Goal: Task Accomplishment & Management: Manage account settings

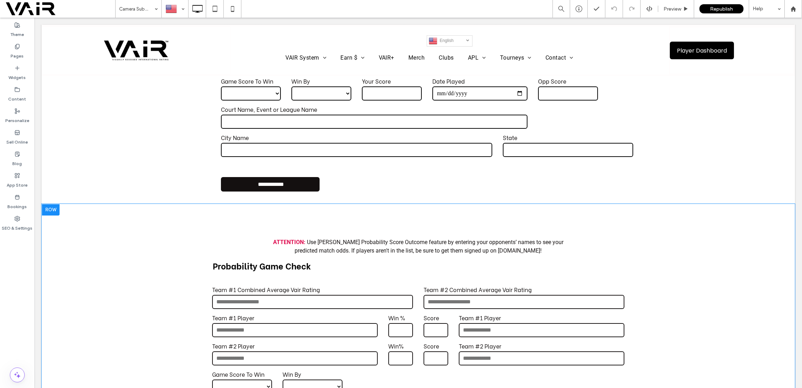
scroll to position [62, 0]
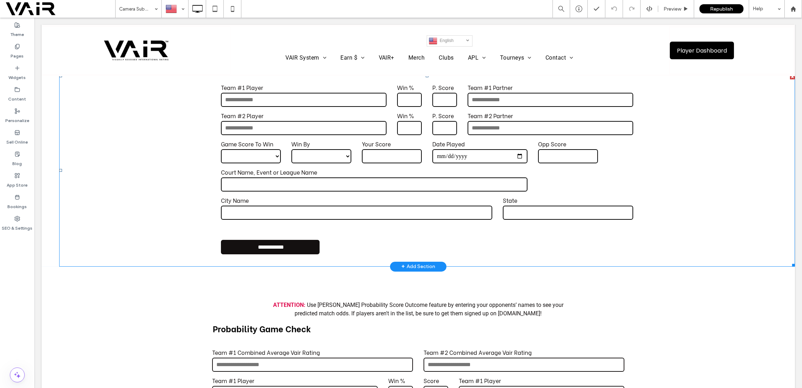
click at [398, 185] on input "text" at bounding box center [374, 184] width 307 height 14
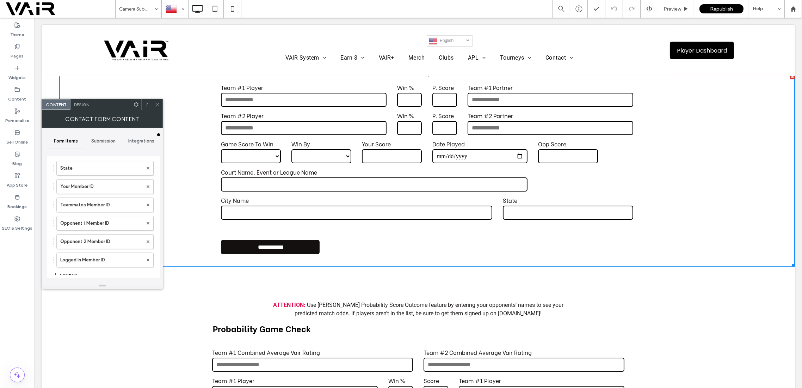
scroll to position [313, 0]
click at [54, 263] on icon "button" at bounding box center [56, 266] width 6 height 6
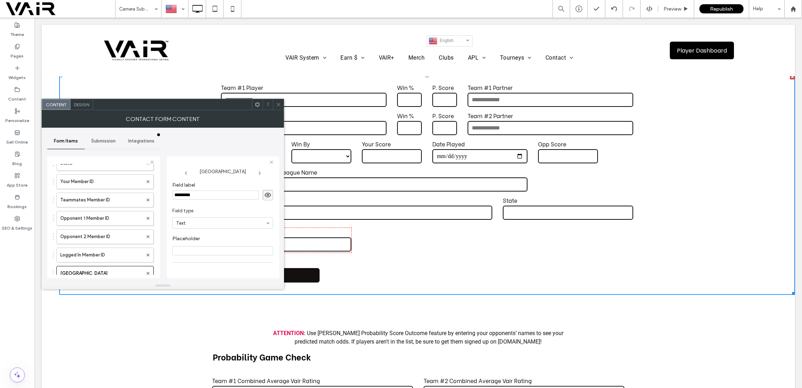
click at [201, 193] on input "*********" at bounding box center [215, 194] width 87 height 9
type input "*"
type input "**********"
drag, startPoint x: 53, startPoint y: 265, endPoint x: 56, endPoint y: 187, distance: 78.3
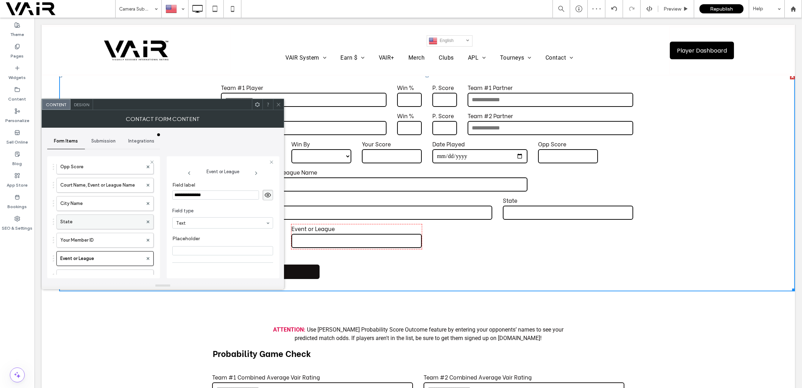
scroll to position [251, 0]
drag, startPoint x: 53, startPoint y: 257, endPoint x: 58, endPoint y: 196, distance: 60.5
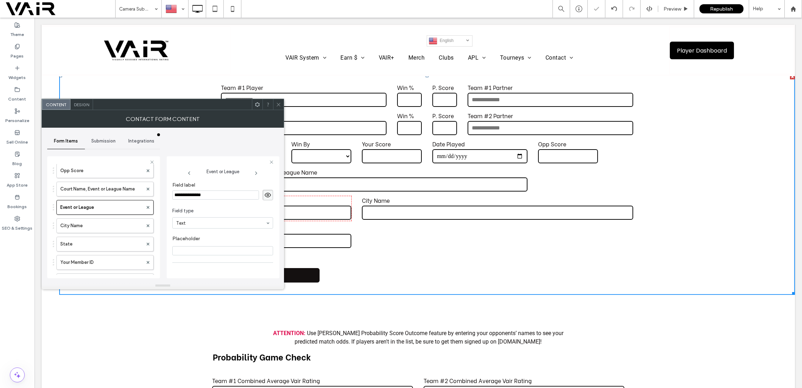
click at [280, 105] on icon at bounding box center [278, 104] width 5 height 5
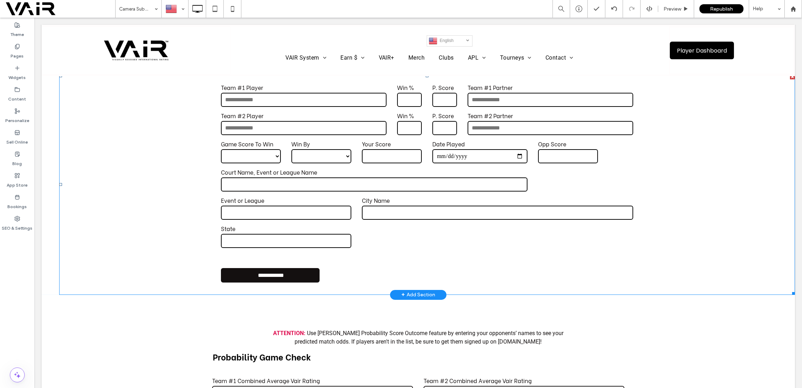
click at [268, 199] on label "Event or League" at bounding box center [286, 200] width 130 height 8
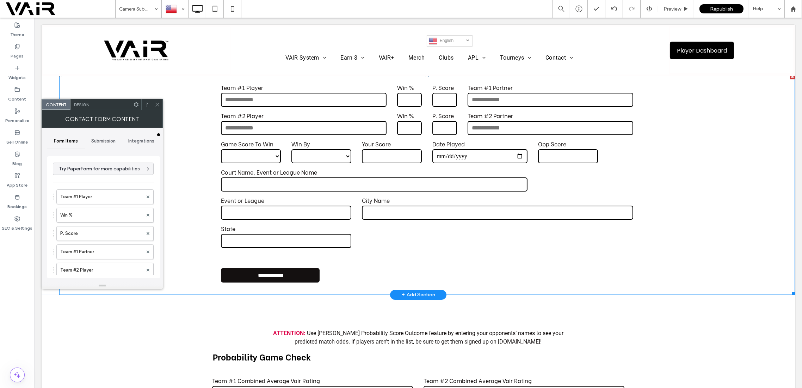
type input "**********"
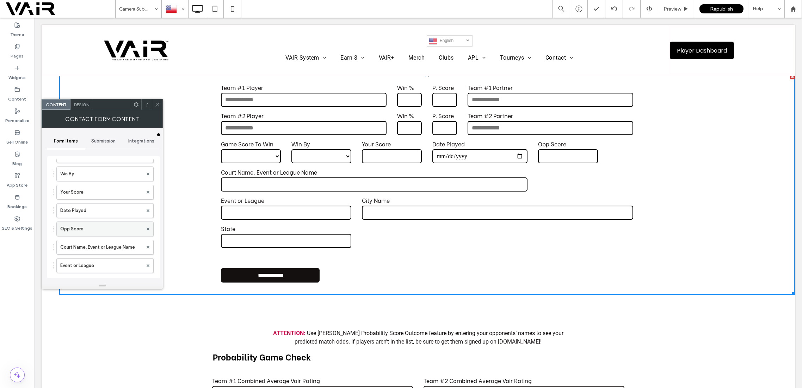
click at [93, 228] on label "Opp Score" at bounding box center [101, 229] width 82 height 14
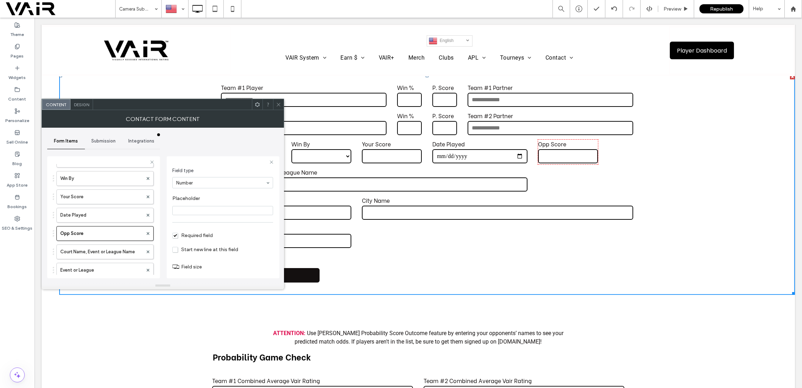
scroll to position [49, 0]
click at [177, 266] on input "range" at bounding box center [188, 266] width 32 height 1
click at [110, 263] on label "Event or League" at bounding box center [101, 270] width 82 height 14
click at [183, 266] on input "range" at bounding box center [188, 266] width 32 height 1
click at [121, 245] on label "Court Name, Event or League Name" at bounding box center [101, 252] width 82 height 14
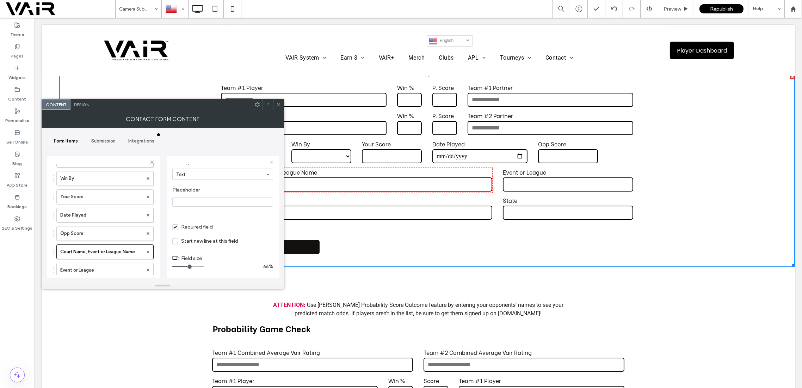
type input "*"
click at [191, 266] on input "range" at bounding box center [188, 266] width 32 height 1
click at [279, 103] on icon at bounding box center [278, 104] width 5 height 5
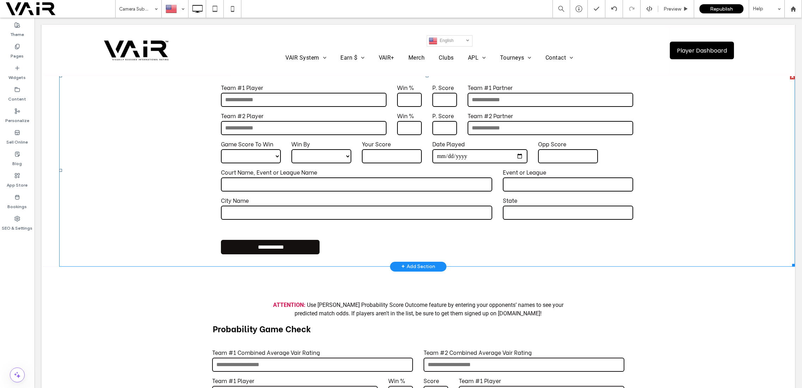
click at [254, 181] on input "text" at bounding box center [356, 184] width 271 height 14
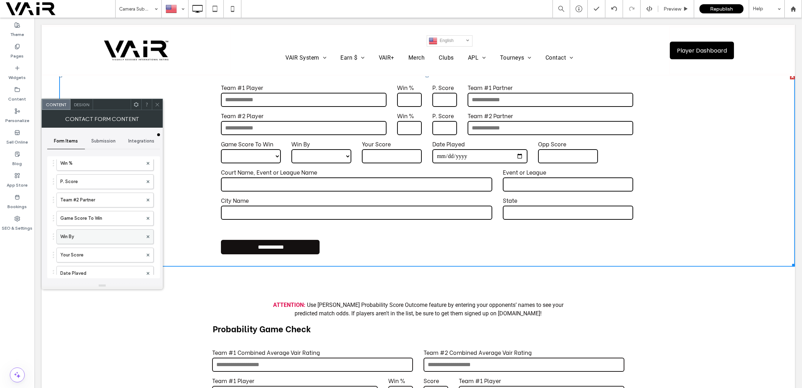
scroll to position [188, 0]
click at [104, 258] on label "Event or League" at bounding box center [101, 265] width 82 height 14
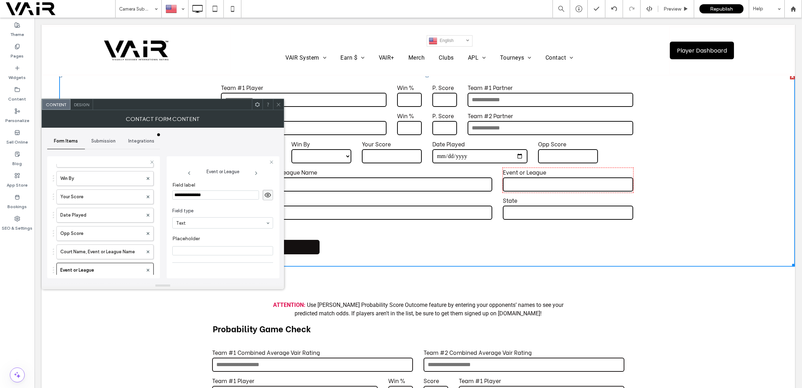
click at [223, 197] on input "**********" at bounding box center [215, 194] width 87 height 9
type input "**********"
click at [127, 246] on label "Court Name, Event or League Name" at bounding box center [101, 252] width 82 height 14
type input "*"
drag, startPoint x: 251, startPoint y: 195, endPoint x: 201, endPoint y: 194, distance: 49.4
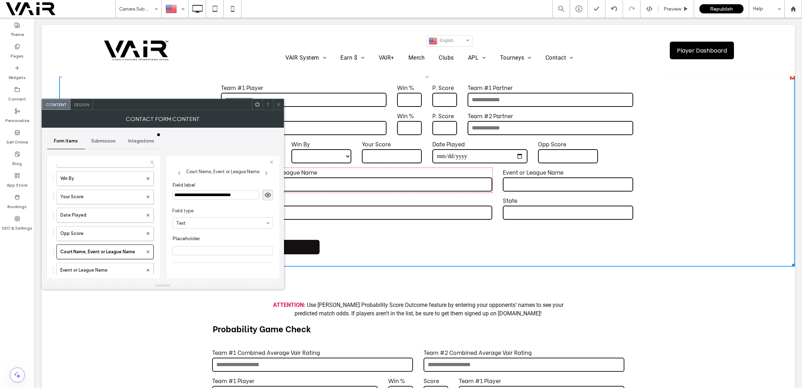
click at [201, 194] on input "**********" at bounding box center [215, 194] width 87 height 9
type input "**********"
click at [116, 232] on label "Opp Score" at bounding box center [101, 233] width 82 height 14
type input "*"
click at [280, 104] on icon at bounding box center [278, 104] width 5 height 5
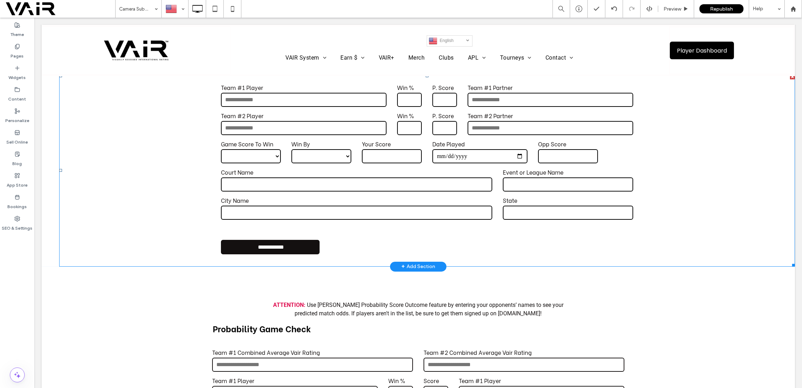
click at [354, 180] on input "text" at bounding box center [356, 184] width 271 height 14
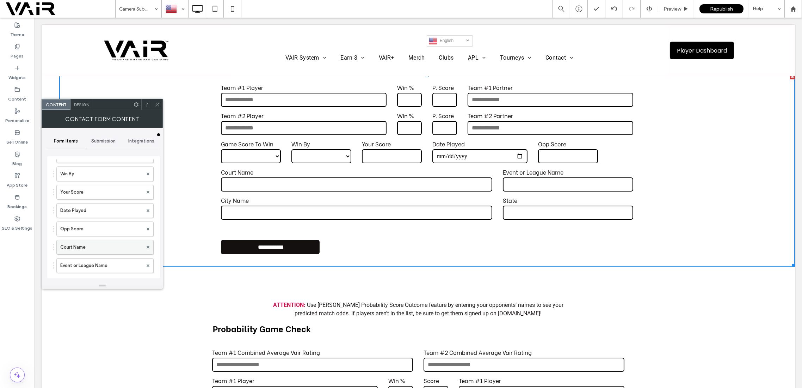
click at [102, 243] on label "Court Name" at bounding box center [101, 247] width 82 height 14
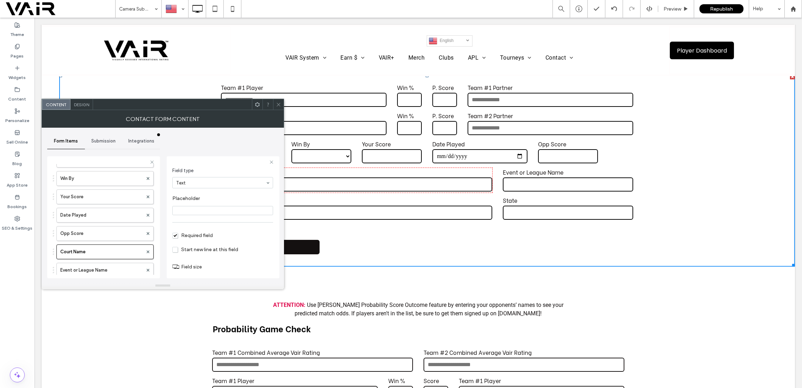
scroll to position [49, 0]
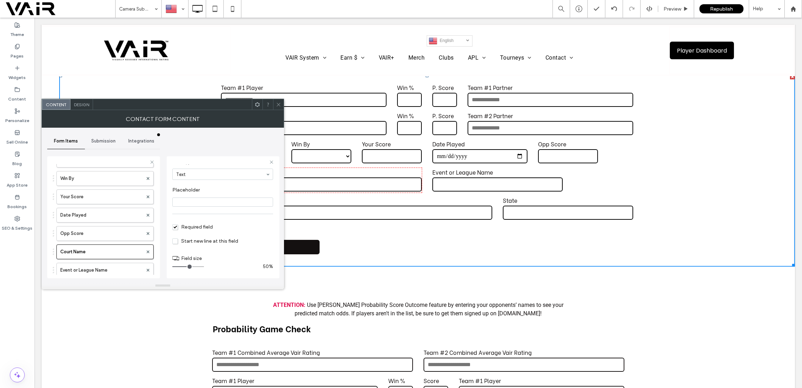
click at [188, 266] on input "range" at bounding box center [188, 266] width 32 height 1
click at [129, 265] on label "Event or League Name" at bounding box center [101, 270] width 82 height 14
type input "*"
click at [186, 266] on input "range" at bounding box center [188, 266] width 32 height 1
click at [279, 102] on icon at bounding box center [278, 104] width 5 height 5
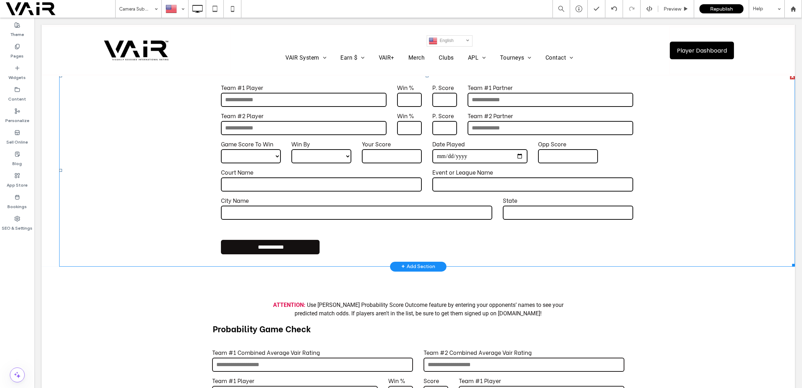
click at [241, 202] on label "City Name" at bounding box center [356, 200] width 271 height 8
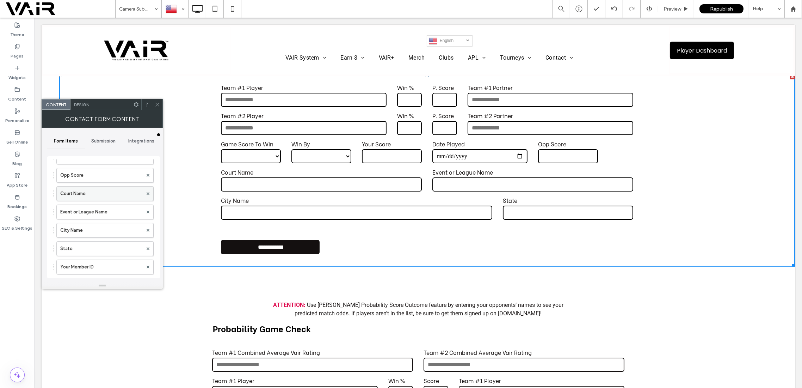
scroll to position [251, 0]
click at [90, 215] on label "City Name" at bounding box center [101, 221] width 82 height 14
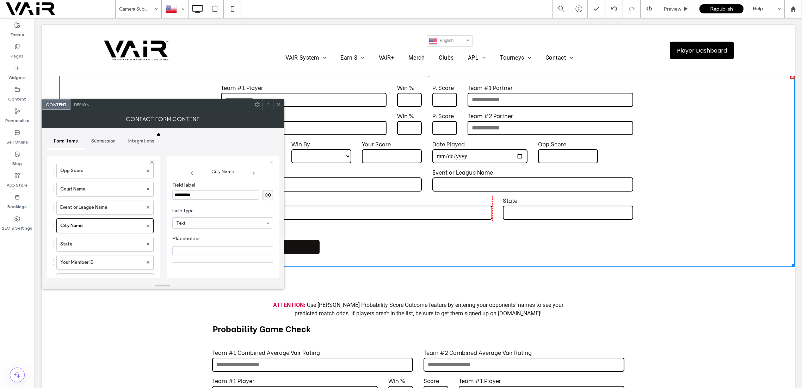
click at [201, 198] on input "*********" at bounding box center [215, 194] width 87 height 9
type input "****"
click at [277, 106] on icon at bounding box center [278, 104] width 5 height 5
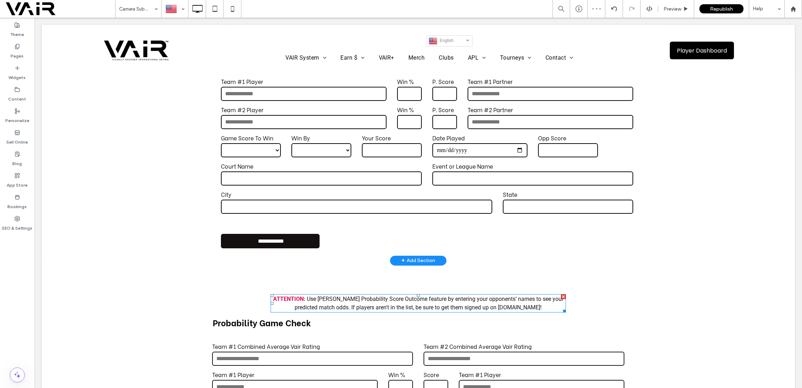
scroll to position [125, 0]
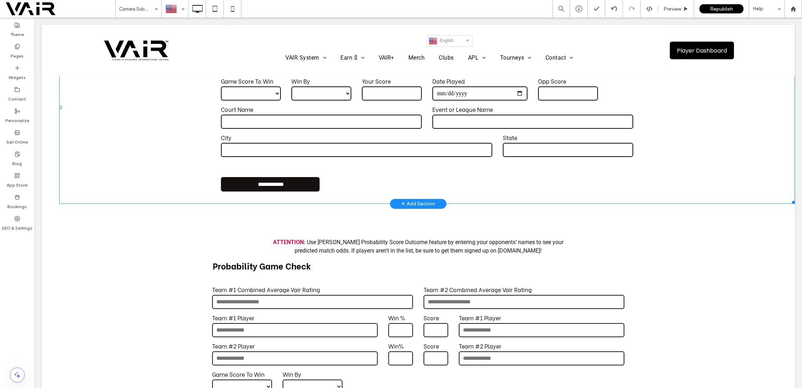
click at [271, 185] on input "**********" at bounding box center [270, 184] width 95 height 13
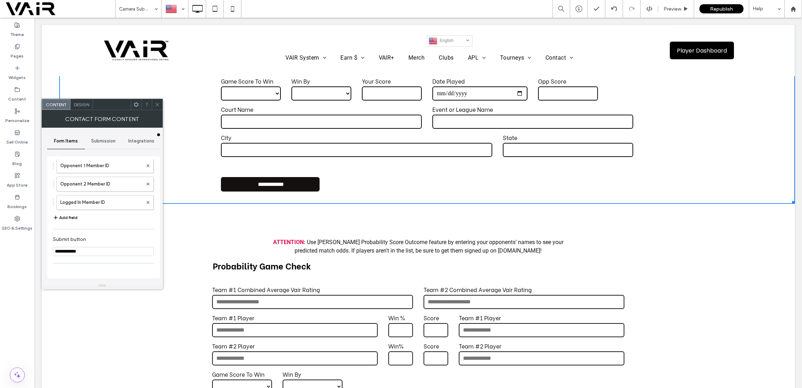
scroll to position [277, 0]
click at [111, 141] on span "Submission" at bounding box center [104, 141] width 24 height 6
click at [74, 140] on span "Form Items" at bounding box center [66, 141] width 24 height 6
click at [71, 250] on input "**********" at bounding box center [103, 254] width 101 height 9
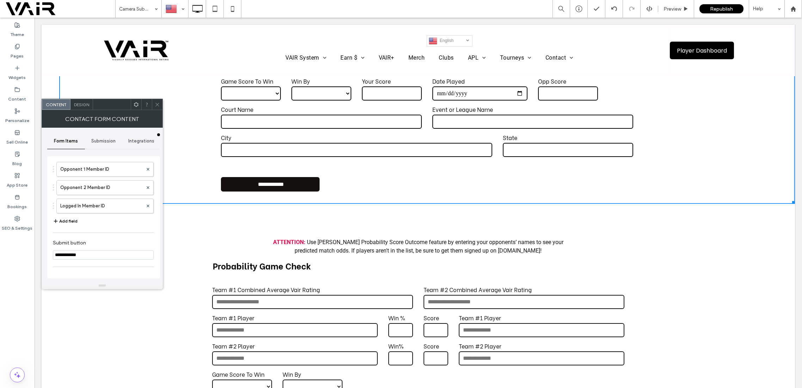
type input "**********"
type input "*********"
type input "********"
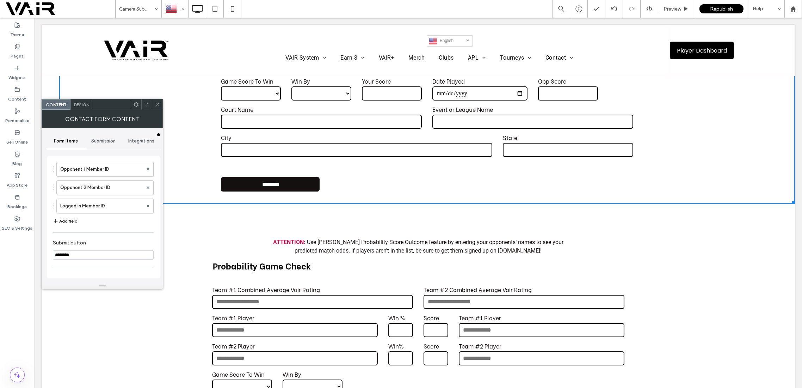
type input "*******"
type input "******"
type input "*******"
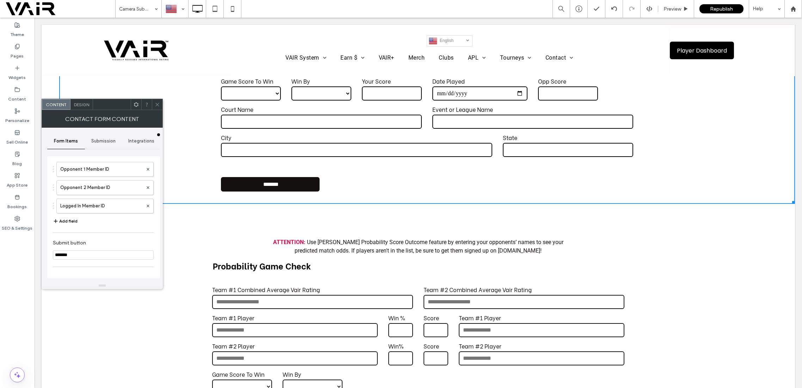
type input "********"
type input "*********"
type input "**********"
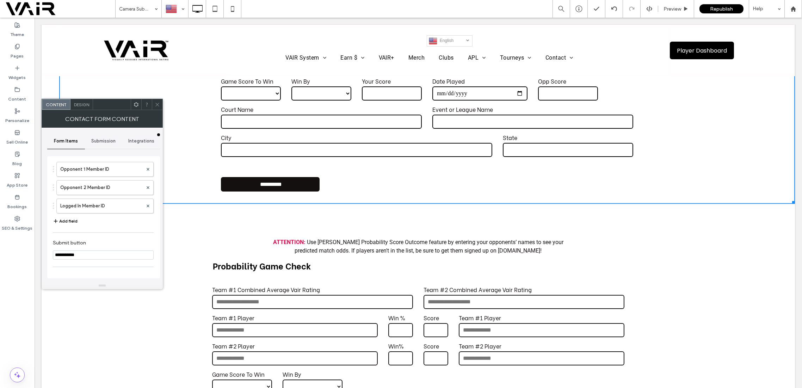
type input "**********"
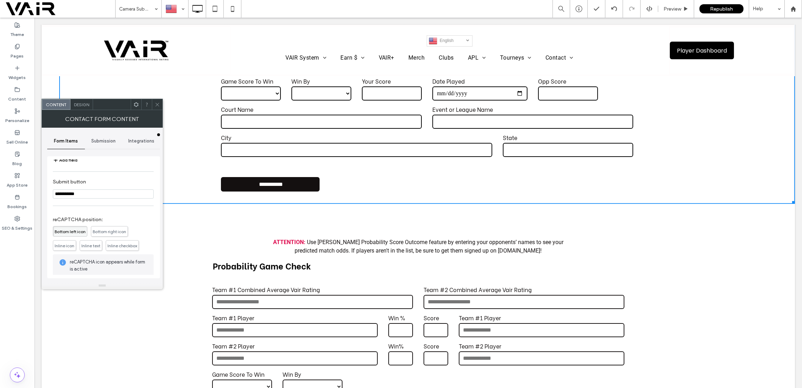
scroll to position [465, 0]
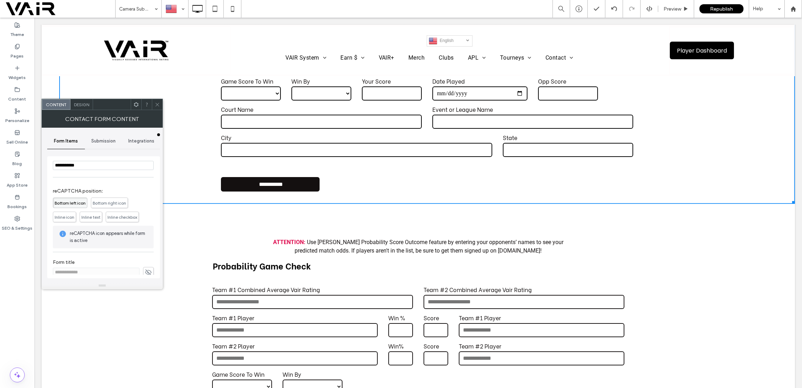
type input "**********"
click at [157, 102] on icon at bounding box center [157, 104] width 5 height 5
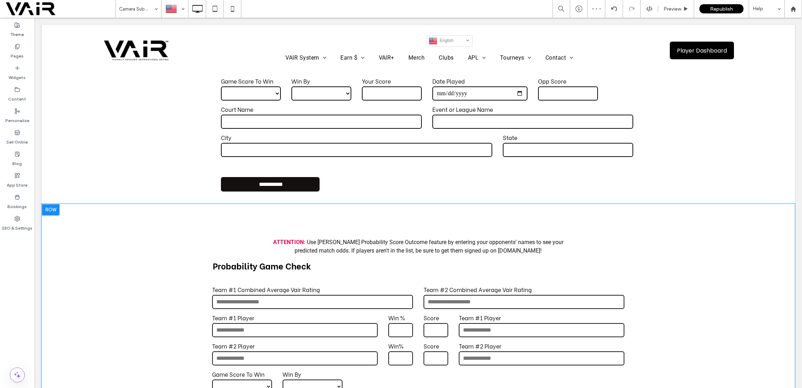
click at [54, 214] on div at bounding box center [51, 209] width 18 height 11
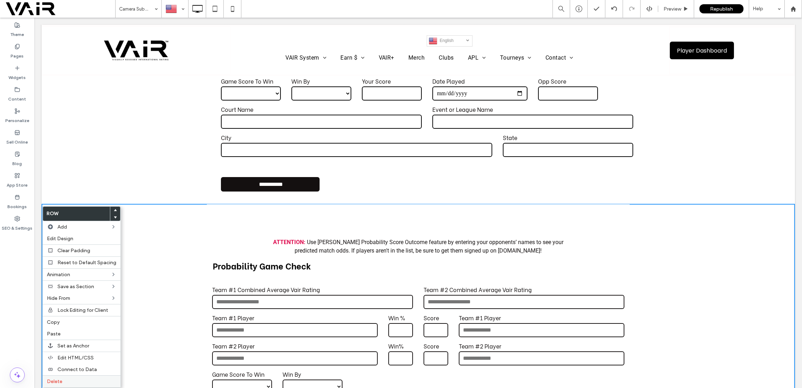
click at [50, 382] on span "Delete" at bounding box center [55, 381] width 16 height 6
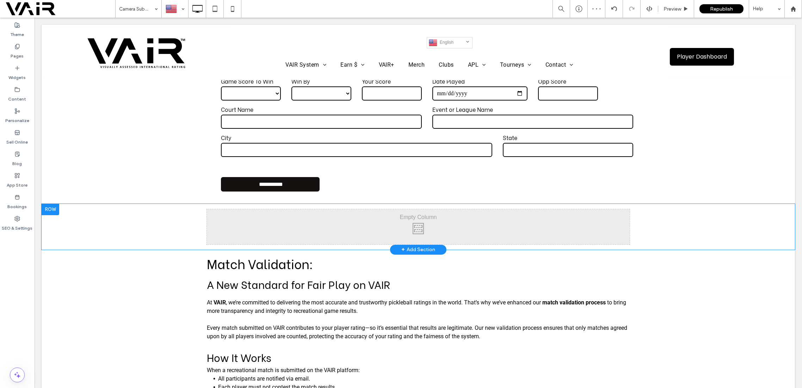
click at [49, 211] on div at bounding box center [51, 209] width 18 height 11
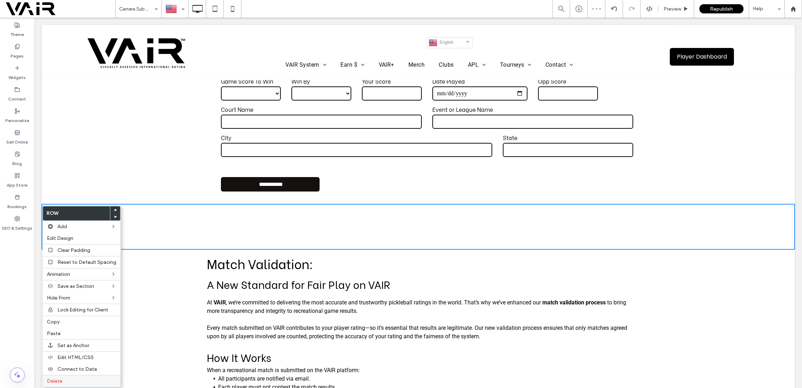
click at [55, 378] on span "Delete" at bounding box center [55, 381] width 16 height 6
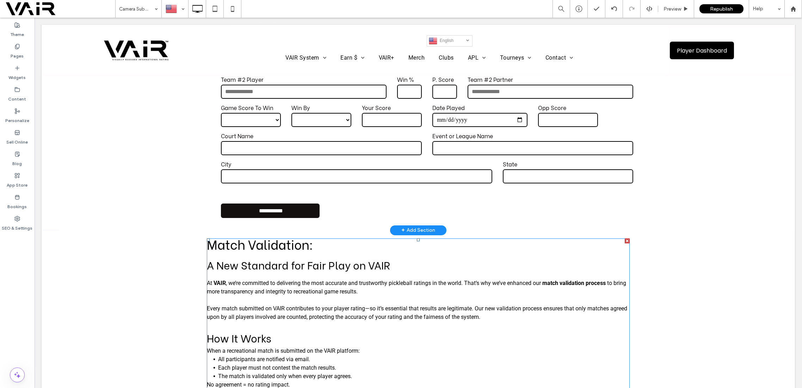
scroll to position [188, 0]
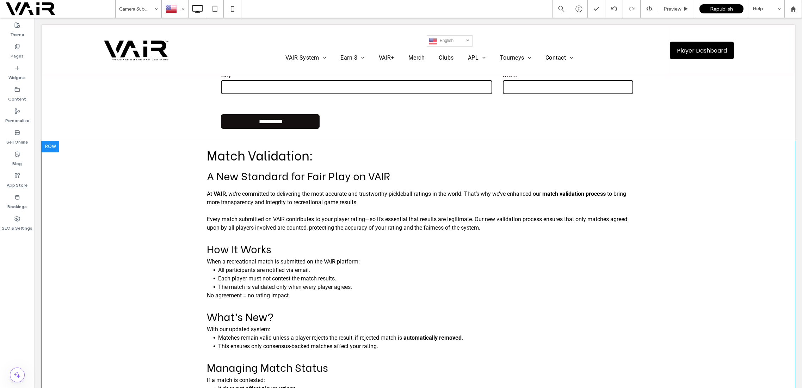
click at [58, 150] on div at bounding box center [51, 146] width 18 height 11
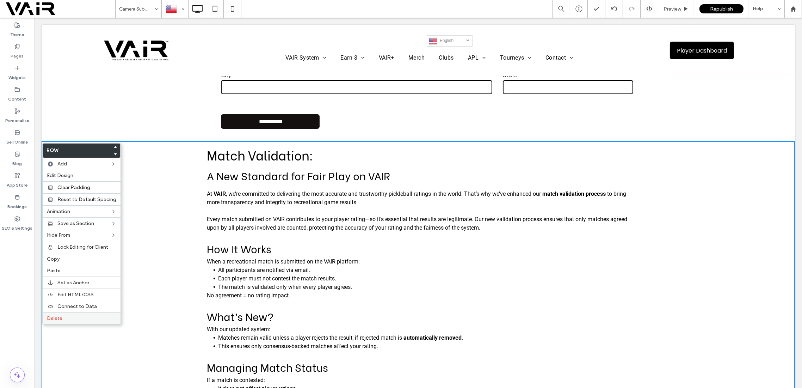
click at [49, 317] on span "Delete" at bounding box center [55, 318] width 16 height 6
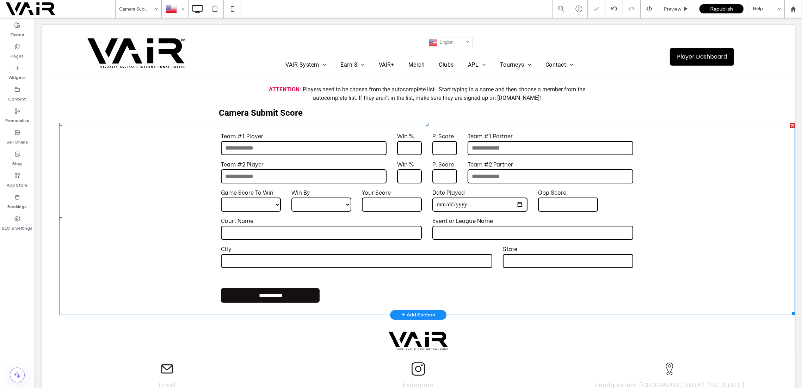
scroll to position [0, 0]
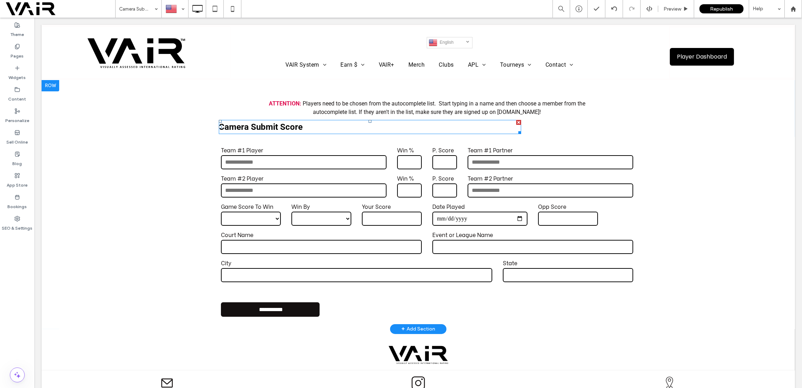
click at [283, 128] on strong "Camera Submit Score" at bounding box center [261, 127] width 84 height 10
type input "******"
type input "**"
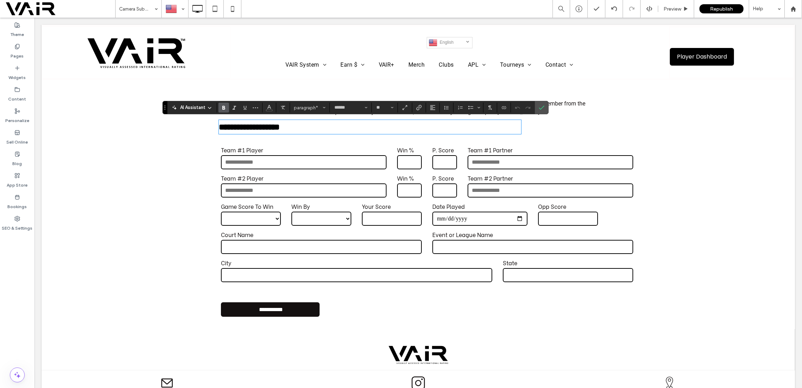
click at [280, 127] on strong "**********" at bounding box center [249, 127] width 61 height 8
click at [539, 107] on icon "Confirm" at bounding box center [542, 108] width 6 height 6
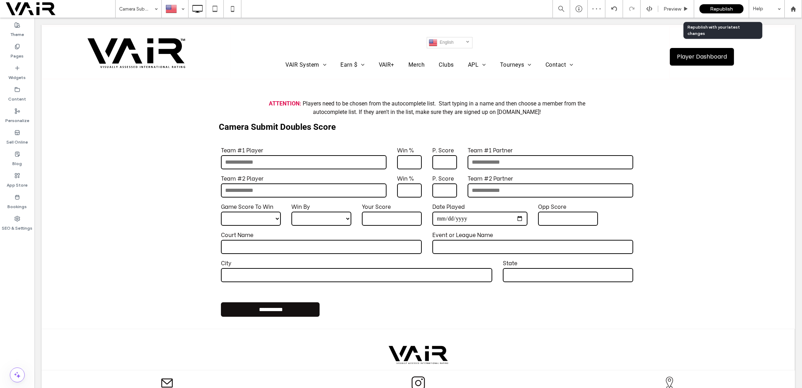
click at [725, 8] on span "Republish" at bounding box center [721, 9] width 23 height 6
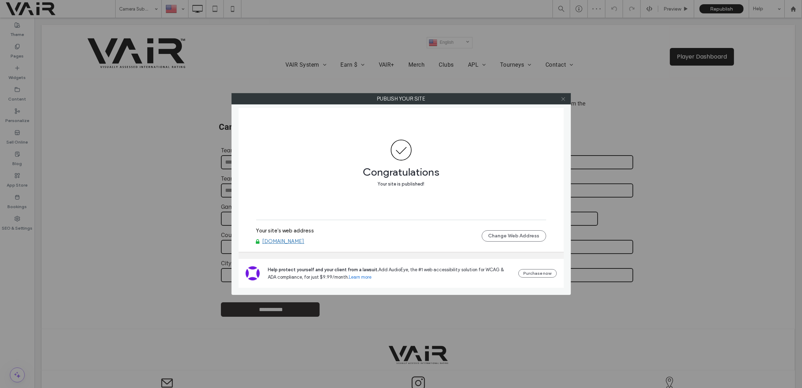
click at [564, 98] on icon at bounding box center [563, 98] width 5 height 5
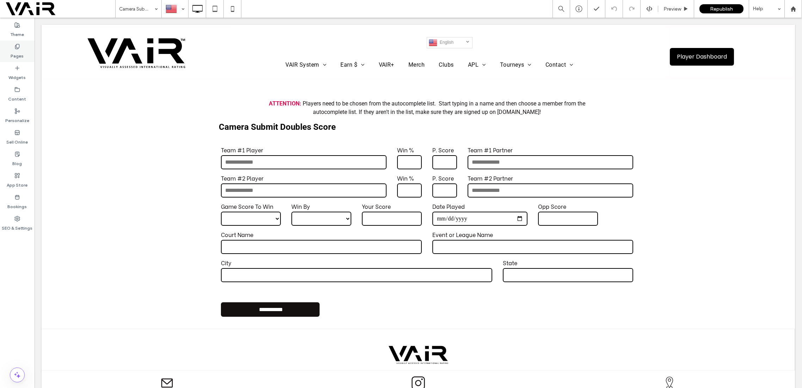
drag, startPoint x: 16, startPoint y: 42, endPoint x: 227, endPoint y: 139, distance: 232.9
click at [16, 42] on div "Pages" at bounding box center [17, 51] width 35 height 21
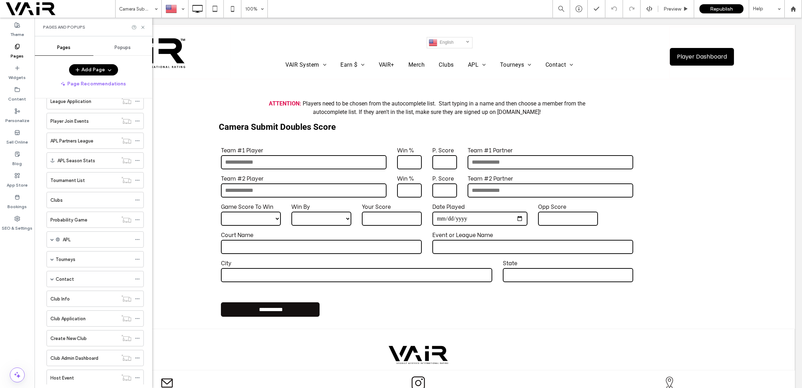
scroll to position [188, 0]
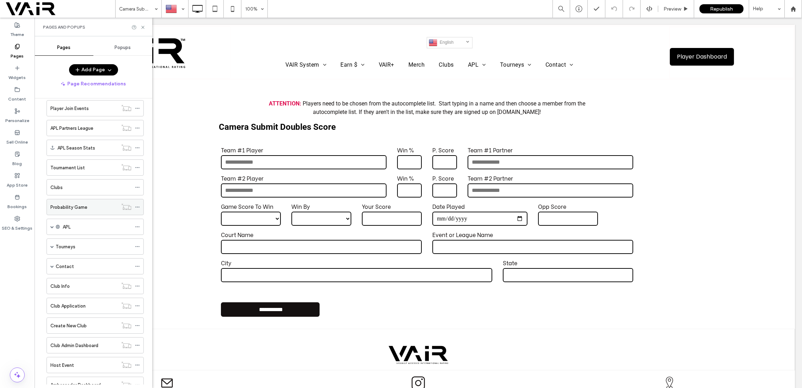
click at [90, 204] on div "Probability Game" at bounding box center [83, 206] width 67 height 7
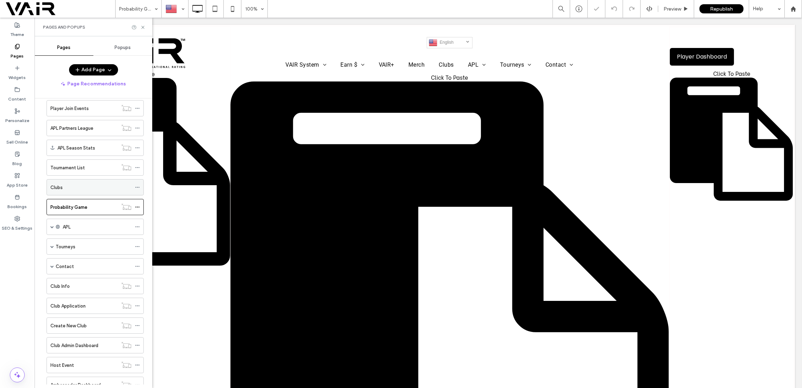
click at [89, 185] on div "Clubs" at bounding box center [90, 187] width 81 height 7
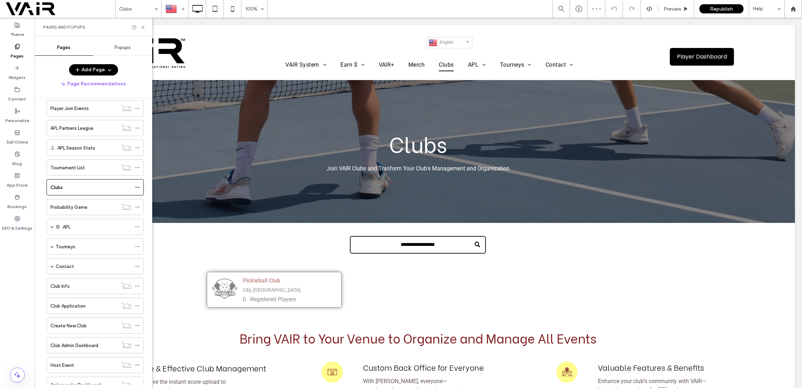
click at [83, 202] on label "Probability Game" at bounding box center [68, 207] width 37 height 12
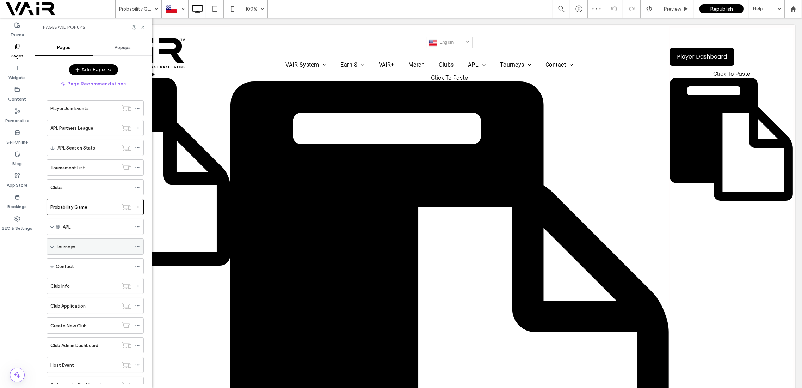
click at [79, 243] on div "Tourneys" at bounding box center [94, 246] width 76 height 7
click at [79, 201] on label "Probability Game" at bounding box center [68, 207] width 37 height 12
click at [82, 344] on div "Contact" at bounding box center [94, 347] width 76 height 7
click at [80, 164] on label "Tournament List" at bounding box center [67, 167] width 35 height 12
click at [80, 243] on div "Tourneys" at bounding box center [94, 246] width 76 height 7
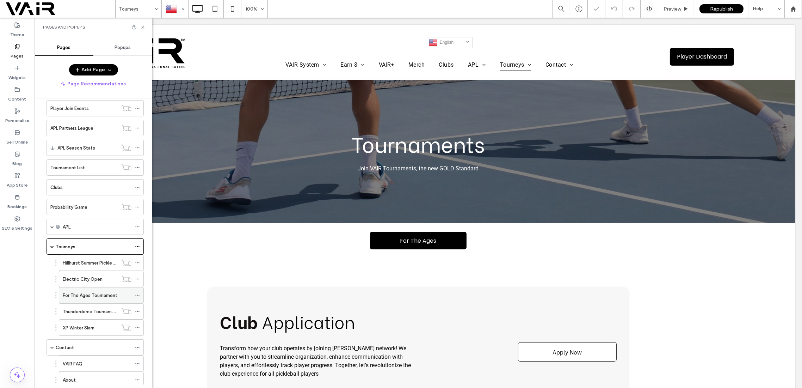
click at [139, 290] on span at bounding box center [137, 295] width 5 height 11
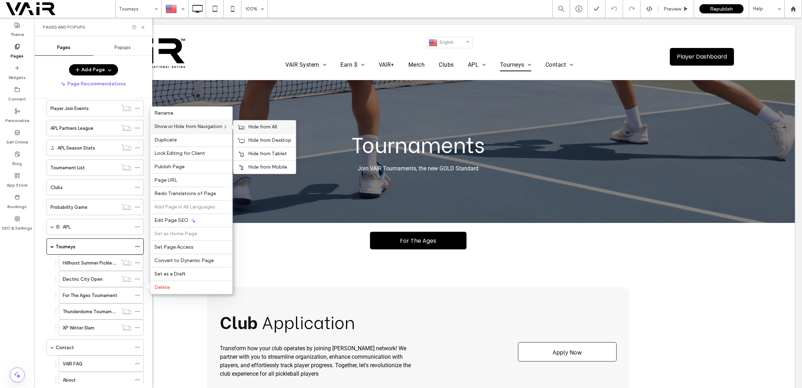
click at [258, 127] on span "Hide from All" at bounding box center [262, 127] width 29 height 6
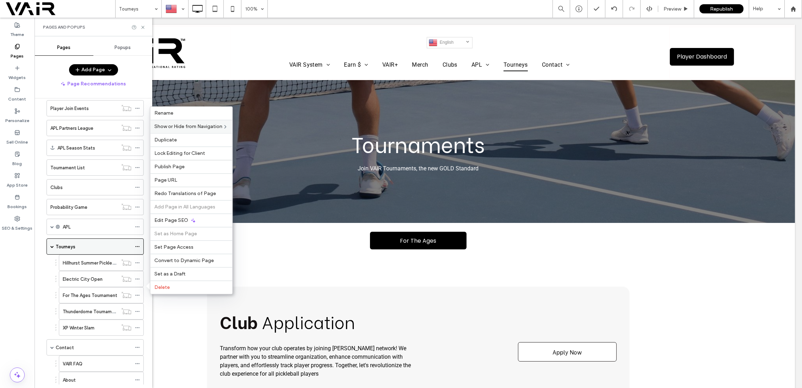
click at [138, 244] on icon at bounding box center [137, 246] width 5 height 5
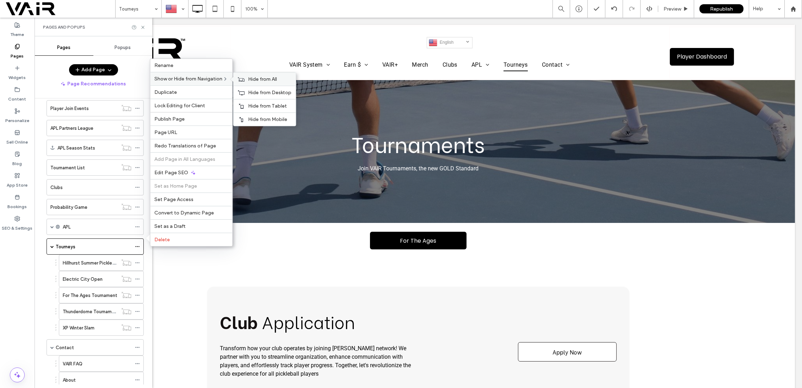
click at [260, 78] on span "Hide from All" at bounding box center [262, 79] width 29 height 6
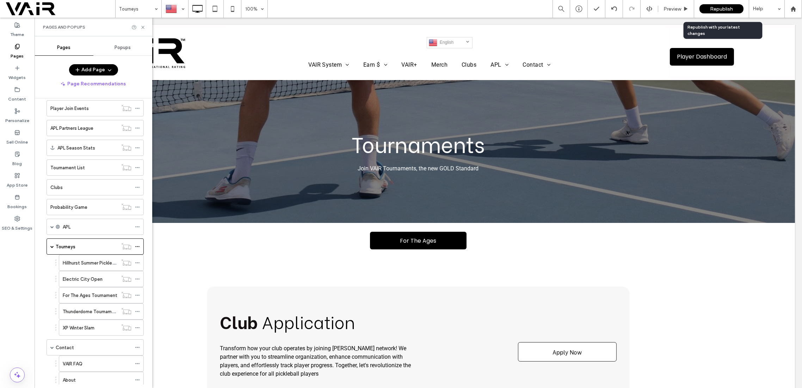
click at [720, 7] on span "Republish" at bounding box center [721, 9] width 23 height 6
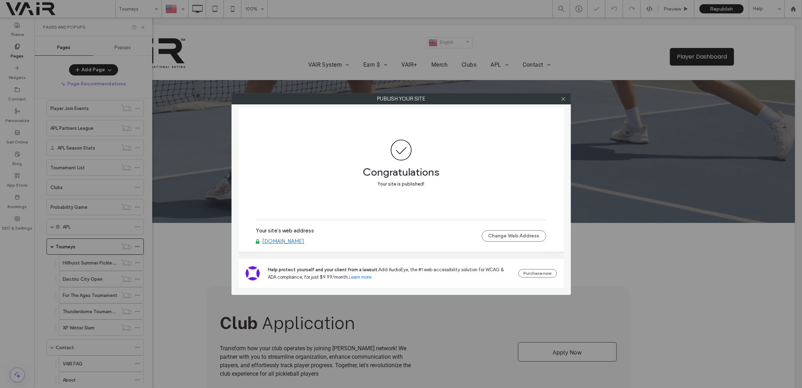
drag, startPoint x: 563, startPoint y: 98, endPoint x: 187, endPoint y: 165, distance: 381.9
click at [563, 98] on icon at bounding box center [563, 98] width 5 height 5
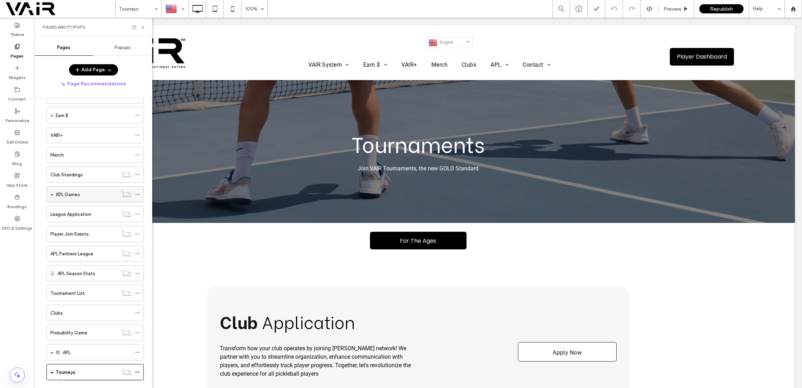
scroll to position [188, 0]
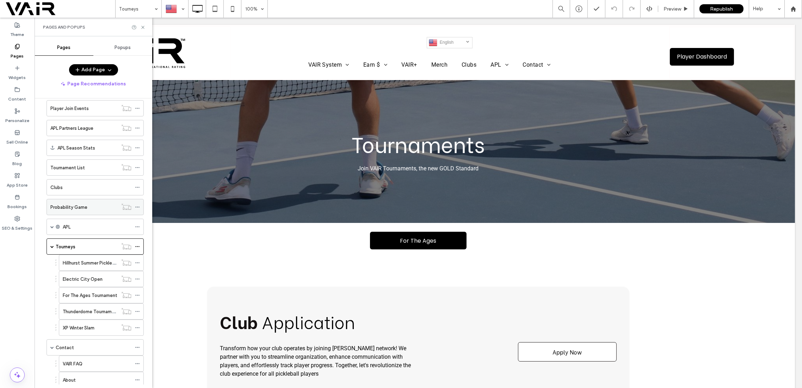
click at [92, 204] on div "Probability Game" at bounding box center [83, 206] width 67 height 7
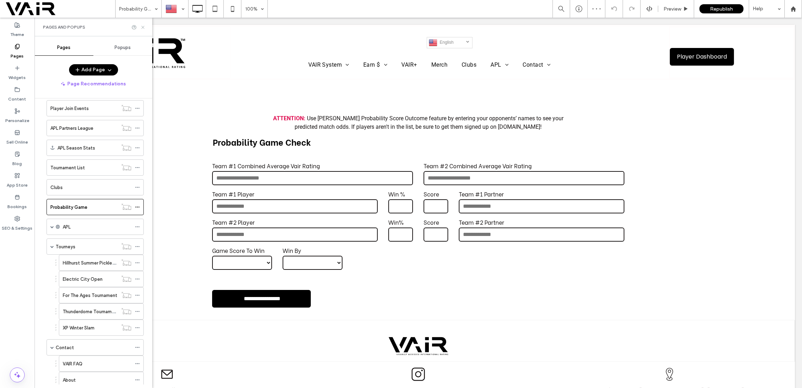
click at [143, 25] on icon at bounding box center [142, 27] width 5 height 5
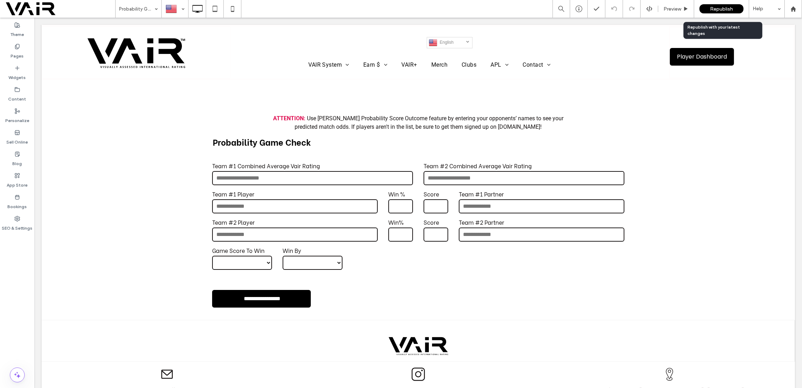
click at [720, 9] on span "Republish" at bounding box center [721, 9] width 23 height 6
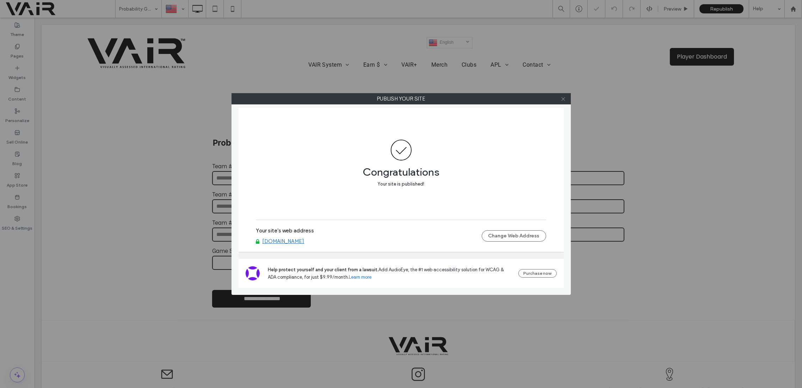
click at [563, 99] on use at bounding box center [563, 99] width 4 height 4
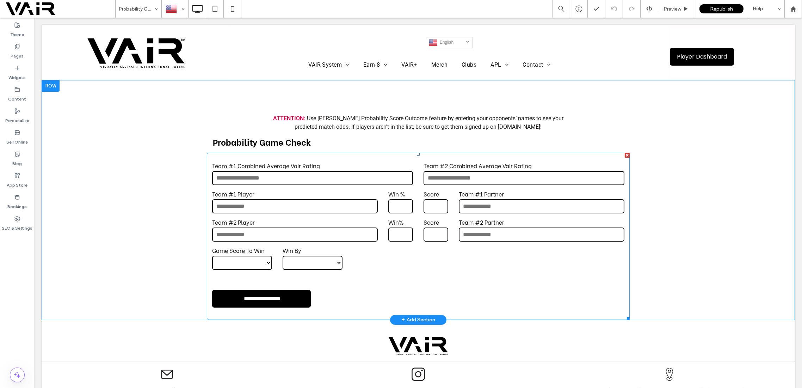
click at [310, 231] on input "text" at bounding box center [295, 234] width 166 height 14
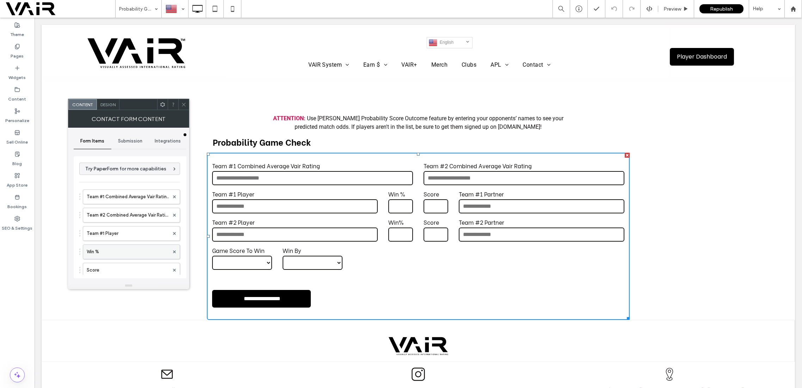
scroll to position [62, 0]
click at [137, 245] on label "Team #2 Player" at bounding box center [128, 244] width 82 height 14
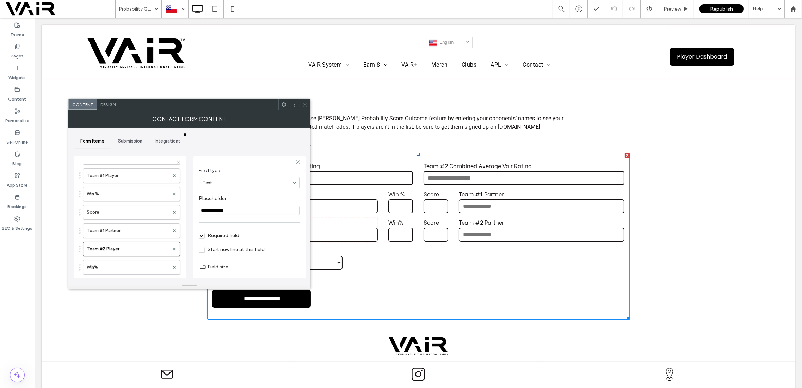
scroll to position [49, 0]
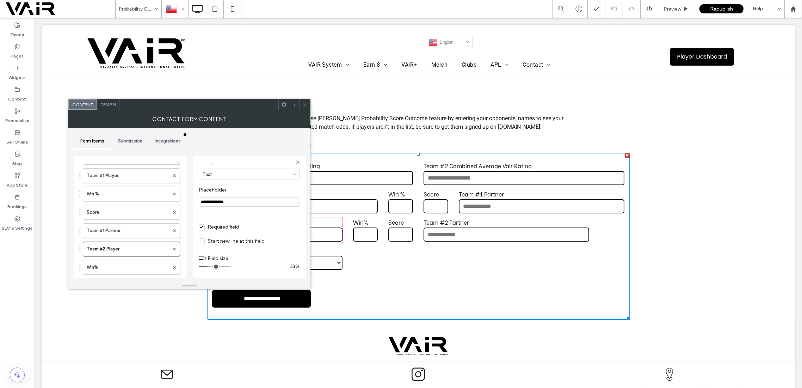
type input "*"
click at [210, 266] on input "range" at bounding box center [215, 266] width 32 height 1
drag, startPoint x: 303, startPoint y: 106, endPoint x: 290, endPoint y: 88, distance: 21.9
click at [303, 106] on icon at bounding box center [304, 104] width 5 height 5
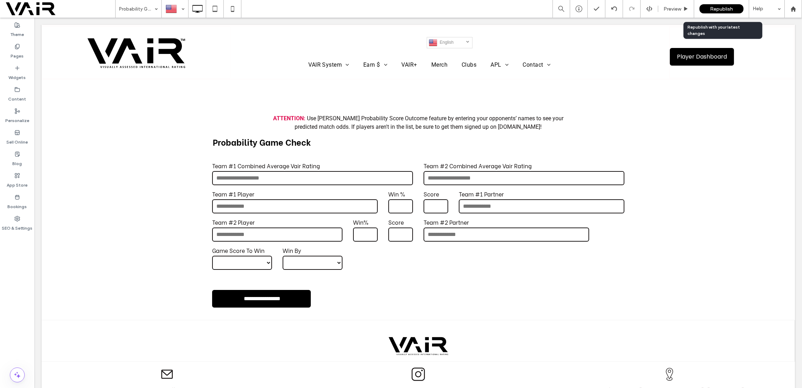
click at [722, 8] on span "Republish" at bounding box center [721, 9] width 23 height 6
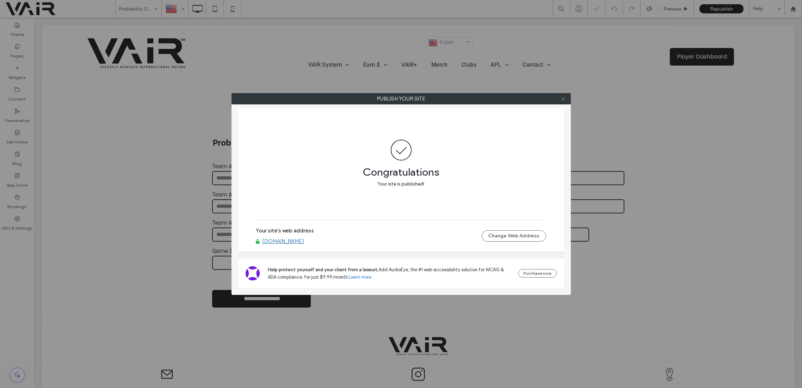
click at [564, 98] on icon at bounding box center [563, 98] width 5 height 5
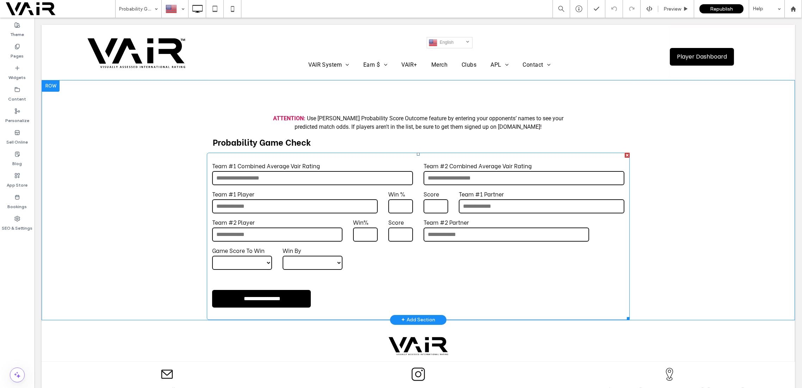
click at [312, 223] on label "Team #2 Player" at bounding box center [277, 222] width 130 height 8
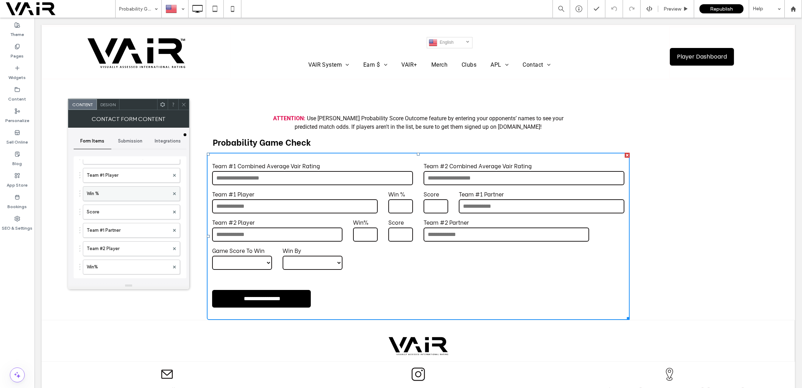
scroll to position [62, 0]
click at [128, 243] on label "Team #2 Player" at bounding box center [128, 244] width 82 height 14
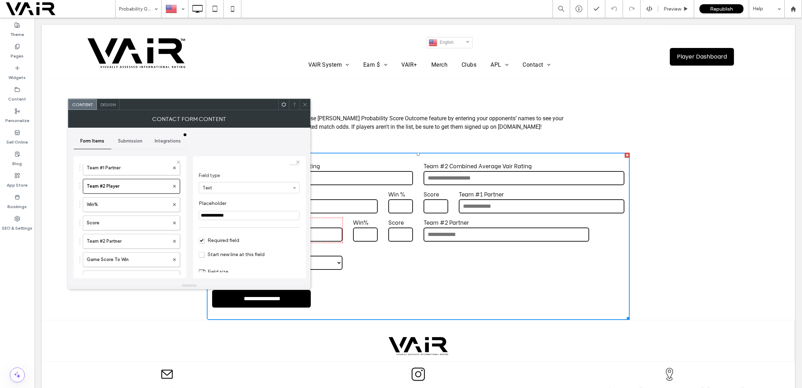
scroll to position [49, 0]
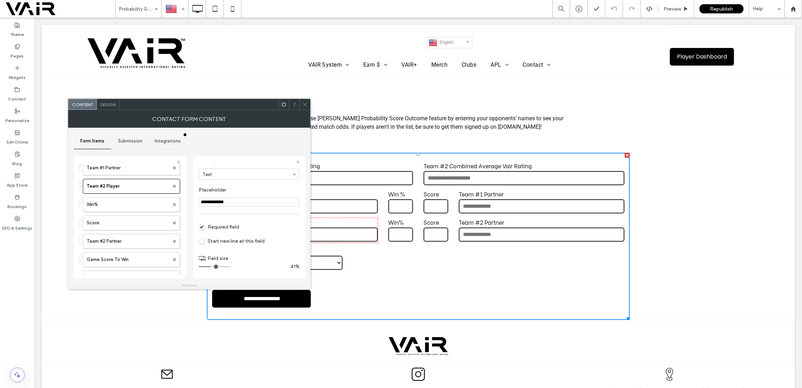
click at [212, 266] on input "range" at bounding box center [215, 266] width 32 height 1
click at [133, 227] on label "Team #1 Partner" at bounding box center [128, 230] width 82 height 14
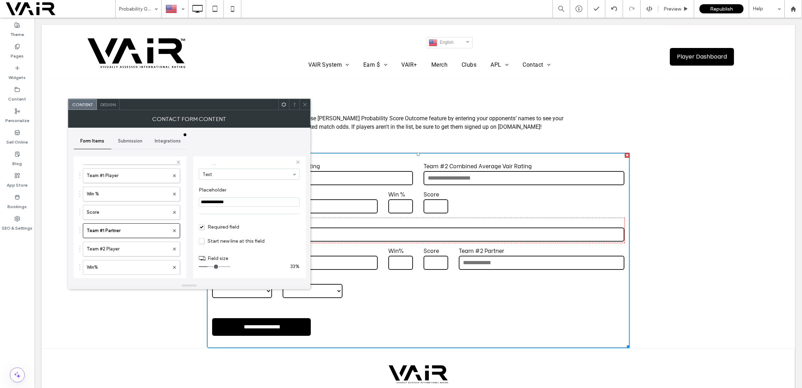
drag, startPoint x: 209, startPoint y: 266, endPoint x: 723, endPoint y: 7, distance: 575.2
type input "**"
click at [230, 266] on input "range" at bounding box center [215, 266] width 32 height 1
click at [307, 105] on icon at bounding box center [304, 104] width 5 height 5
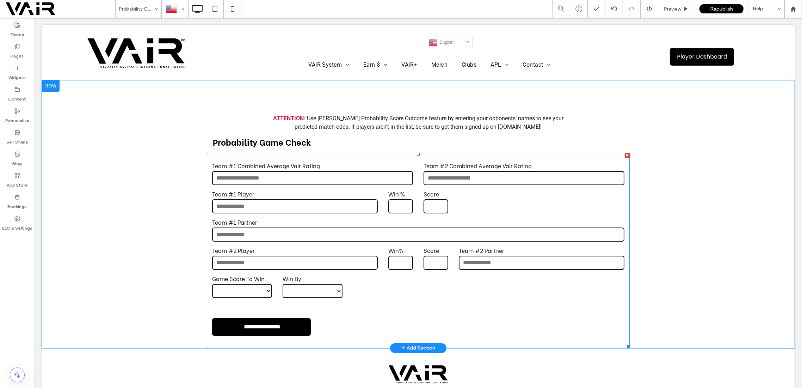
click at [296, 230] on input "text" at bounding box center [418, 234] width 412 height 14
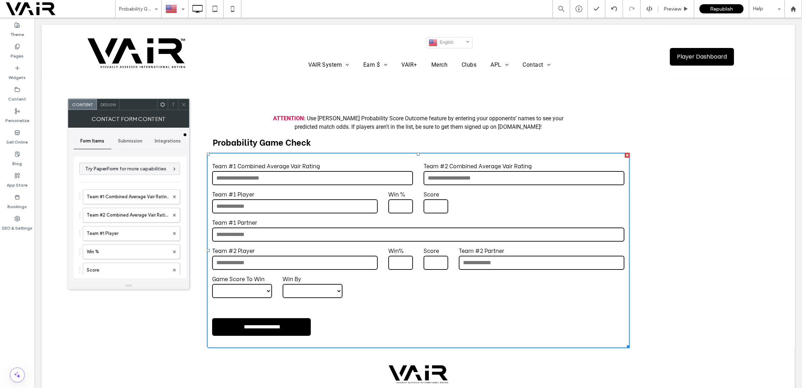
type input "**********"
click at [135, 221] on label "Team #1 Partner" at bounding box center [128, 226] width 82 height 14
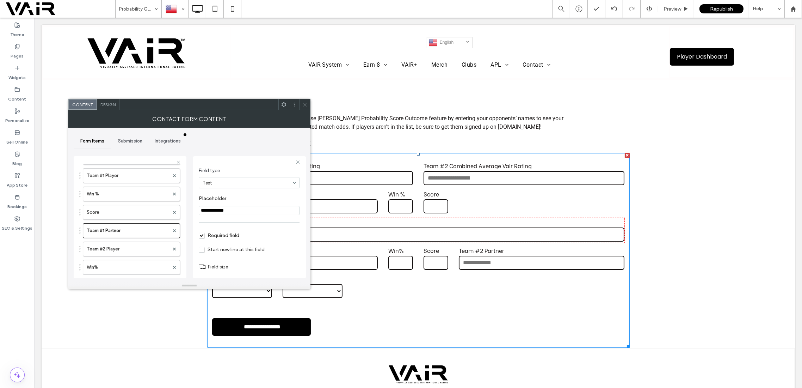
scroll to position [49, 0]
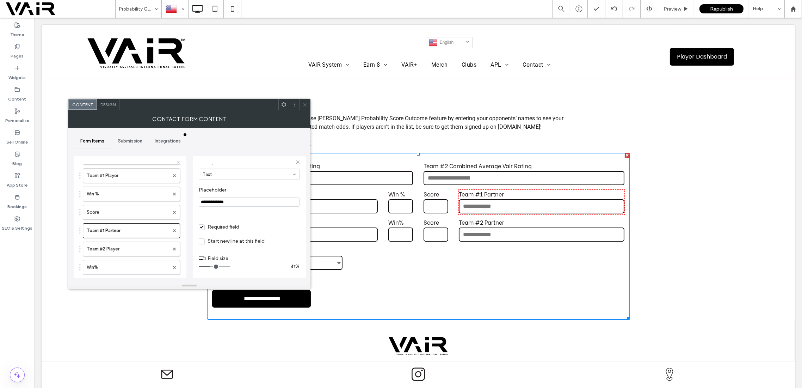
drag, startPoint x: 227, startPoint y: 267, endPoint x: 210, endPoint y: 266, distance: 16.6
type input "*"
click at [210, 266] on input "range" at bounding box center [215, 266] width 32 height 1
click at [305, 104] on use at bounding box center [305, 105] width 4 height 4
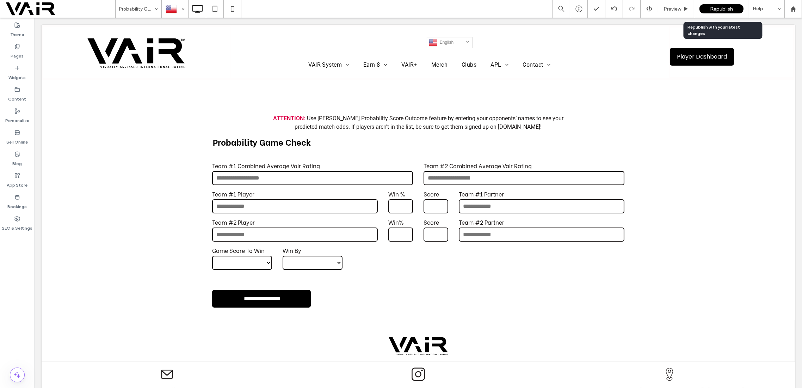
click at [724, 8] on span "Republish" at bounding box center [721, 9] width 23 height 6
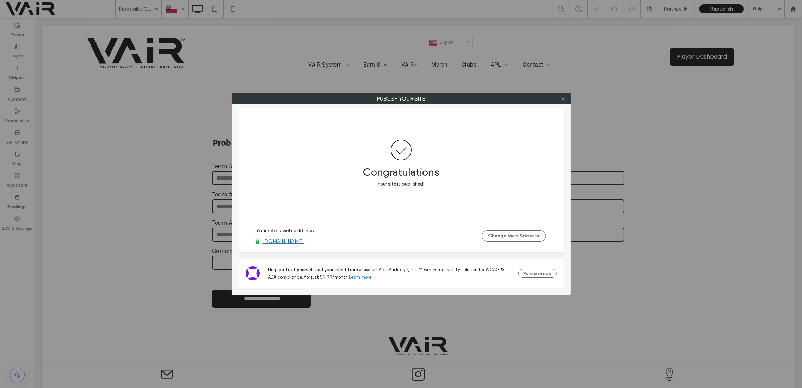
click at [562, 100] on icon at bounding box center [563, 98] width 5 height 5
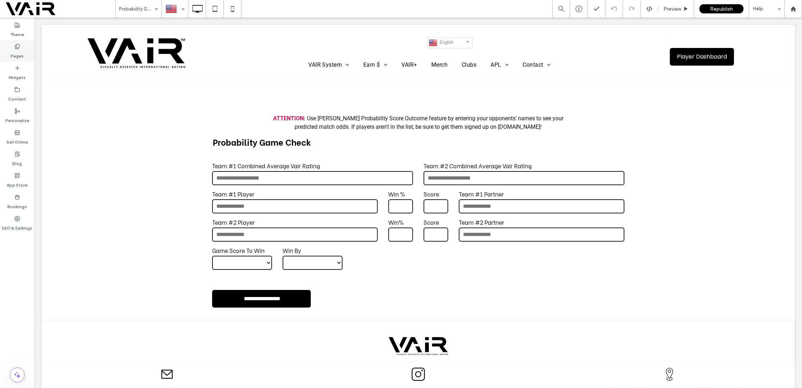
click at [17, 45] on icon at bounding box center [17, 47] width 6 height 6
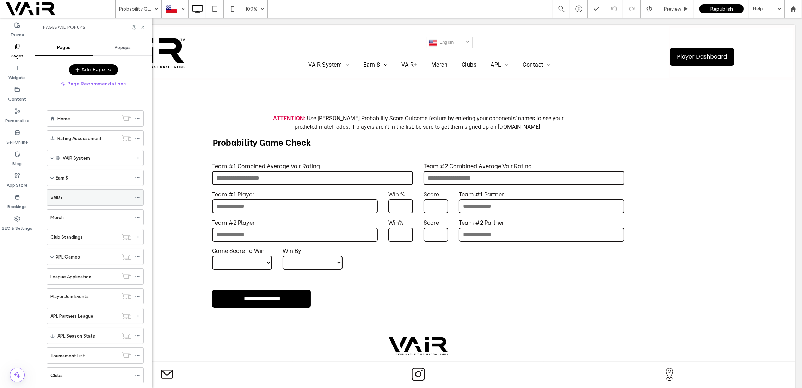
click at [94, 199] on div "VAIR+" at bounding box center [90, 197] width 81 height 7
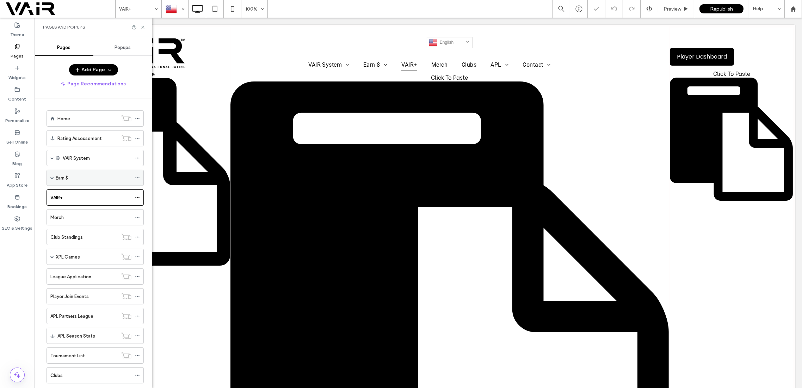
click at [92, 177] on div "Earn $" at bounding box center [94, 177] width 76 height 7
click at [92, 191] on div at bounding box center [401, 194] width 802 height 388
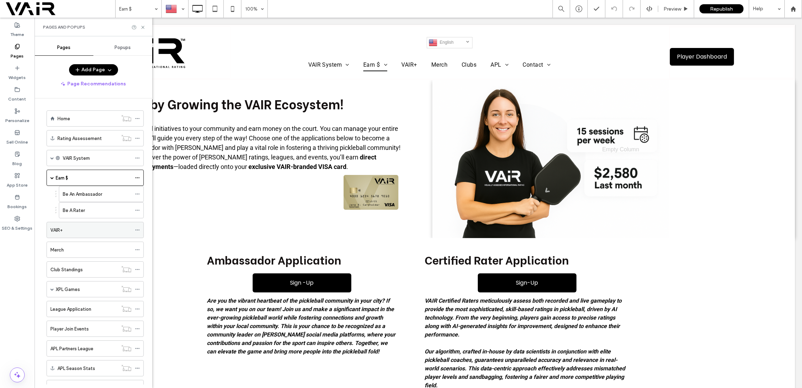
click at [87, 229] on div "VAIR+" at bounding box center [90, 229] width 81 height 7
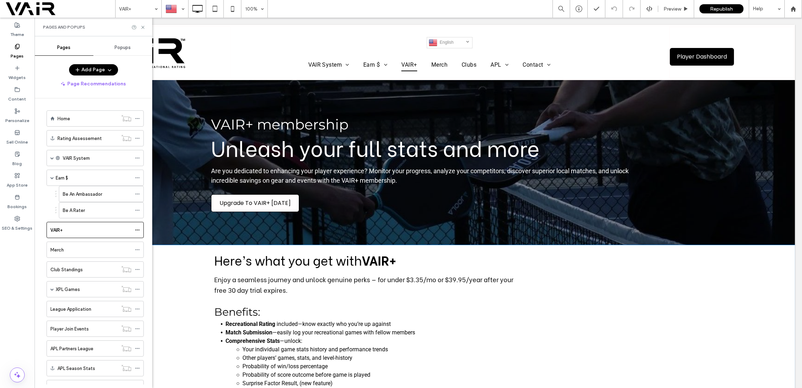
scroll to position [62, 0]
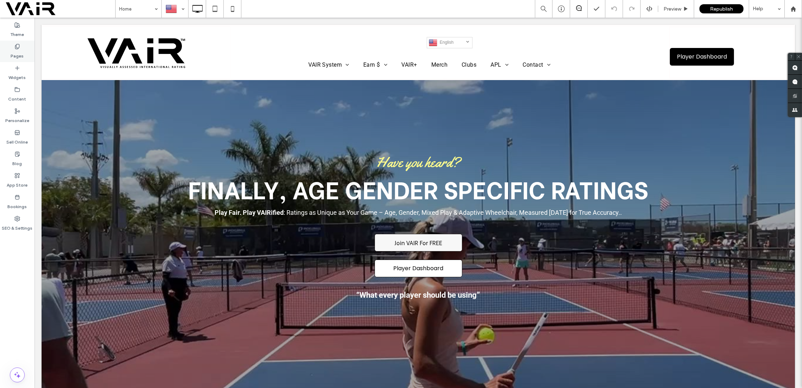
click at [19, 44] on use at bounding box center [17, 46] width 4 height 5
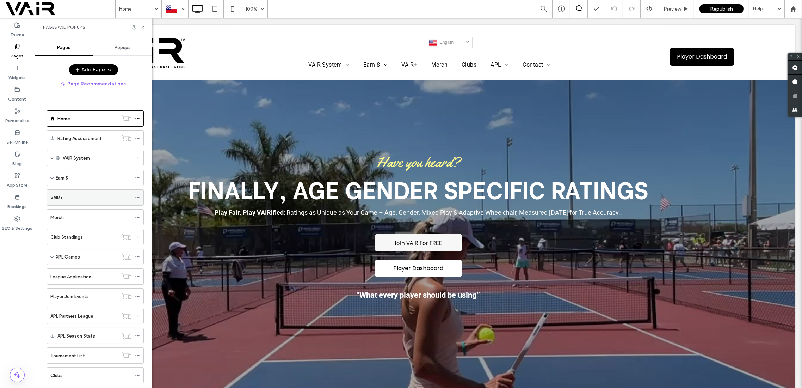
click at [66, 200] on div "VAIR+" at bounding box center [90, 198] width 81 height 16
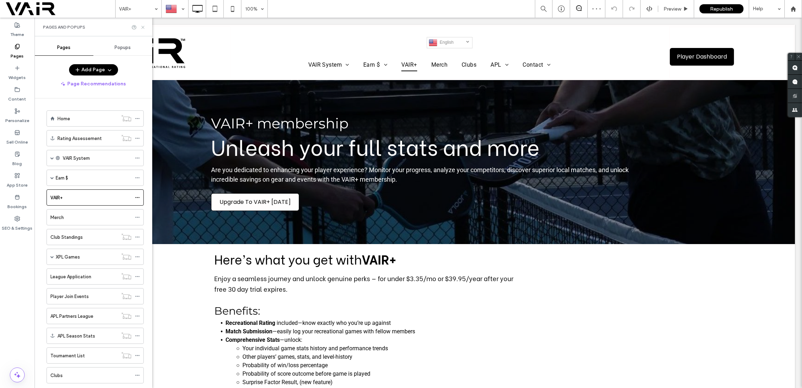
drag, startPoint x: 143, startPoint y: 26, endPoint x: 109, endPoint y: 14, distance: 36.6
click at [143, 26] on icon at bounding box center [142, 27] width 5 height 5
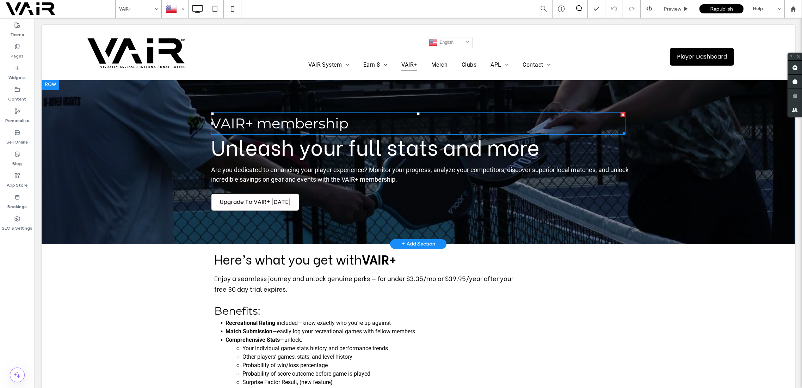
click at [241, 127] on span "VAIR+ membership" at bounding box center [279, 123] width 137 height 17
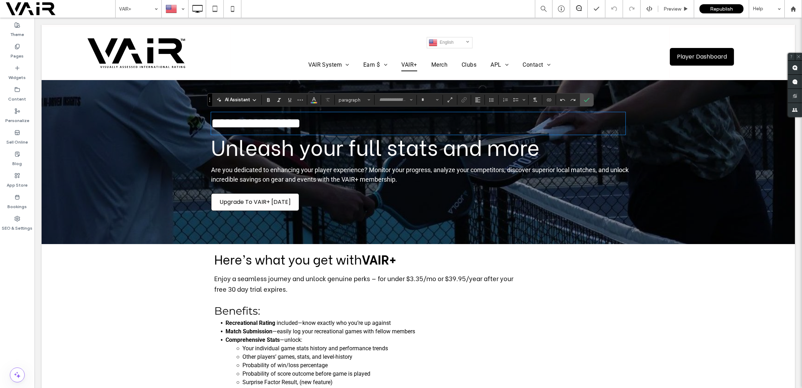
type input "**********"
type input "**"
click at [241, 127] on span "**********" at bounding box center [256, 123] width 90 height 14
click at [264, 203] on span "Upgrade To VAIR+ [DATE]" at bounding box center [255, 202] width 76 height 16
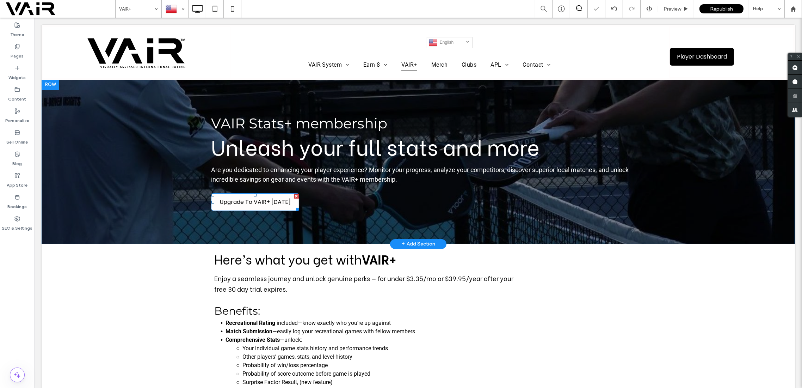
click at [264, 203] on span "Upgrade To VAIR+ [DATE]" at bounding box center [255, 202] width 76 height 16
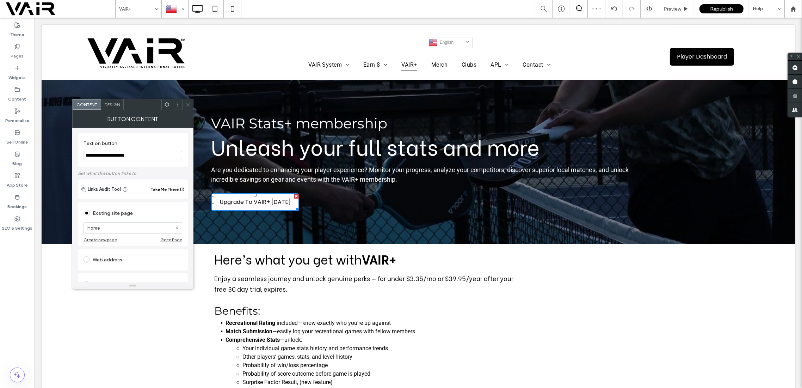
click at [119, 156] on input "**********" at bounding box center [133, 155] width 99 height 9
click at [157, 155] on input "**********" at bounding box center [133, 155] width 99 height 9
type input "**********"
click at [249, 123] on span "VAIR Stats+ membership" at bounding box center [299, 123] width 176 height 17
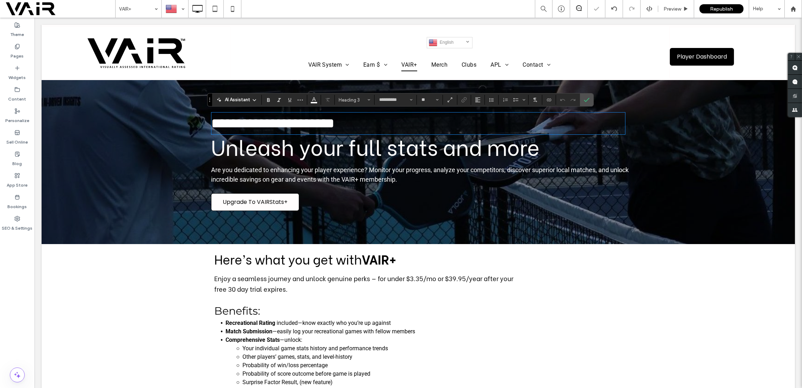
type input "**********"
type input "**"
click at [247, 129] on span "**********" at bounding box center [272, 123] width 123 height 14
click at [266, 203] on span "Upgrade To VAIRStats+" at bounding box center [255, 202] width 70 height 16
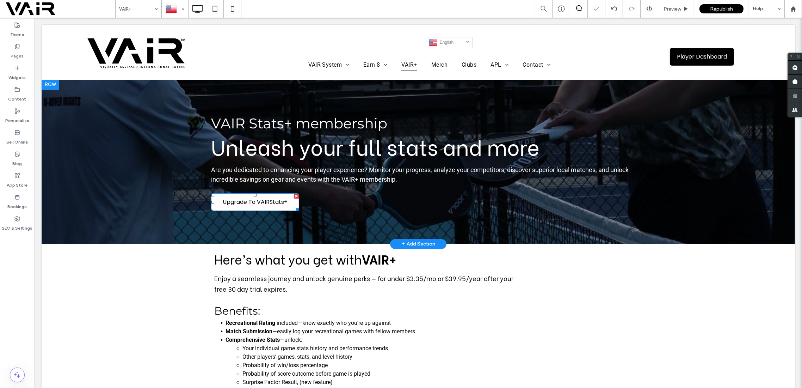
click at [266, 203] on span "Upgrade To VAIRStats+" at bounding box center [255, 202] width 70 height 16
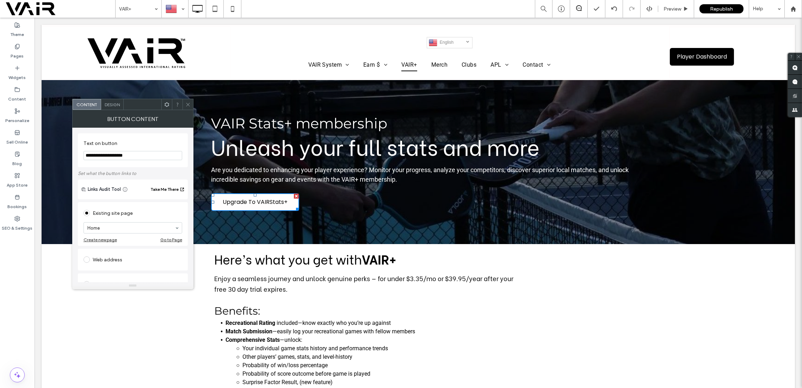
click at [120, 156] on input "**********" at bounding box center [133, 155] width 99 height 9
type input "**********"
click at [389, 262] on strong "VAIR+" at bounding box center [379, 258] width 35 height 19
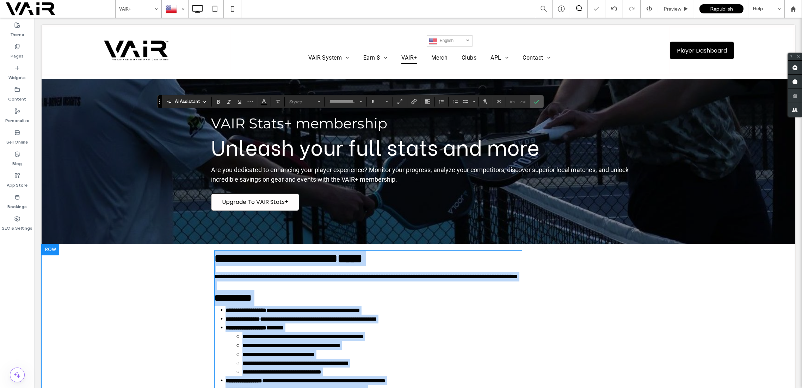
scroll to position [136, 0]
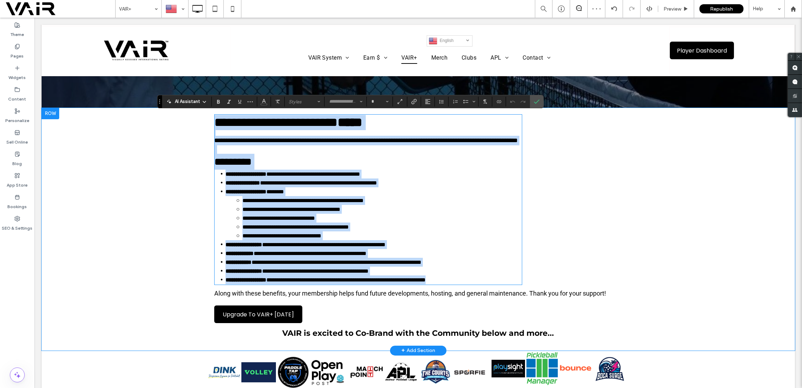
click at [362, 123] on strong "*****" at bounding box center [350, 122] width 25 height 13
type input "**********"
type input "**"
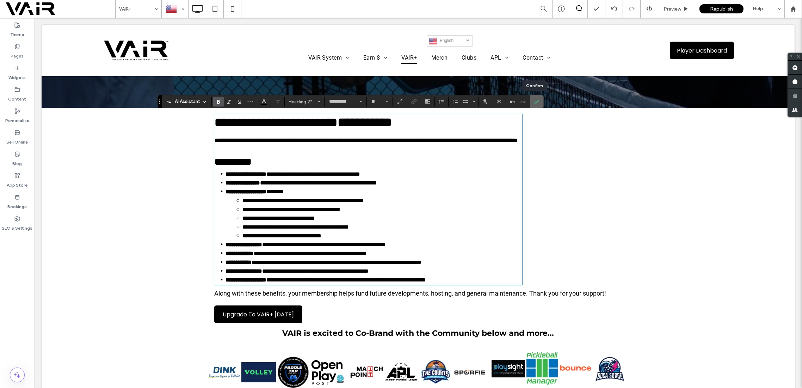
click at [534, 102] on icon "Confirm" at bounding box center [537, 102] width 6 height 6
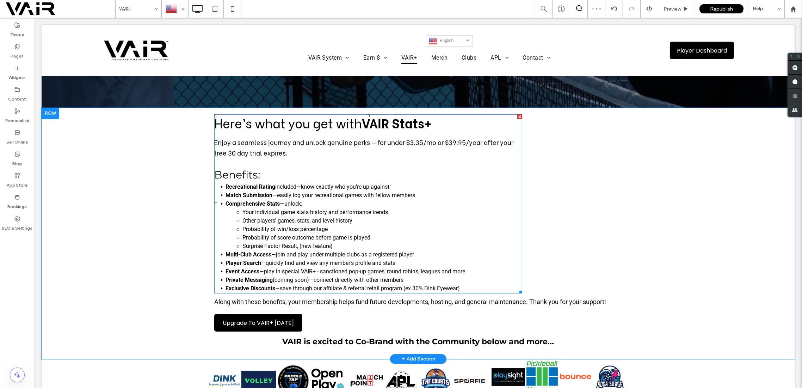
scroll to position [199, 0]
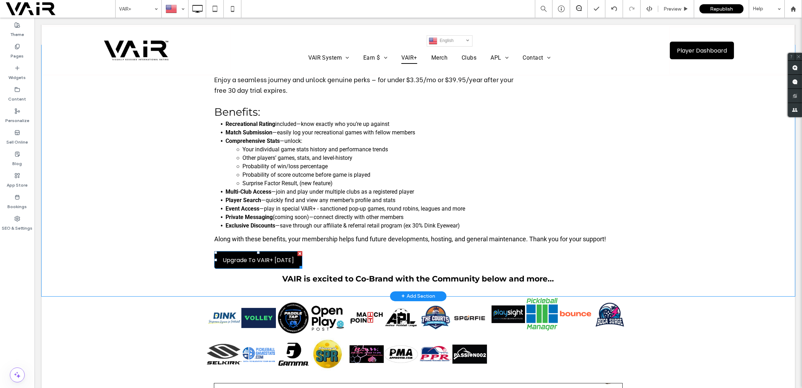
click at [283, 259] on span "Upgrade To VAIR+ [DATE]" at bounding box center [258, 260] width 71 height 9
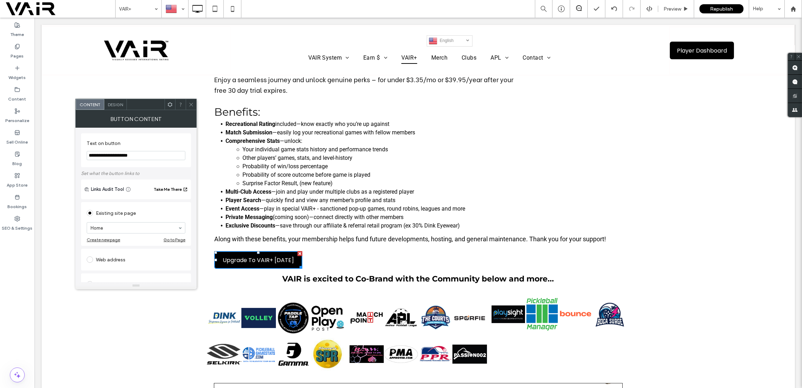
click at [154, 158] on input "**********" at bounding box center [136, 155] width 99 height 9
click at [125, 155] on input "**********" at bounding box center [136, 155] width 99 height 9
type input "**********"
click at [192, 102] on icon at bounding box center [191, 104] width 5 height 5
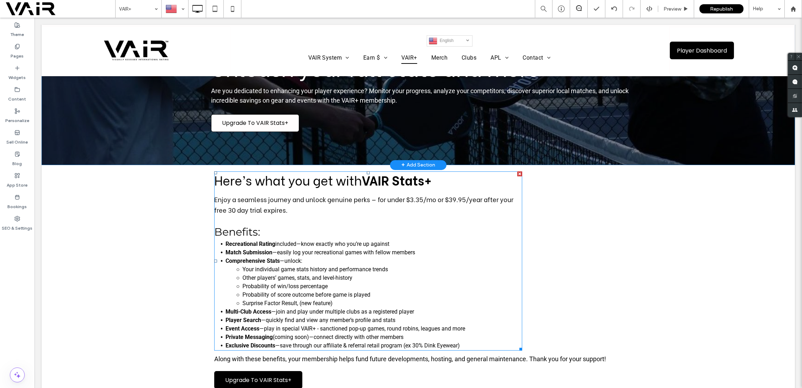
scroll to position [125, 0]
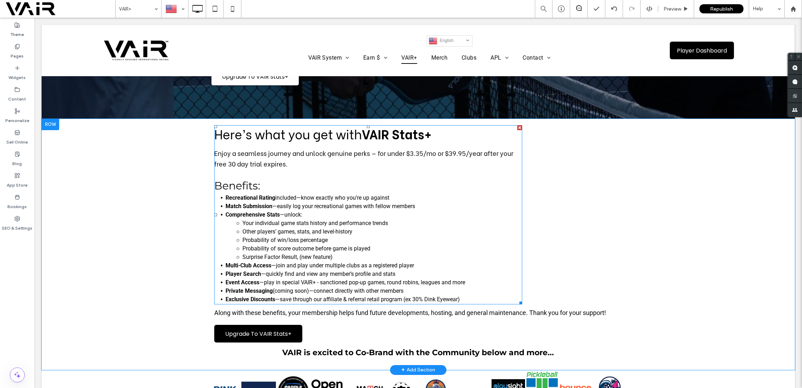
click at [310, 283] on span "—play in special VAIR+ - sanctioned pop-up games, round robins, leagues and more" at bounding box center [362, 282] width 206 height 7
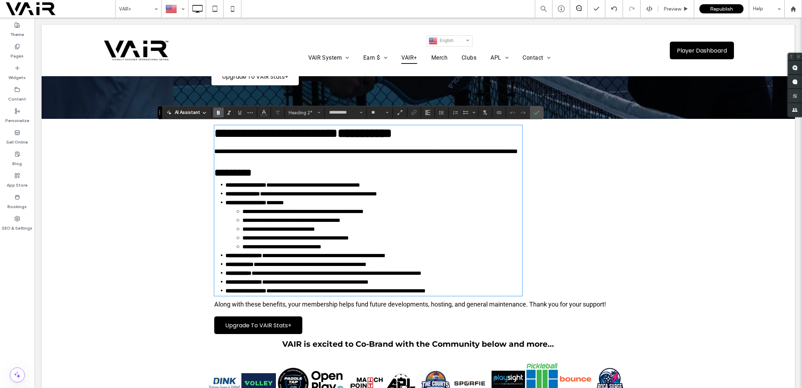
type input "******"
type input "**"
click at [310, 276] on span "**********" at bounding box center [337, 272] width 170 height 5
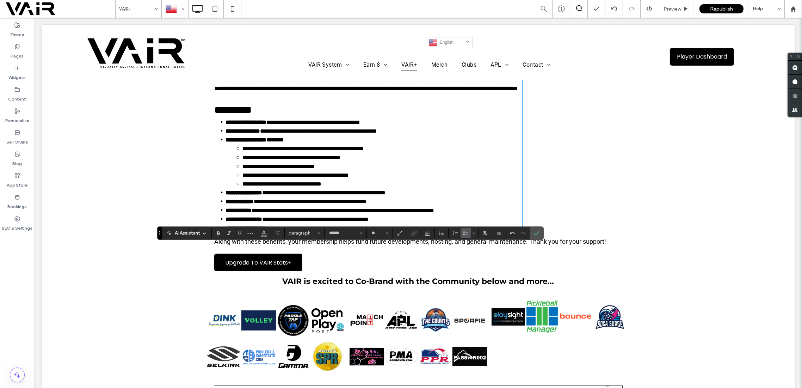
scroll to position [0, 0]
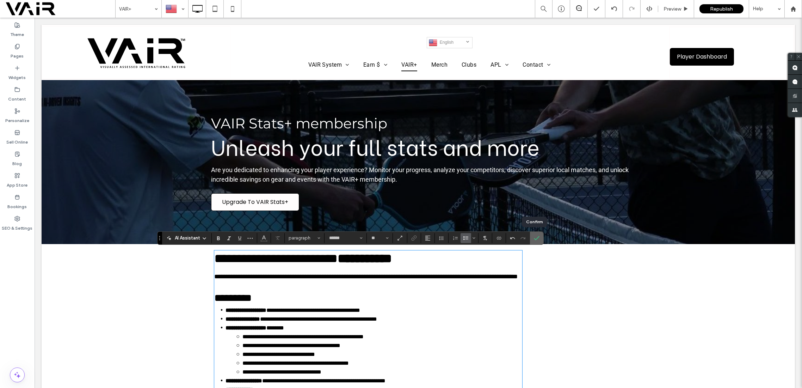
click at [537, 238] on label "Confirm" at bounding box center [536, 238] width 11 height 13
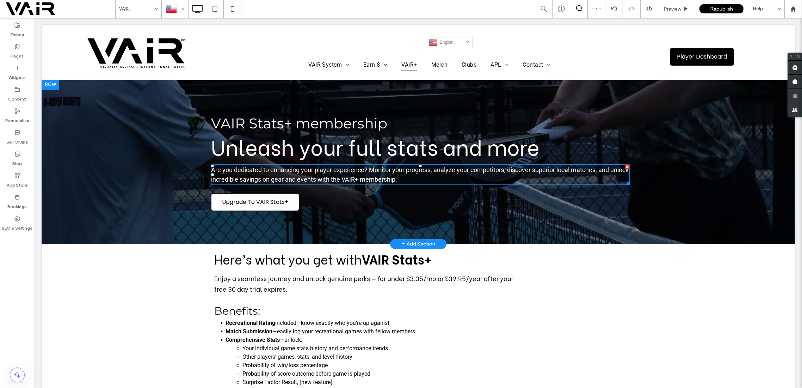
click at [373, 180] on span "Are you dedicated to enhancing your player experience? Monitor your progress, a…" at bounding box center [420, 174] width 418 height 17
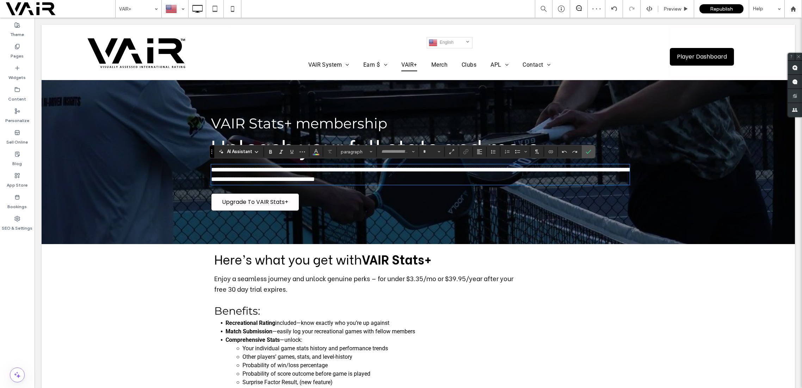
type input "******"
type input "**"
click at [373, 180] on span "**********" at bounding box center [420, 174] width 419 height 16
click at [589, 151] on icon "Confirm" at bounding box center [589, 152] width 6 height 6
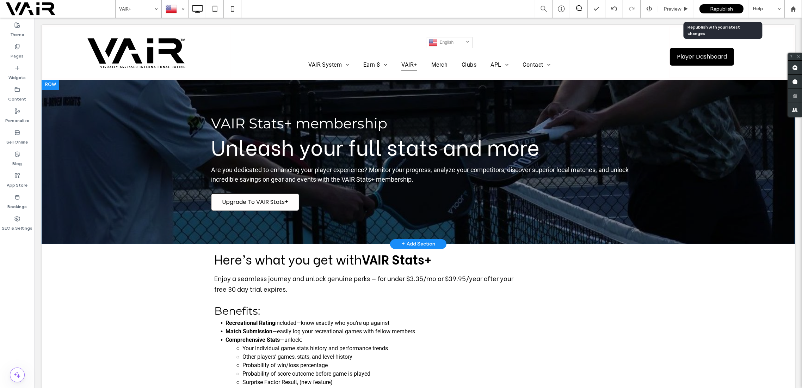
click at [714, 9] on span "Republish" at bounding box center [721, 9] width 23 height 6
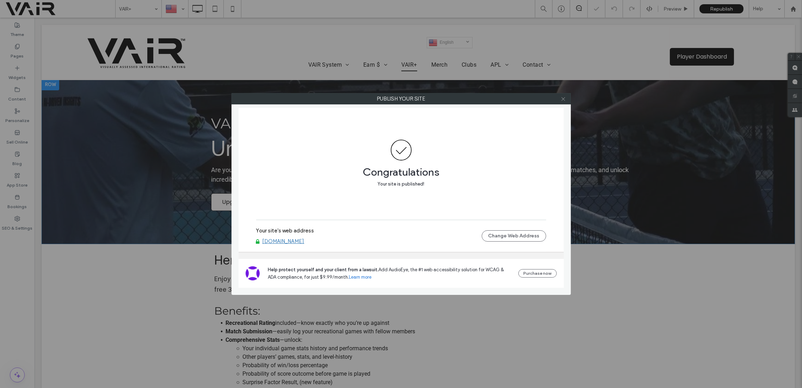
click at [563, 98] on icon at bounding box center [563, 98] width 5 height 5
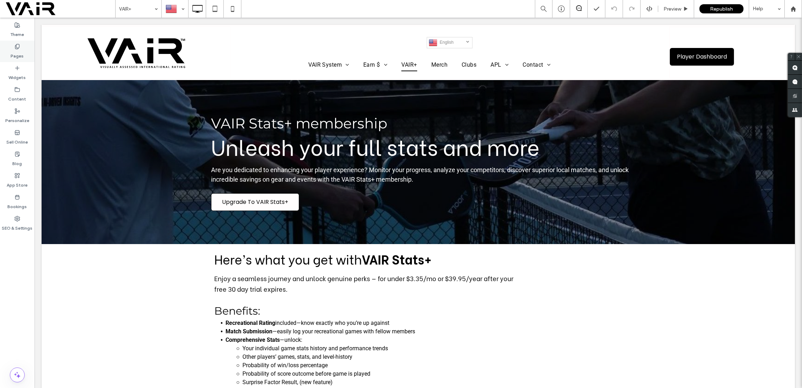
click at [18, 44] on icon at bounding box center [17, 47] width 6 height 6
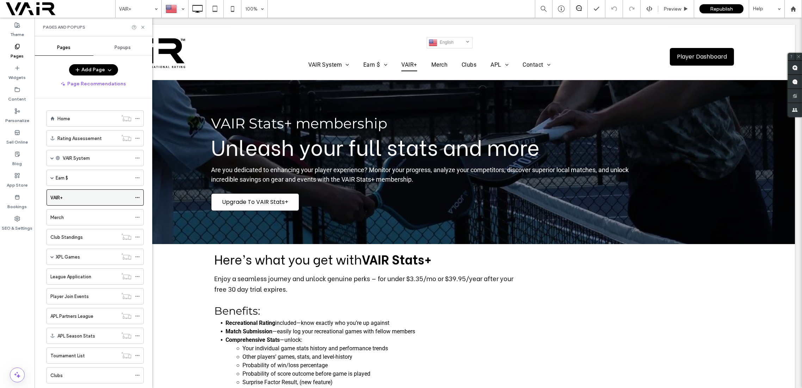
click at [137, 195] on icon at bounding box center [137, 197] width 5 height 5
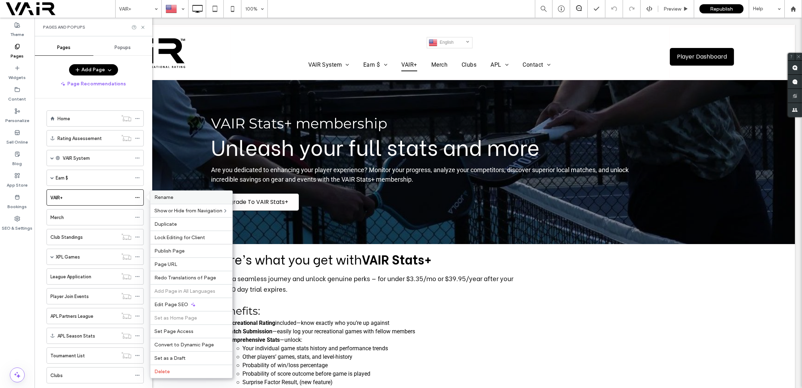
click at [164, 198] on span "Rename" at bounding box center [163, 197] width 19 height 6
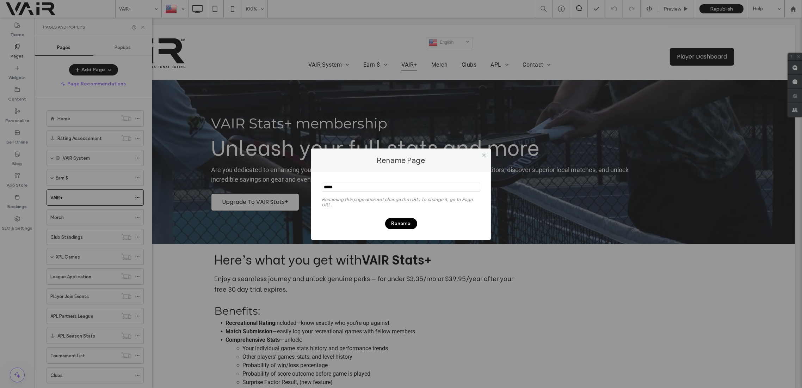
click at [334, 189] on input "notEmpty" at bounding box center [401, 187] width 159 height 9
type input "**********"
click at [403, 223] on button "Rename" at bounding box center [401, 223] width 32 height 11
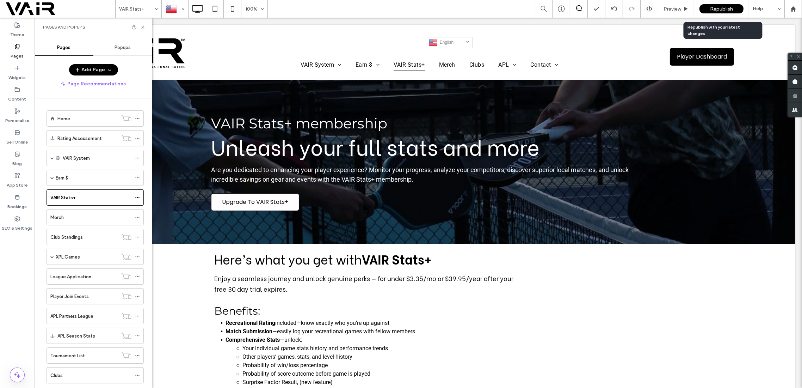
click at [731, 7] on span "Republish" at bounding box center [721, 9] width 23 height 6
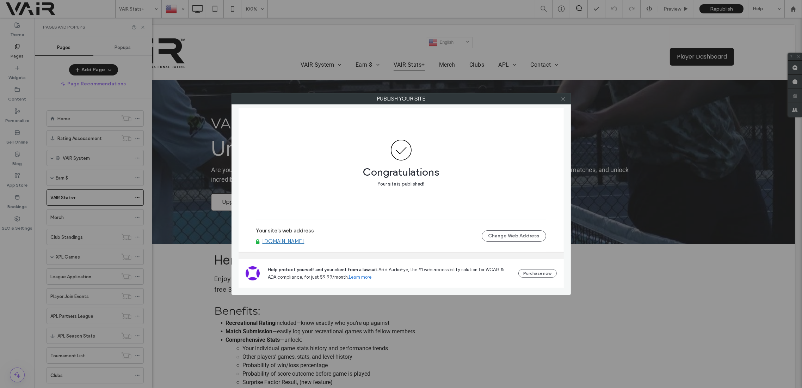
click at [564, 99] on icon at bounding box center [563, 98] width 5 height 5
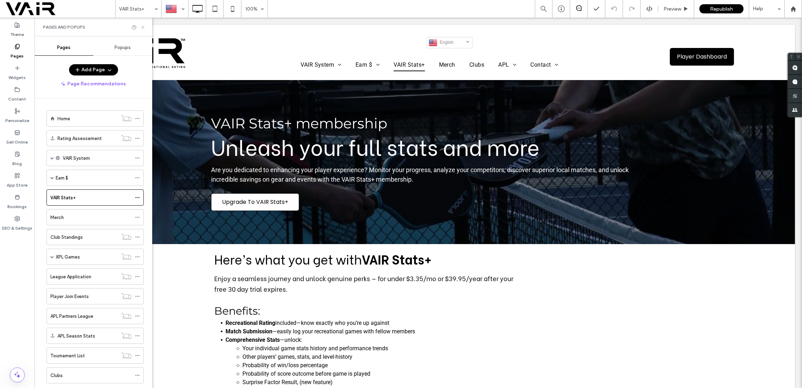
click at [142, 25] on icon at bounding box center [142, 27] width 5 height 5
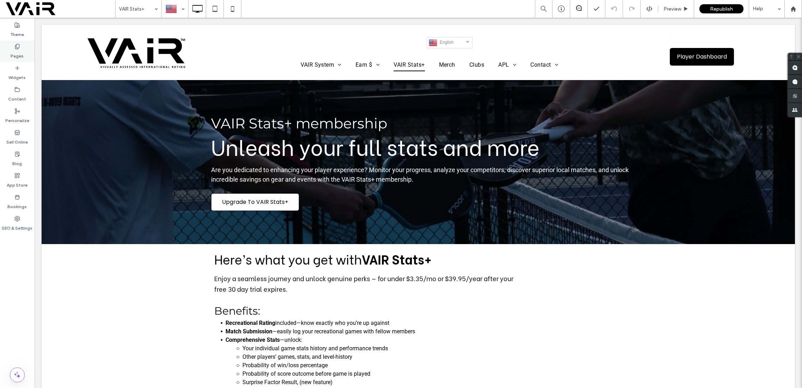
click at [17, 46] on icon at bounding box center [17, 47] width 6 height 6
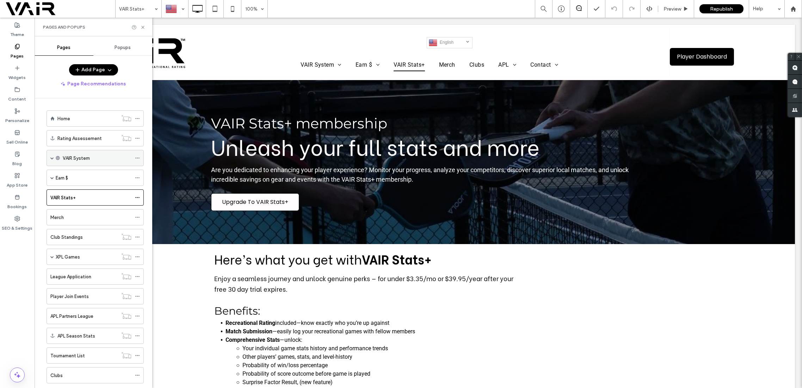
click at [82, 158] on label "VAIR System" at bounding box center [76, 158] width 27 height 12
click at [49, 156] on div "VAIR System" at bounding box center [95, 158] width 97 height 16
click at [120, 156] on div "VAIR System" at bounding box center [97, 157] width 69 height 7
click at [53, 159] on span at bounding box center [52, 158] width 4 height 16
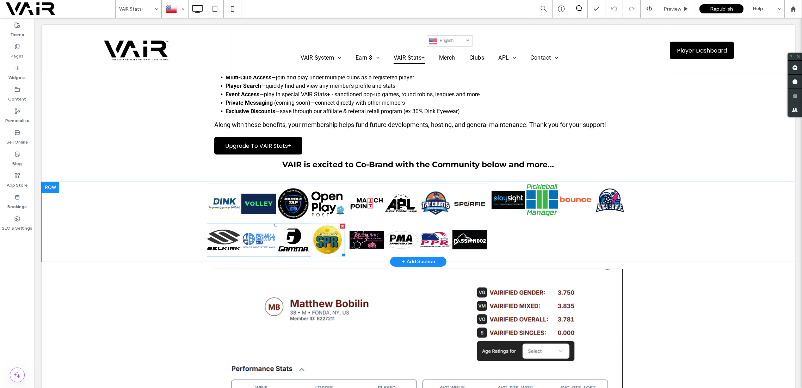
click at [250, 238] on link at bounding box center [258, 239] width 35 height 33
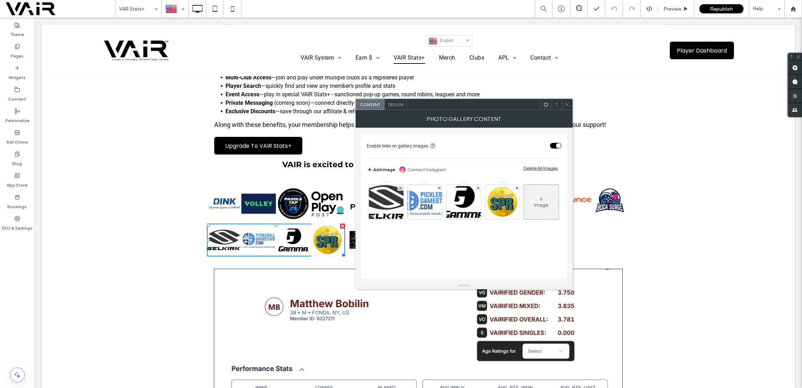
click at [539, 202] on icon at bounding box center [542, 199] width 6 height 6
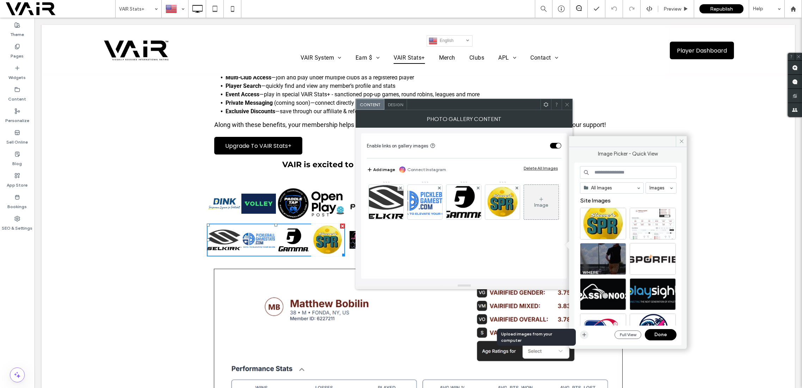
click at [584, 335] on icon "button" at bounding box center [585, 335] width 6 height 6
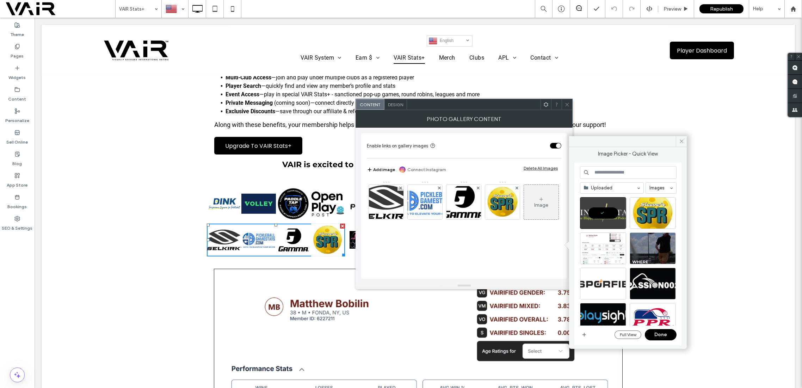
drag, startPoint x: 664, startPoint y: 334, endPoint x: 534, endPoint y: 291, distance: 137.3
click at [664, 334] on button "Done" at bounding box center [661, 334] width 32 height 11
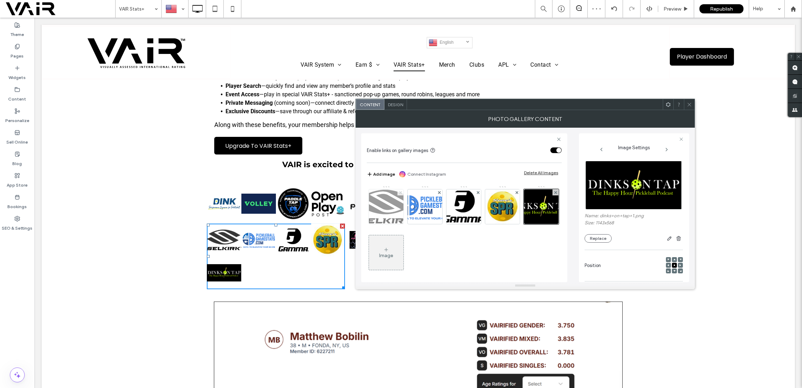
click at [400, 191] on use at bounding box center [400, 192] width 3 height 3
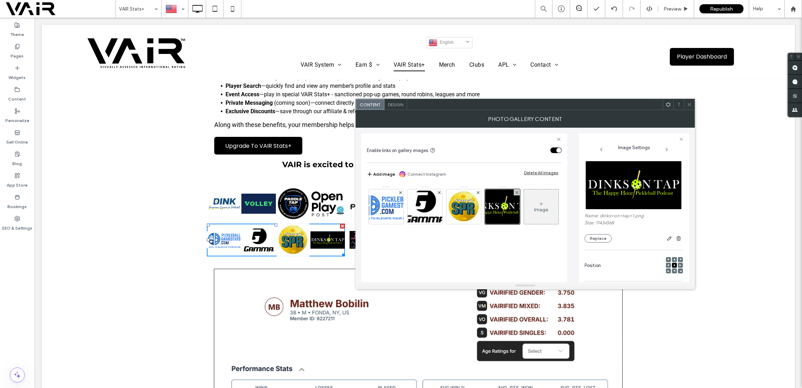
click at [690, 105] on icon at bounding box center [689, 104] width 5 height 5
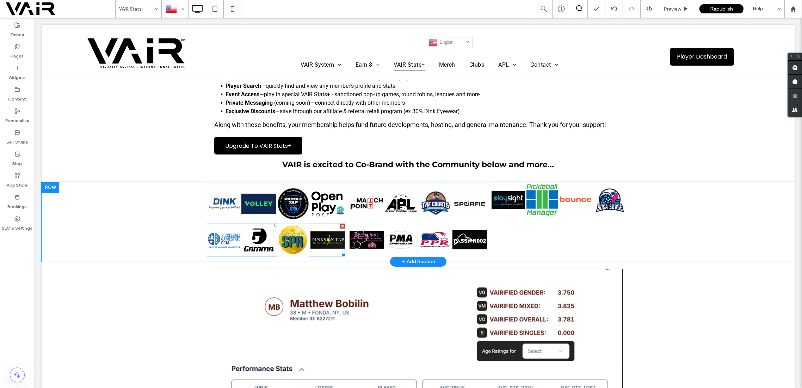
click at [321, 240] on link at bounding box center [328, 239] width 35 height 33
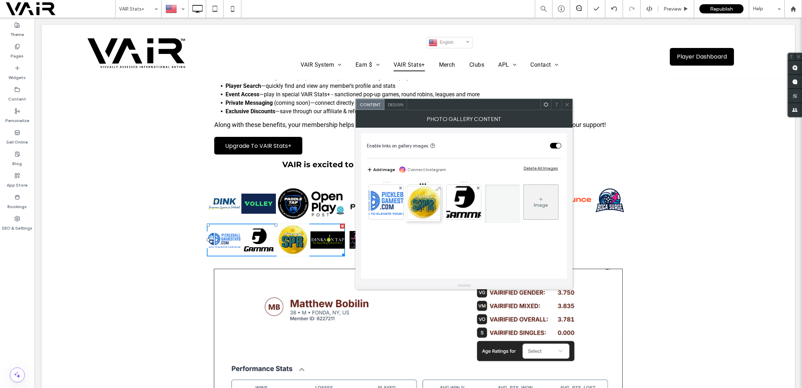
drag, startPoint x: 505, startPoint y: 197, endPoint x: 419, endPoint y: 198, distance: 86.4
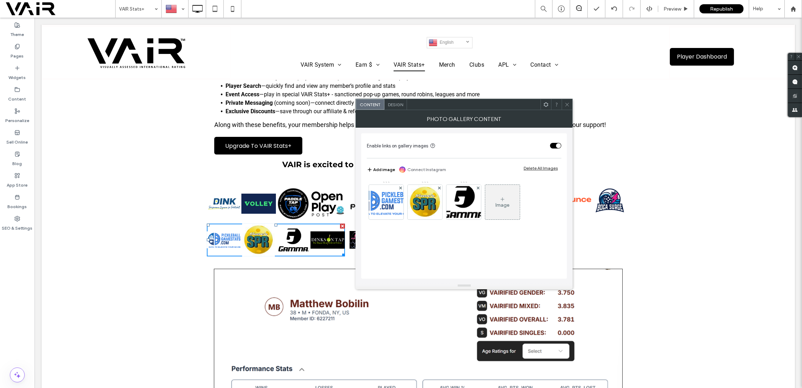
click at [567, 106] on icon at bounding box center [567, 104] width 5 height 5
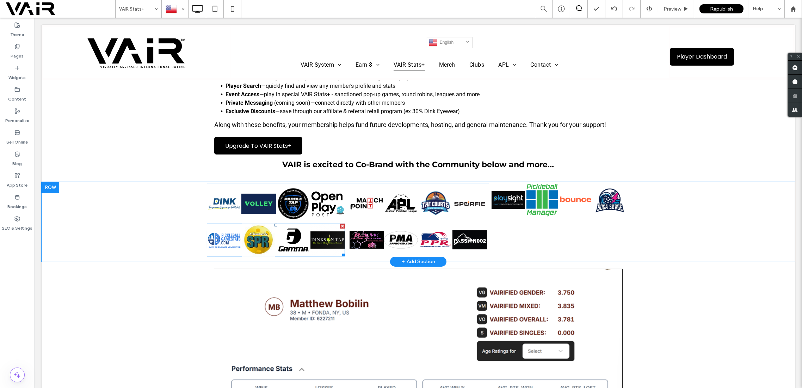
click at [319, 240] on link at bounding box center [328, 239] width 35 height 33
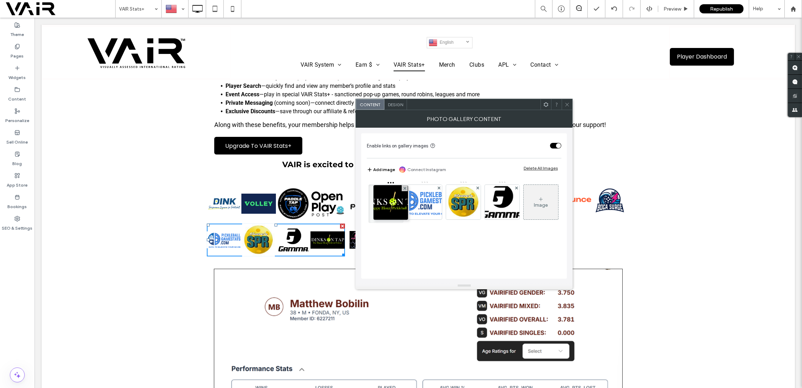
drag, startPoint x: 500, startPoint y: 201, endPoint x: 367, endPoint y: 201, distance: 133.6
click at [367, 201] on div "Enable links on gallery images Add image Connect Instagram Delete All Images Im…" at bounding box center [464, 205] width 206 height 145
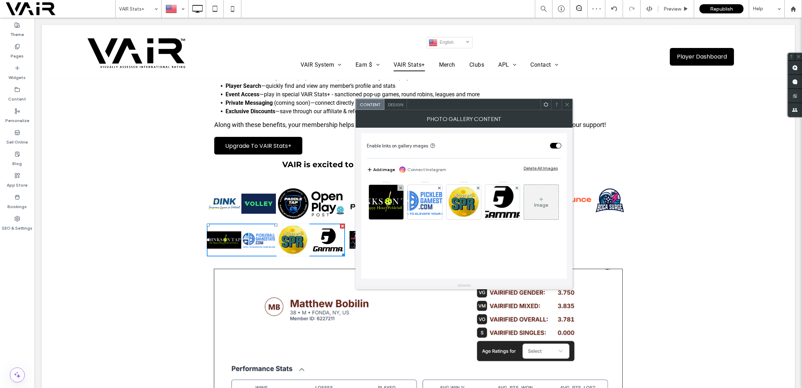
click at [570, 101] on span at bounding box center [567, 104] width 5 height 11
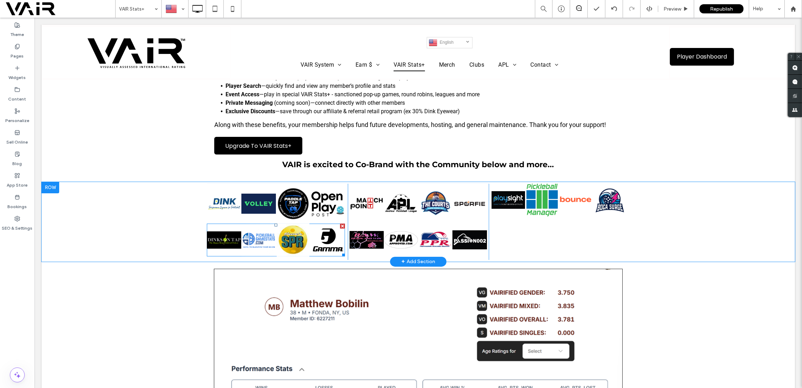
click at [262, 246] on link at bounding box center [258, 239] width 35 height 33
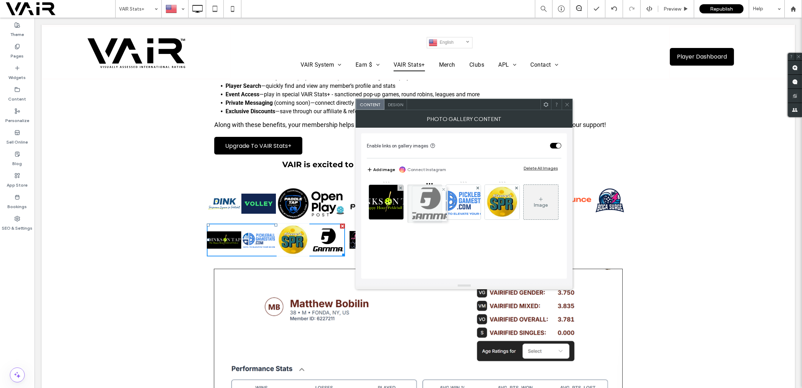
drag, startPoint x: 511, startPoint y: 208, endPoint x: 422, endPoint y: 209, distance: 89.5
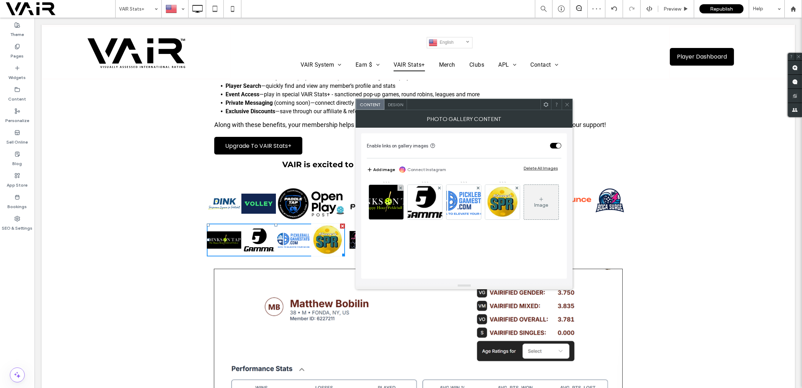
click at [565, 100] on span at bounding box center [567, 104] width 5 height 11
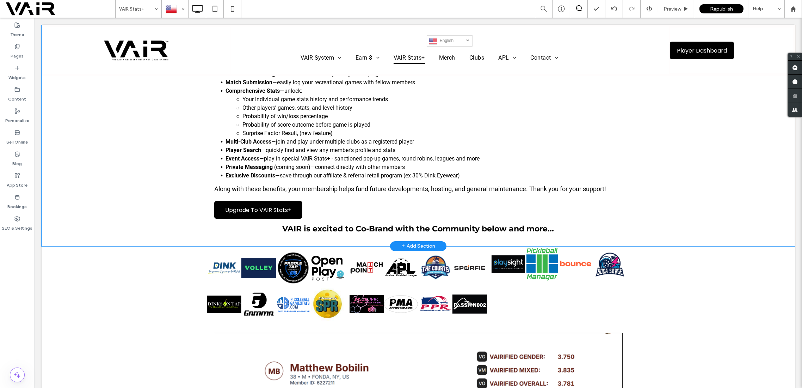
scroll to position [251, 0]
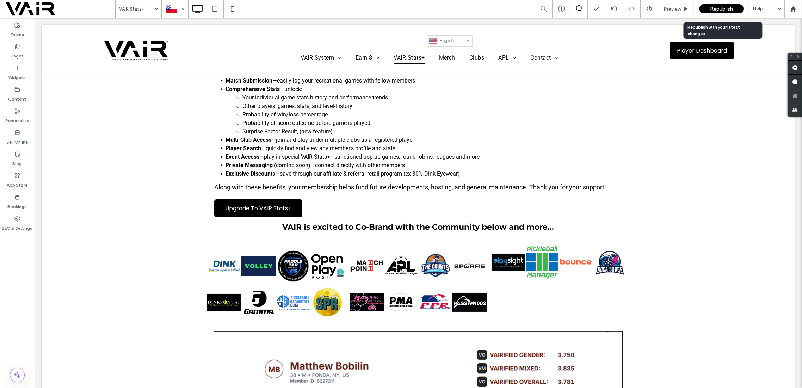
click at [719, 10] on span "Republish" at bounding box center [721, 9] width 23 height 6
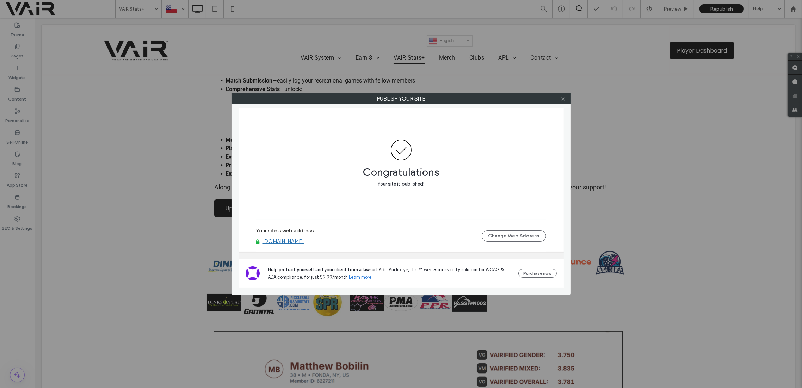
click at [565, 96] on icon at bounding box center [563, 98] width 5 height 5
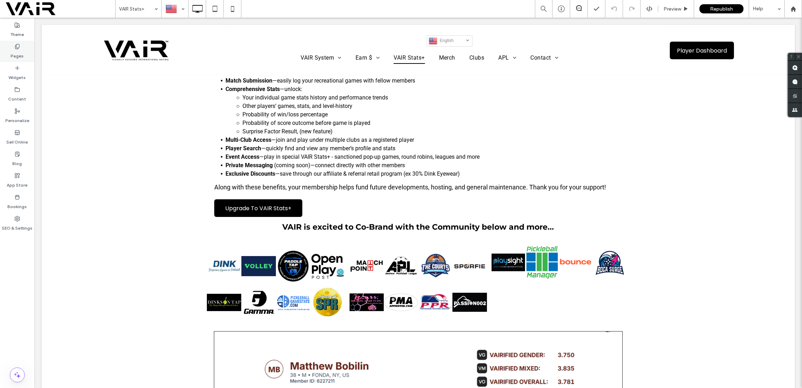
drag, startPoint x: 15, startPoint y: 45, endPoint x: 17, endPoint y: 50, distance: 5.2
click at [15, 45] on icon at bounding box center [17, 47] width 6 height 6
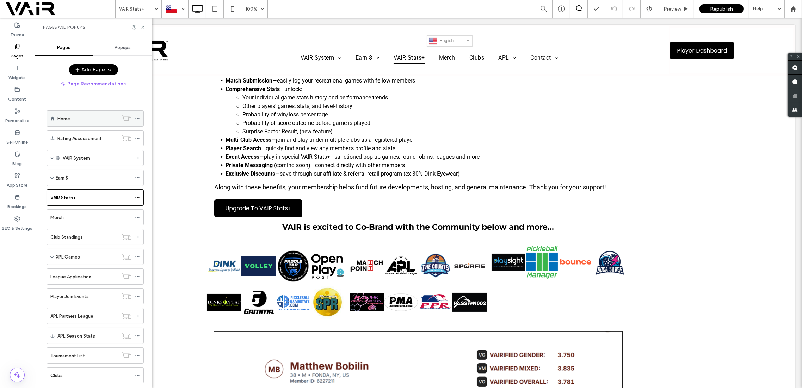
click at [69, 119] on label "Home" at bounding box center [63, 118] width 13 height 12
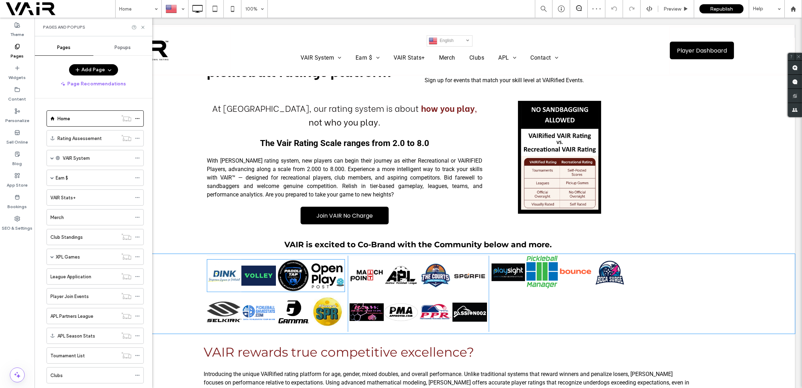
scroll to position [501, 0]
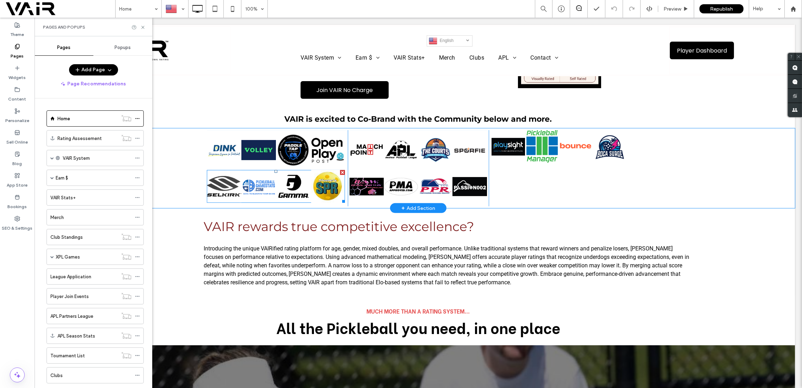
click at [222, 174] on link at bounding box center [224, 186] width 35 height 33
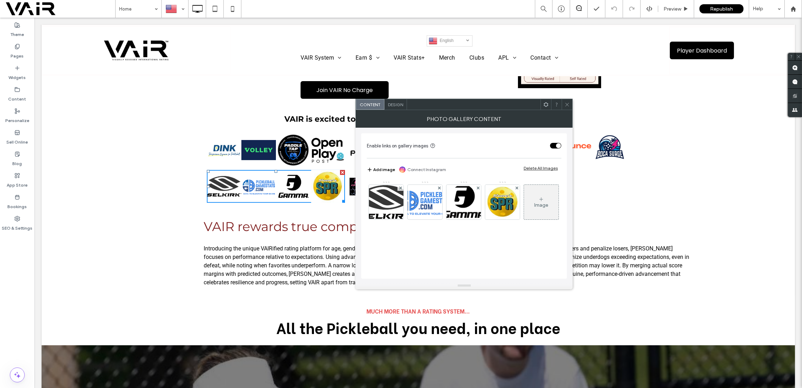
click at [539, 202] on icon at bounding box center [542, 199] width 6 height 6
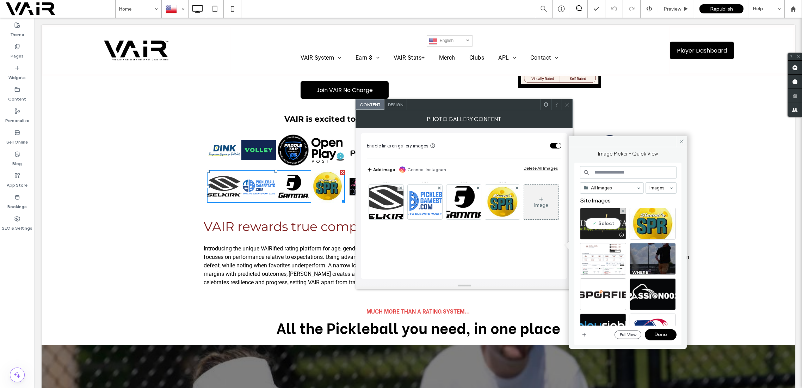
click at [601, 225] on div "Select" at bounding box center [603, 224] width 46 height 32
click at [660, 332] on button "Done" at bounding box center [661, 334] width 32 height 11
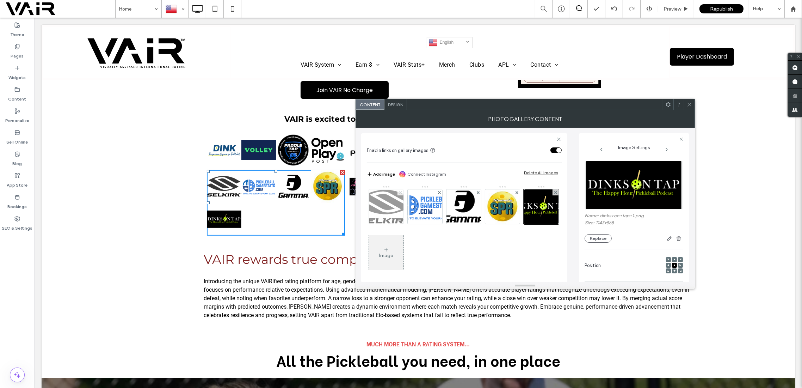
click at [399, 192] on icon at bounding box center [400, 192] width 3 height 3
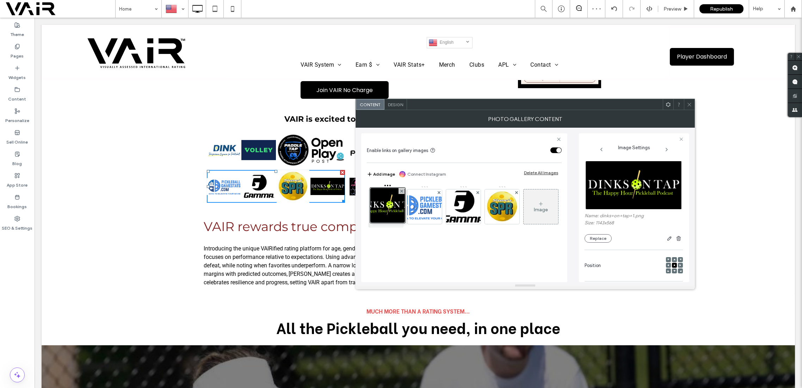
drag, startPoint x: 535, startPoint y: 226, endPoint x: 349, endPoint y: 207, distance: 187.1
click at [370, 207] on div at bounding box center [386, 208] width 35 height 38
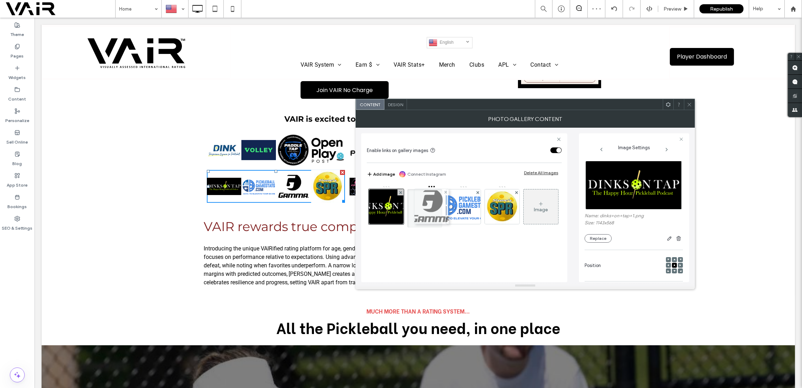
drag, startPoint x: 462, startPoint y: 206, endPoint x: 422, endPoint y: 207, distance: 40.2
click at [689, 102] on icon at bounding box center [689, 104] width 5 height 5
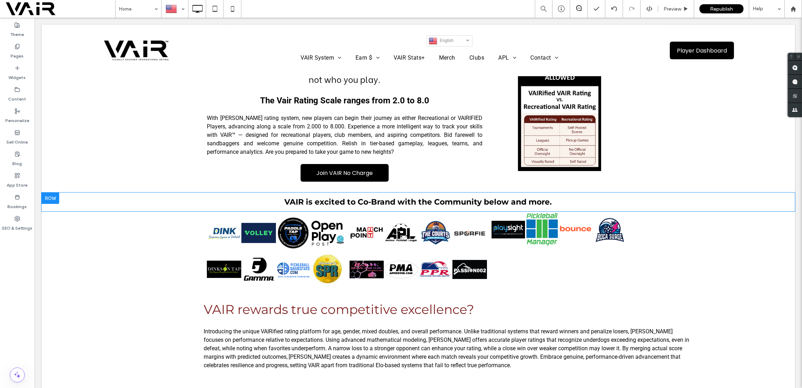
scroll to position [376, 0]
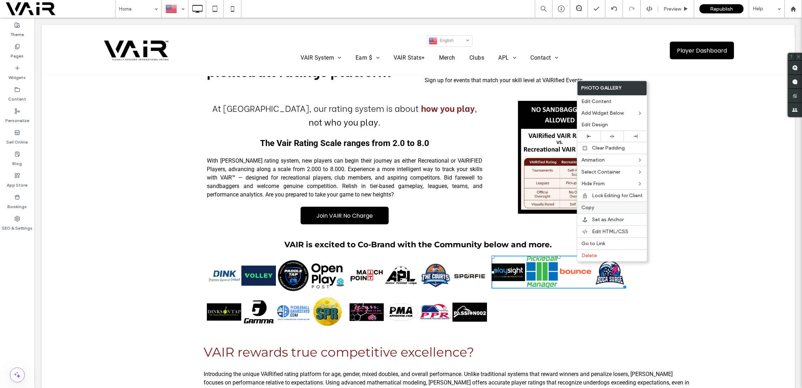
click at [589, 209] on span "Copy" at bounding box center [588, 207] width 13 height 6
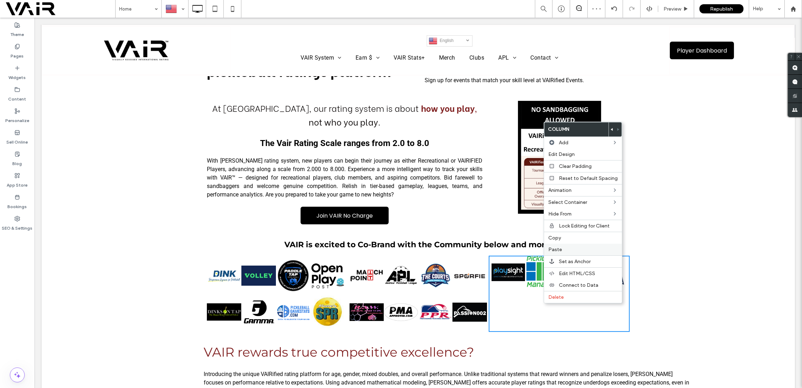
click at [557, 250] on span "Paste" at bounding box center [555, 249] width 14 height 6
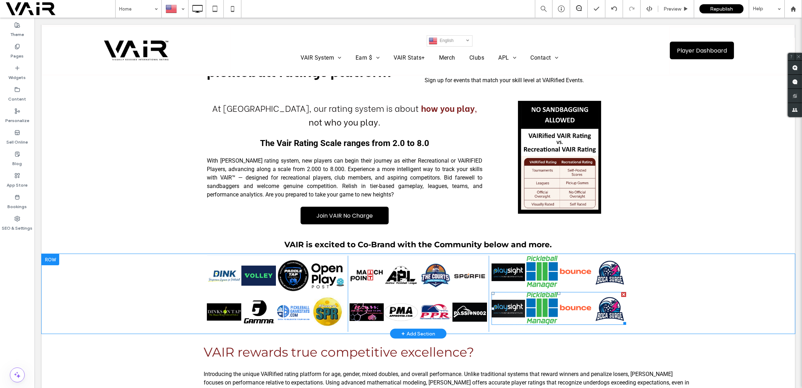
click at [509, 292] on link at bounding box center [508, 308] width 33 height 33
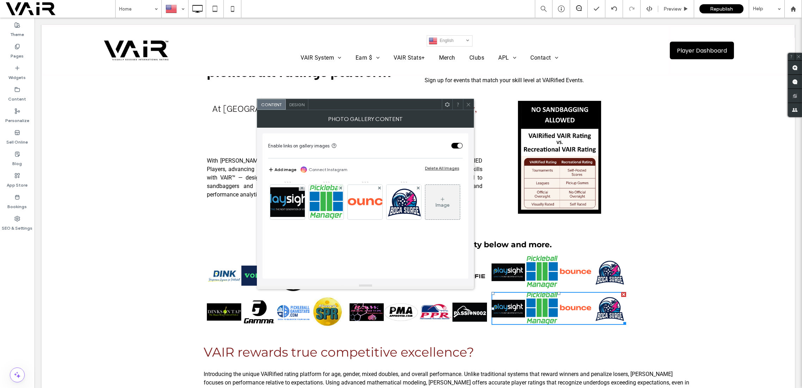
click at [436, 208] on div "Image" at bounding box center [443, 205] width 14 height 6
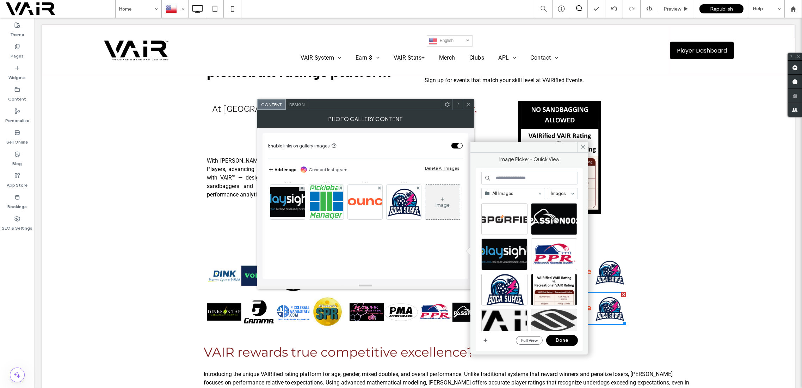
scroll to position [62, 0]
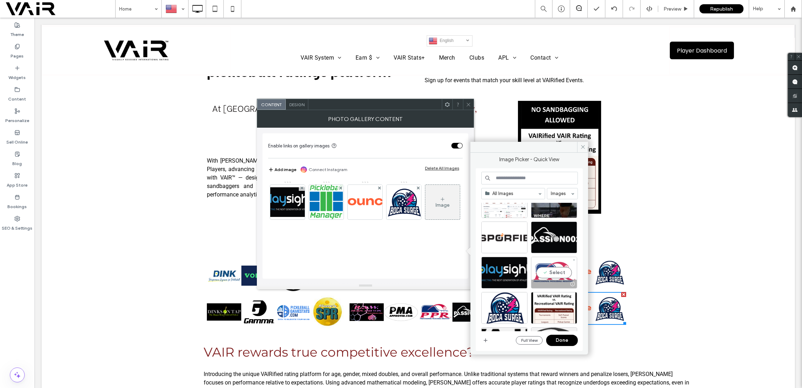
click at [555, 272] on div "Select" at bounding box center [554, 273] width 46 height 32
click at [562, 337] on button "Done" at bounding box center [562, 339] width 32 height 11
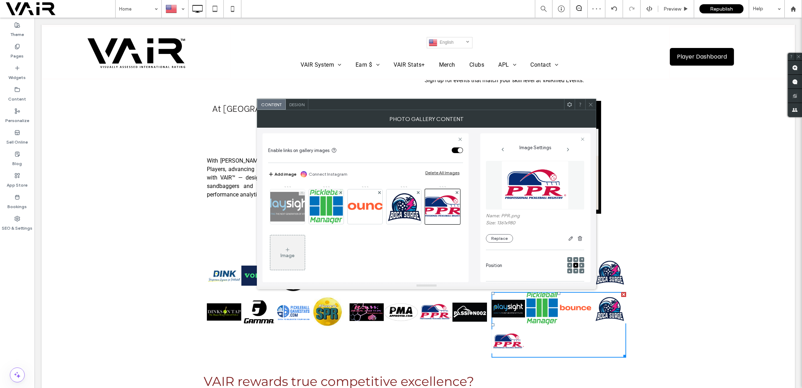
click at [301, 192] on use at bounding box center [302, 192] width 3 height 3
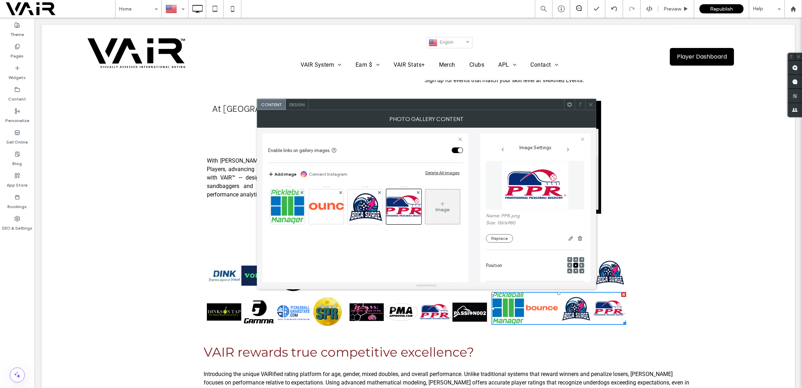
click at [592, 103] on use at bounding box center [591, 105] width 4 height 4
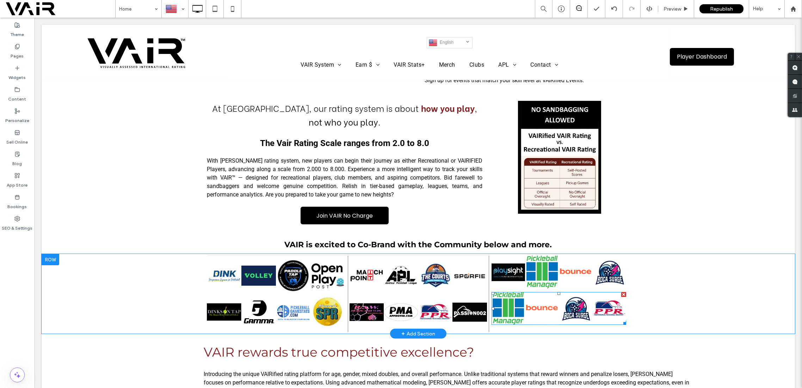
click at [539, 295] on link at bounding box center [541, 308] width 33 height 33
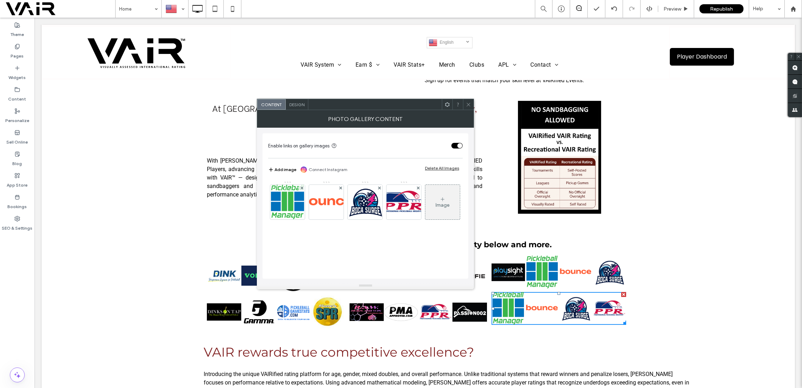
click at [440, 202] on icon at bounding box center [443, 199] width 6 height 6
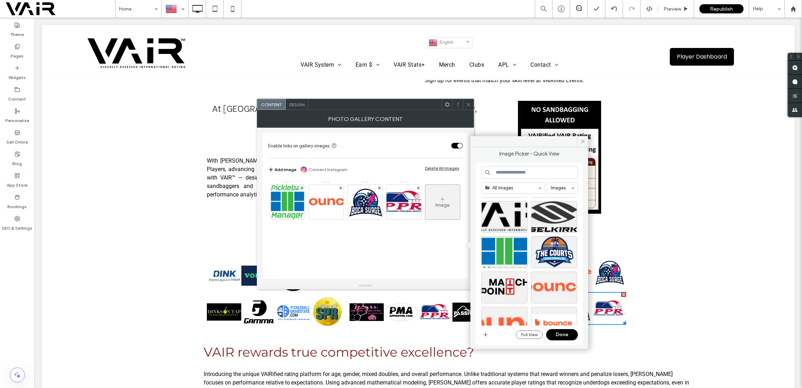
scroll to position [188, 0]
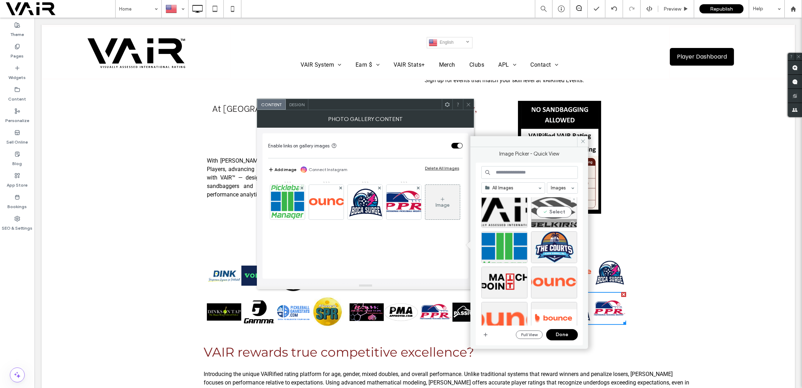
click at [552, 209] on div "Select" at bounding box center [554, 212] width 46 height 32
click at [555, 330] on button "Done" at bounding box center [562, 334] width 32 height 11
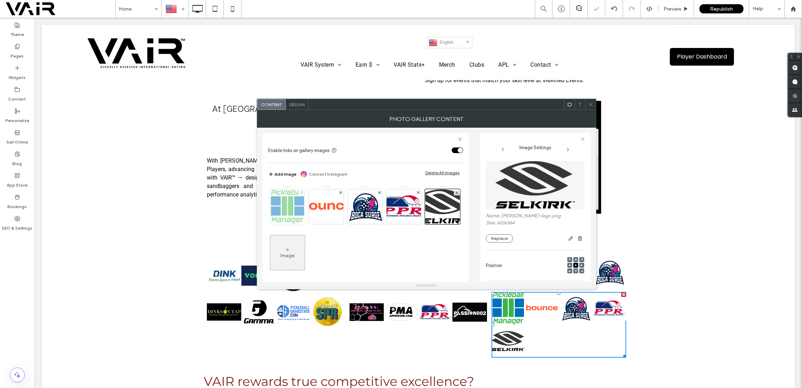
click at [301, 192] on use at bounding box center [302, 192] width 3 height 3
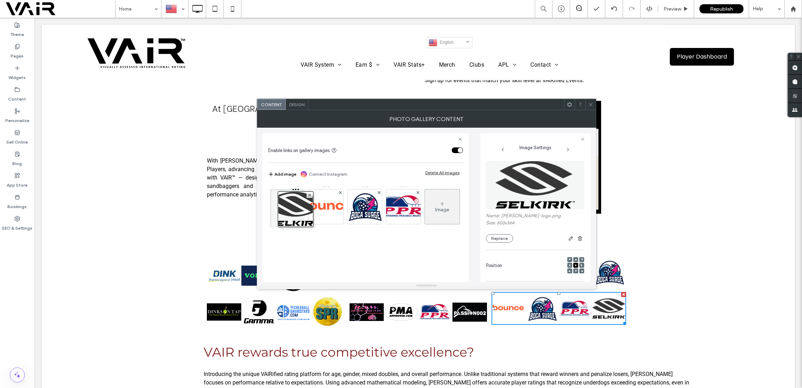
drag, startPoint x: 408, startPoint y: 202, endPoint x: 267, endPoint y: 205, distance: 141.7
click at [267, 205] on div "Enable links on gallery images Add image Connect Instagram Delete All Images Im…" at bounding box center [366, 207] width 206 height 149
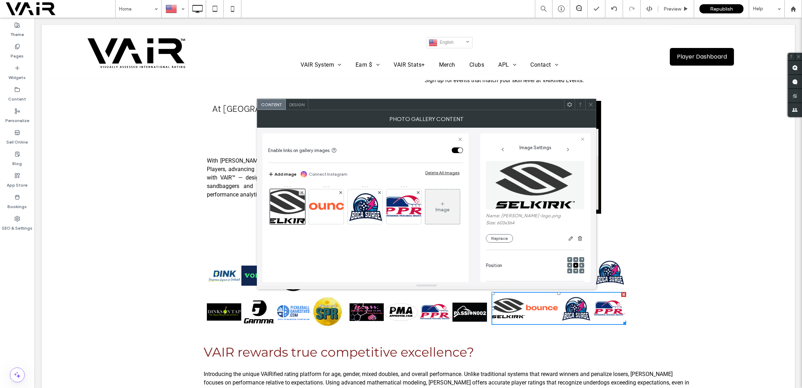
click at [590, 104] on icon at bounding box center [590, 104] width 5 height 5
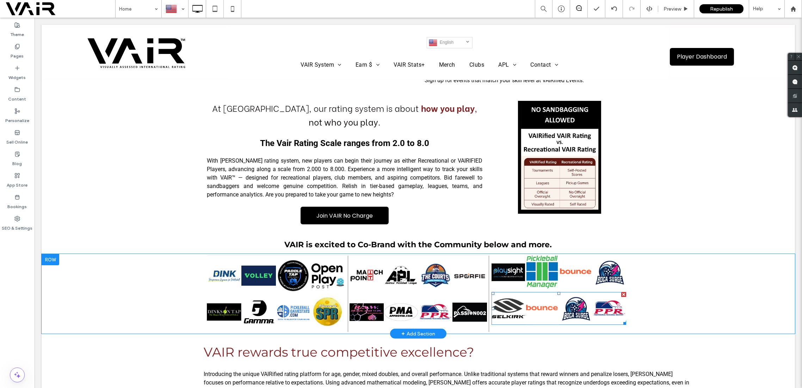
click at [542, 292] on link at bounding box center [541, 308] width 33 height 33
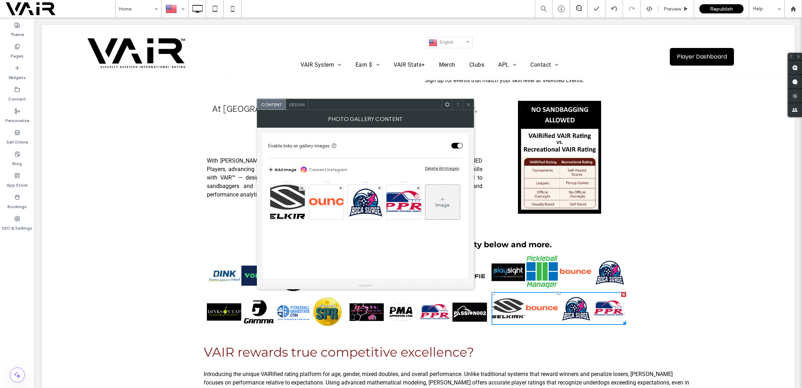
click at [440, 202] on icon at bounding box center [443, 199] width 6 height 6
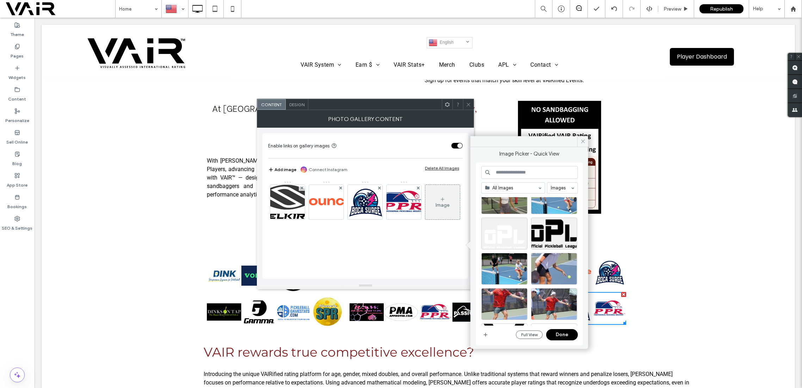
scroll to position [2670, 0]
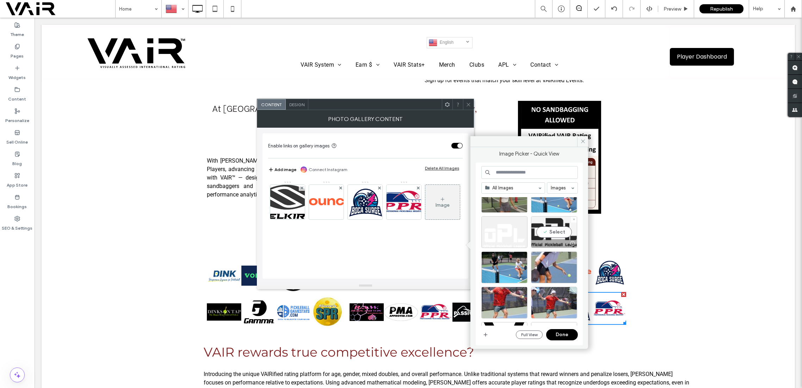
click at [562, 228] on div "Select" at bounding box center [554, 232] width 46 height 32
click at [568, 334] on button "Done" at bounding box center [562, 334] width 32 height 11
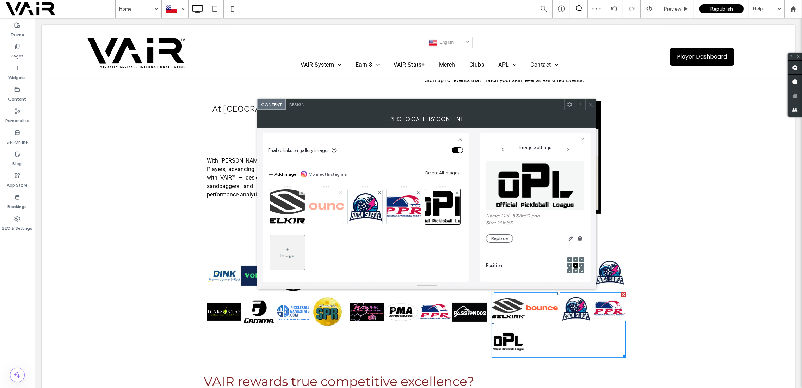
click at [340, 191] on use at bounding box center [340, 192] width 3 height 3
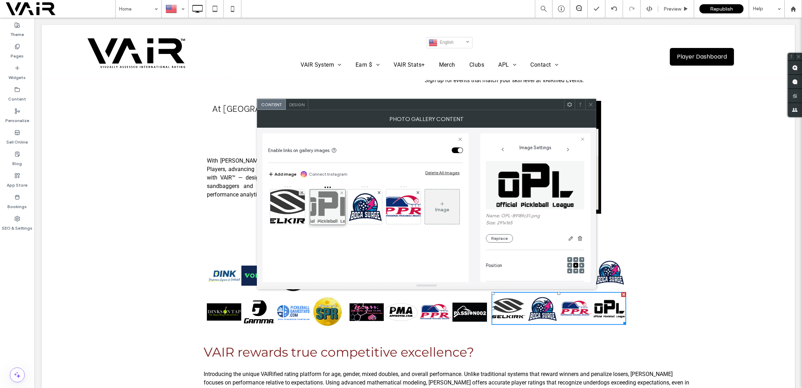
drag, startPoint x: 403, startPoint y: 201, endPoint x: 323, endPoint y: 201, distance: 80.0
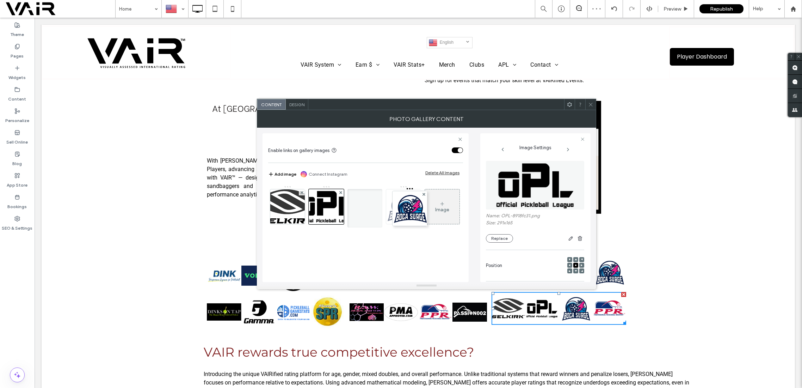
drag, startPoint x: 406, startPoint y: 202, endPoint x: 390, endPoint y: 207, distance: 17.1
click at [390, 207] on div "Image" at bounding box center [365, 208] width 194 height 46
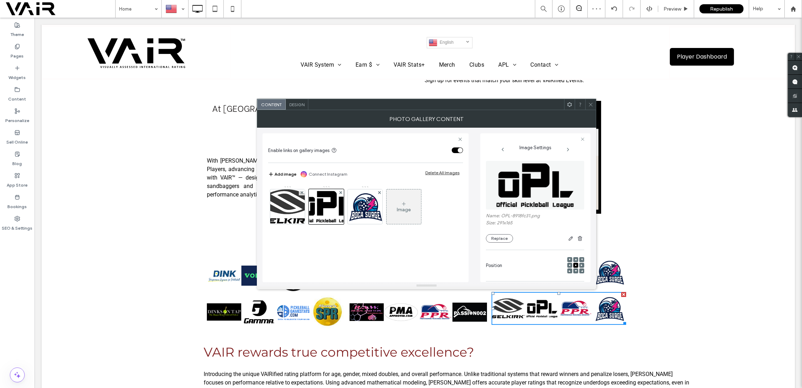
click at [589, 102] on icon at bounding box center [590, 104] width 5 height 5
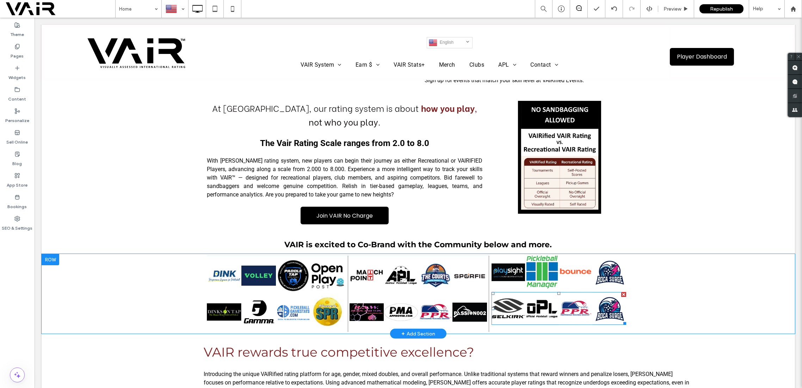
click at [570, 299] on link at bounding box center [575, 308] width 33 height 33
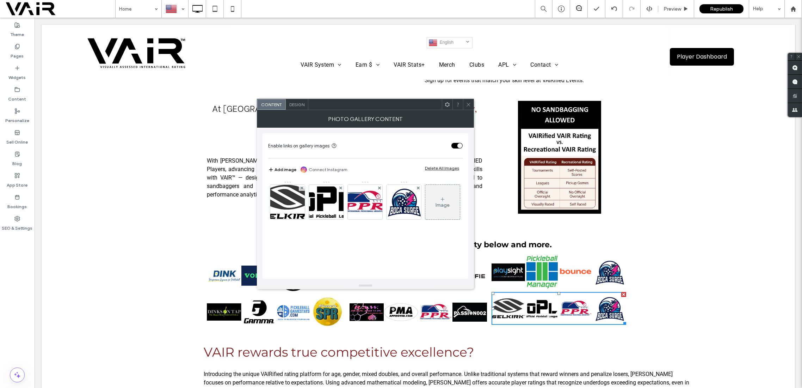
click at [469, 106] on icon at bounding box center [468, 104] width 5 height 5
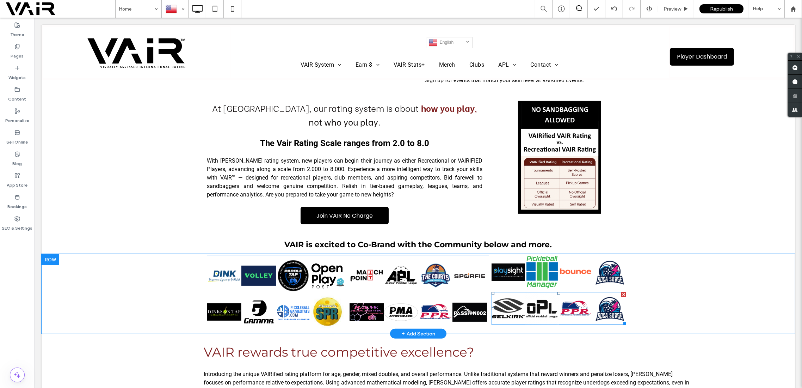
click at [540, 298] on link at bounding box center [541, 308] width 33 height 33
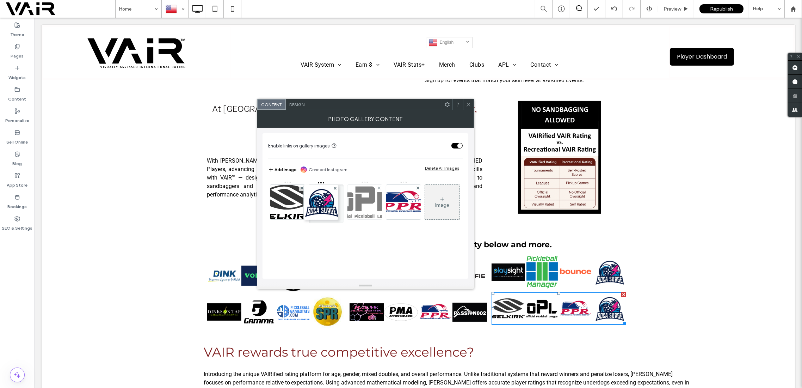
drag, startPoint x: 411, startPoint y: 204, endPoint x: 351, endPoint y: 205, distance: 60.3
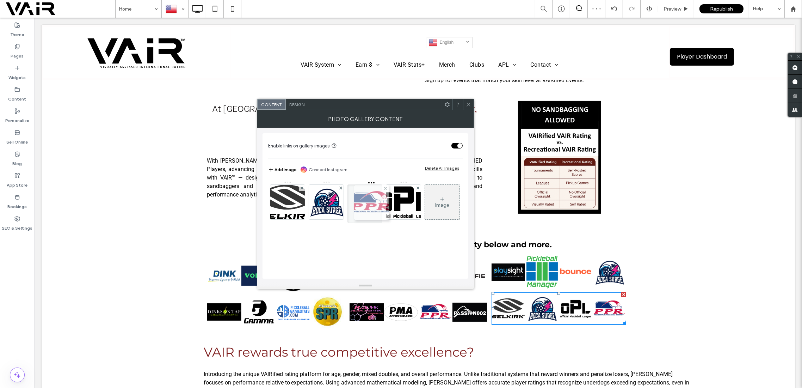
drag, startPoint x: 410, startPoint y: 198, endPoint x: 376, endPoint y: 199, distance: 33.5
click at [440, 202] on icon at bounding box center [443, 199] width 6 height 6
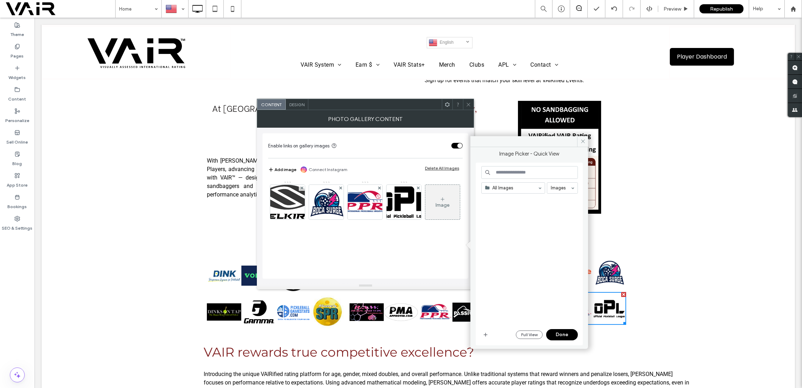
scroll to position [4111, 0]
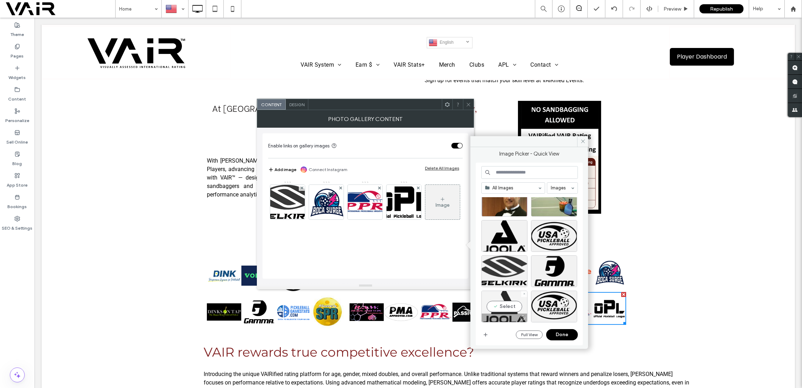
click at [509, 306] on div "Select" at bounding box center [504, 306] width 46 height 32
click at [566, 332] on button "Done" at bounding box center [562, 334] width 32 height 11
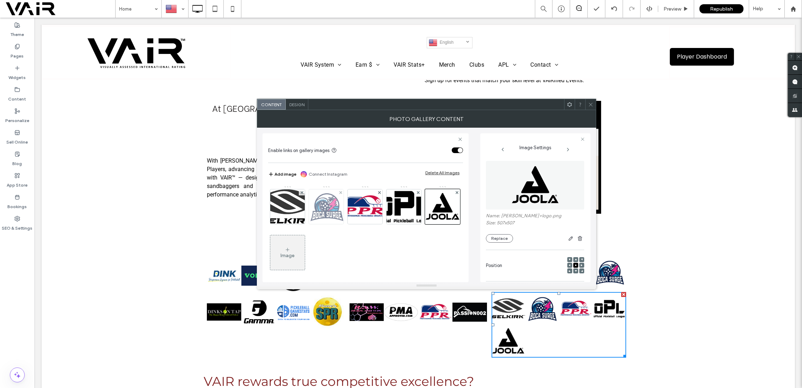
click at [338, 191] on div at bounding box center [341, 192] width 6 height 6
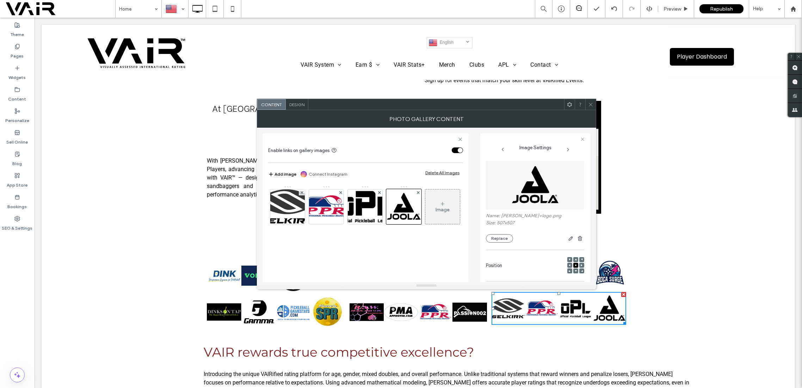
click at [594, 102] on div at bounding box center [590, 104] width 11 height 11
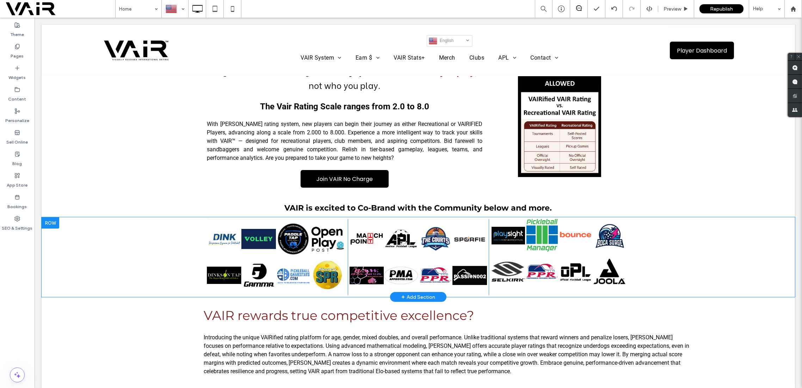
scroll to position [438, 0]
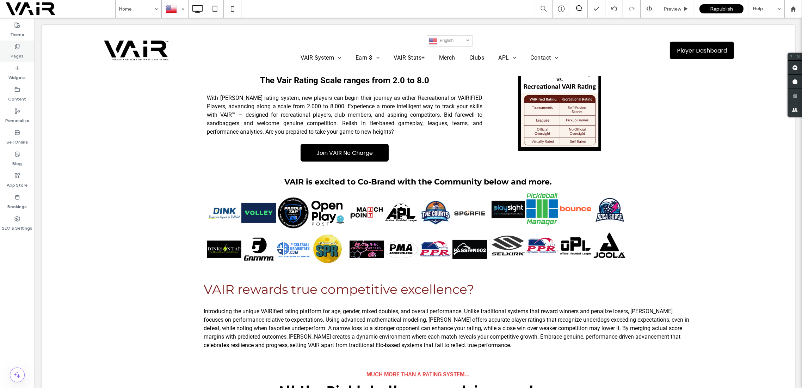
click at [19, 45] on use at bounding box center [17, 46] width 4 height 5
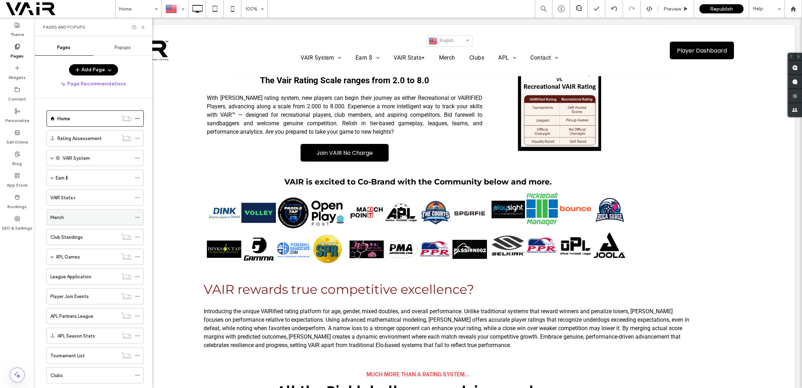
scroll to position [62, 0]
click at [144, 25] on icon at bounding box center [142, 27] width 5 height 5
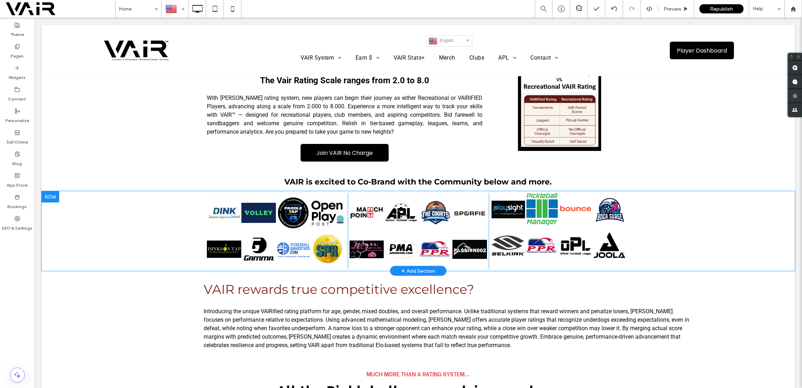
click at [56, 191] on div at bounding box center [51, 196] width 18 height 11
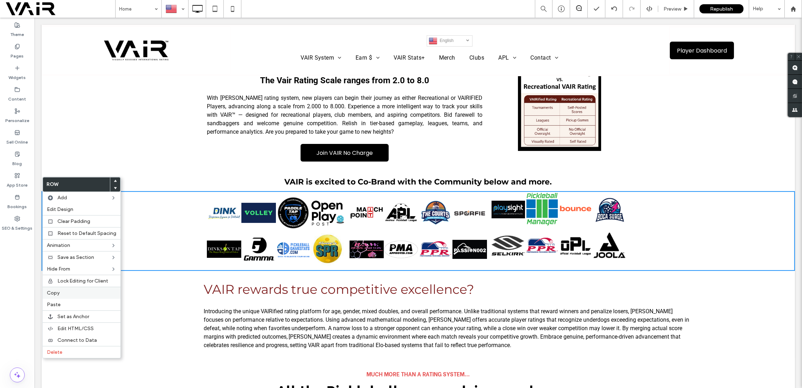
click at [55, 293] on span "Copy" at bounding box center [53, 293] width 13 height 6
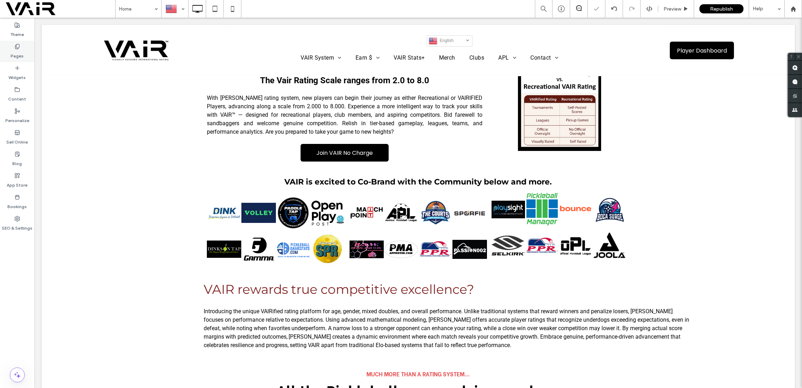
click at [17, 42] on div "Pages" at bounding box center [17, 51] width 35 height 21
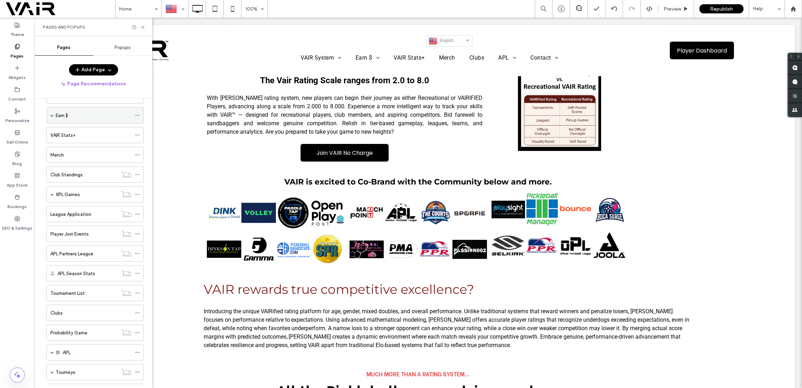
click at [54, 112] on div "Earn $" at bounding box center [95, 115] width 97 height 16
click at [88, 134] on div "VAIR Stats+" at bounding box center [90, 134] width 81 height 7
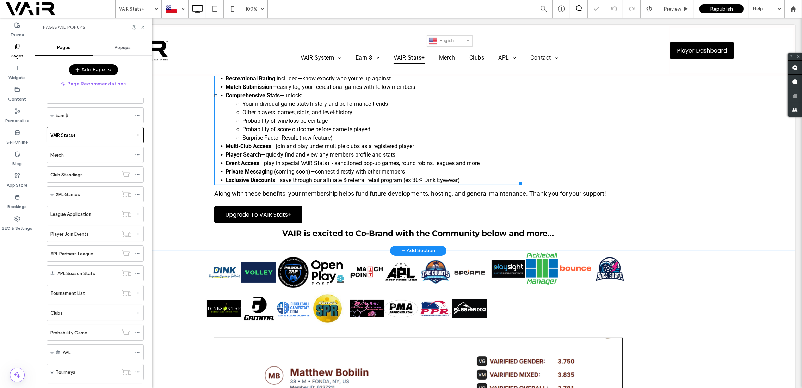
scroll to position [251, 0]
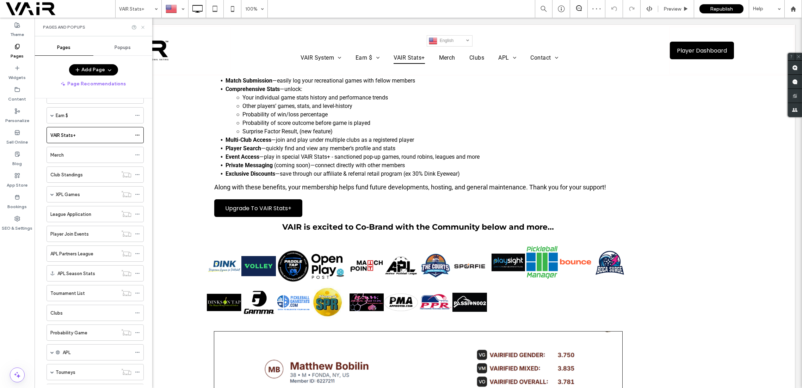
drag, startPoint x: 142, startPoint y: 26, endPoint x: 109, endPoint y: 11, distance: 36.7
click at [142, 26] on icon at bounding box center [142, 27] width 5 height 5
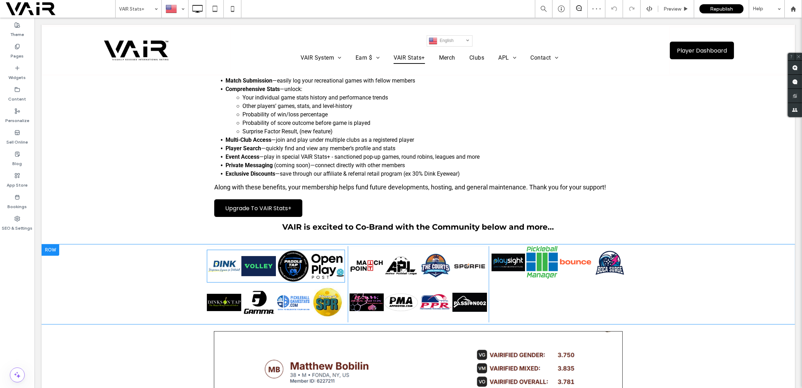
scroll to position [376, 0]
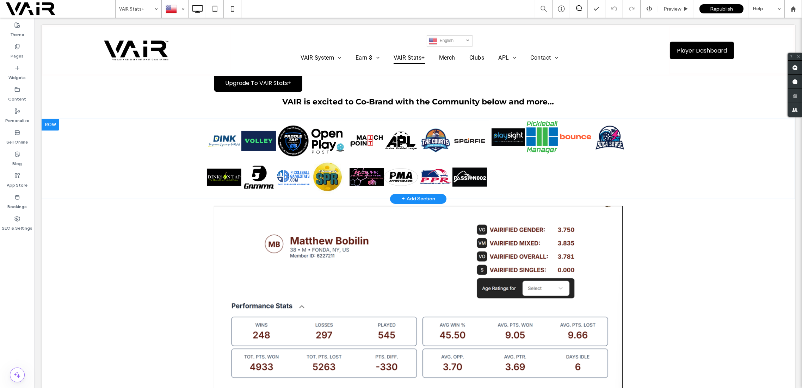
click at [59, 123] on div at bounding box center [51, 124] width 18 height 11
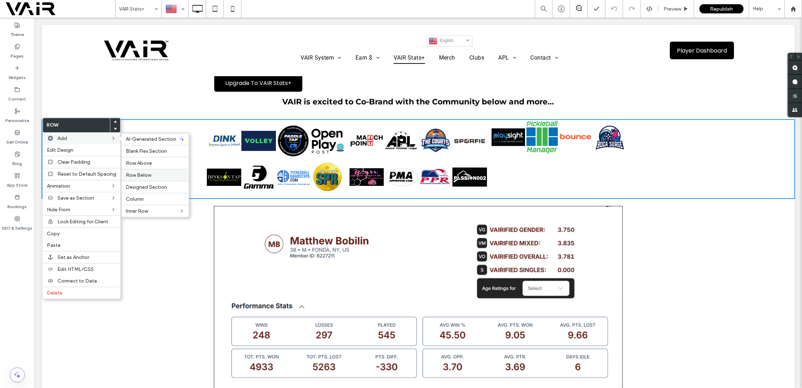
click at [144, 177] on span "Row Below" at bounding box center [138, 175] width 25 height 6
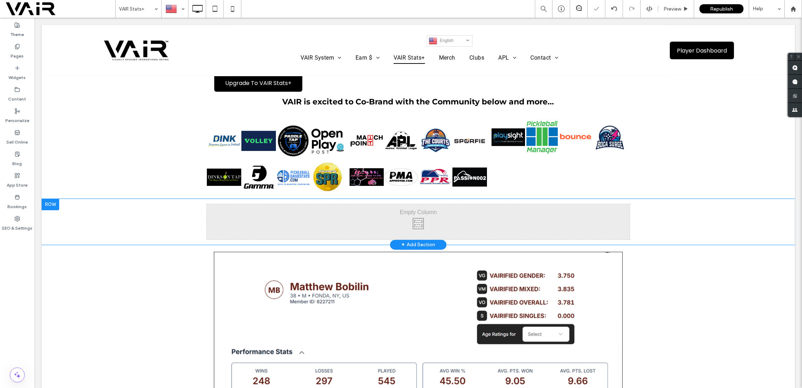
click at [51, 202] on div at bounding box center [51, 204] width 18 height 11
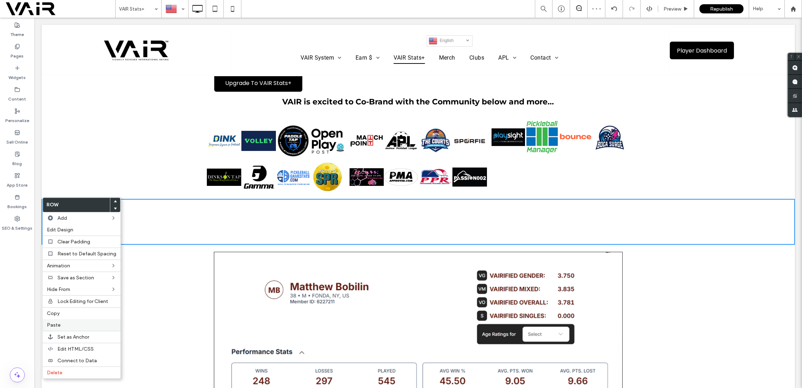
click at [53, 325] on span "Paste" at bounding box center [54, 325] width 14 height 6
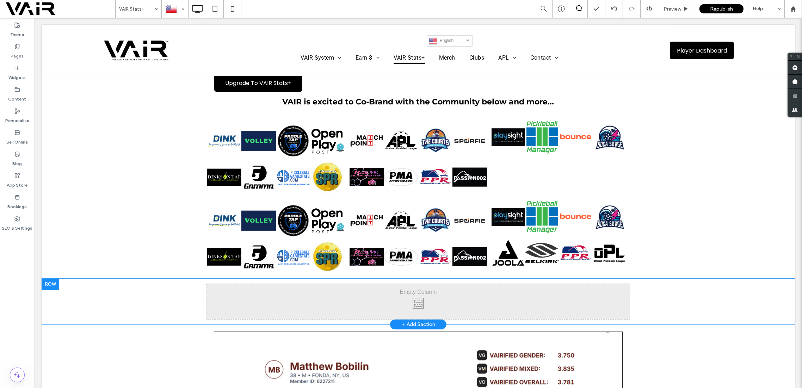
click at [56, 283] on div at bounding box center [51, 283] width 18 height 11
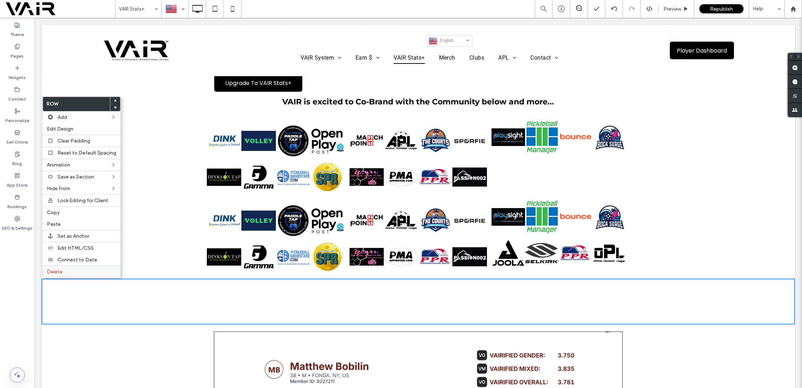
click at [54, 270] on span "Delete" at bounding box center [55, 272] width 16 height 6
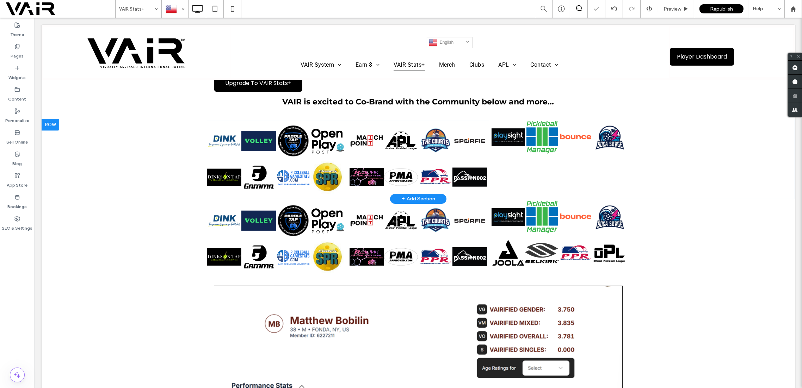
click at [56, 121] on div at bounding box center [51, 124] width 18 height 11
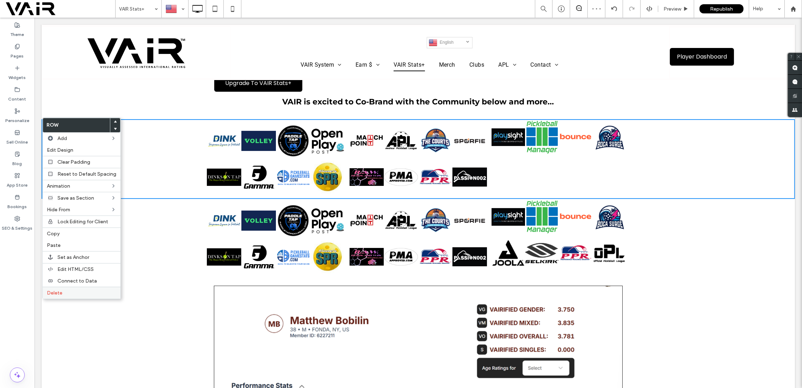
click at [59, 292] on span "Delete" at bounding box center [55, 293] width 16 height 6
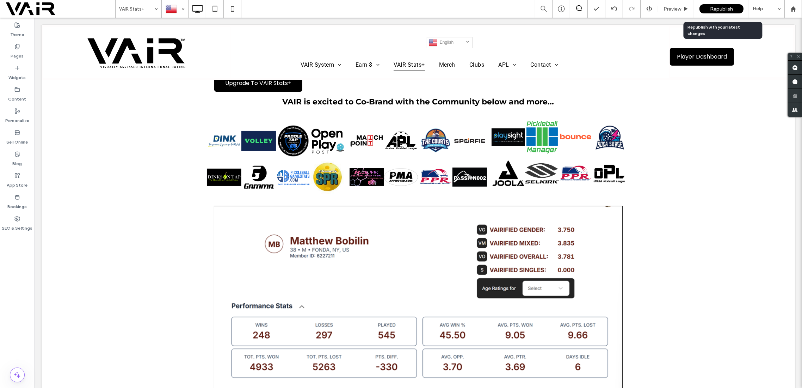
click at [718, 8] on span "Republish" at bounding box center [721, 9] width 23 height 6
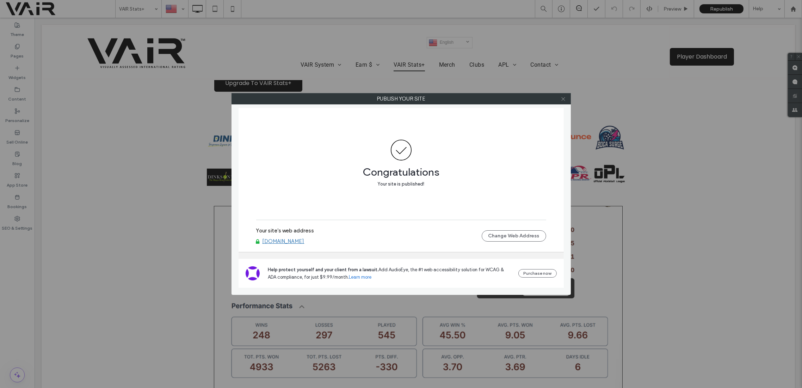
click at [565, 99] on icon at bounding box center [563, 98] width 5 height 5
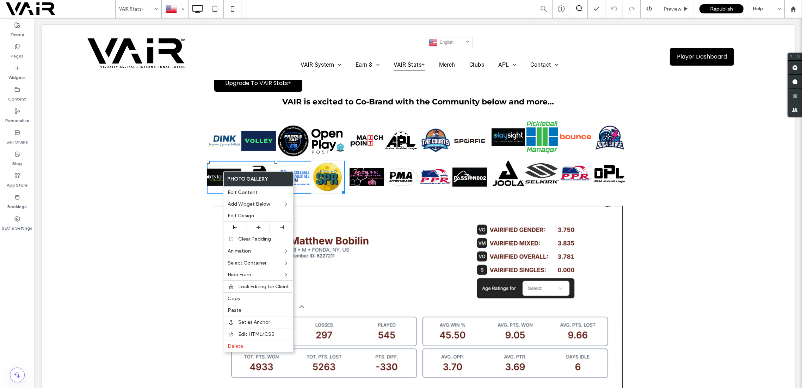
click at [217, 179] on link at bounding box center [224, 177] width 35 height 33
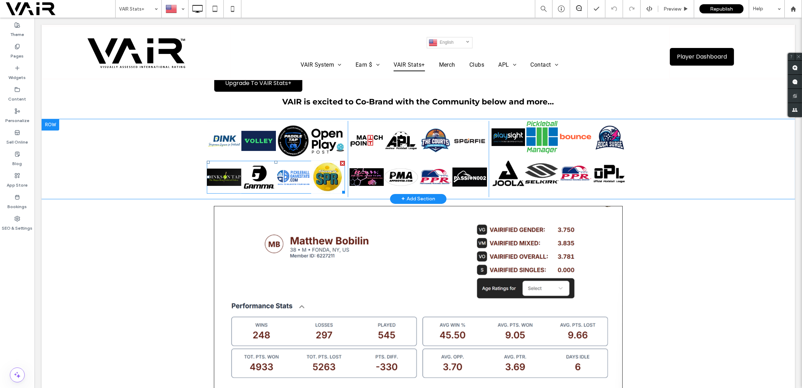
click at [217, 179] on link at bounding box center [224, 177] width 35 height 33
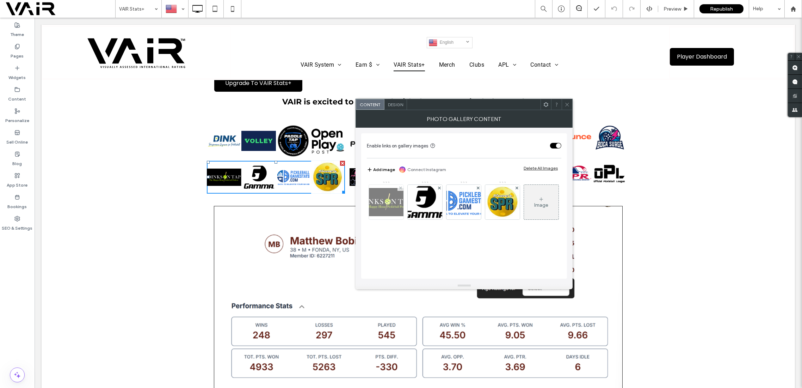
click at [377, 199] on img at bounding box center [386, 202] width 56 height 28
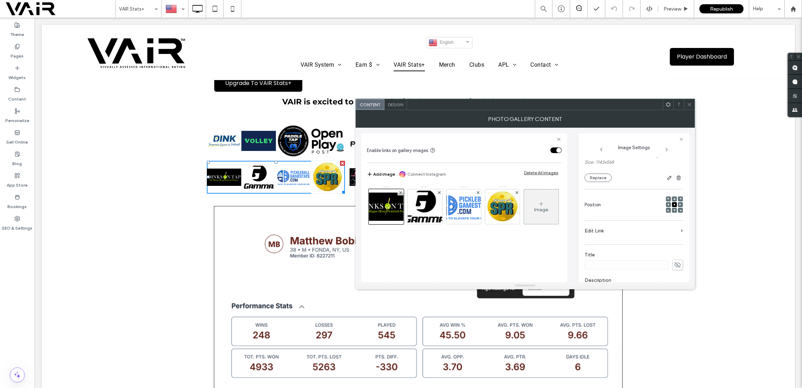
scroll to position [125, 0]
click at [676, 166] on section "Edit Link" at bounding box center [634, 168] width 98 height 17
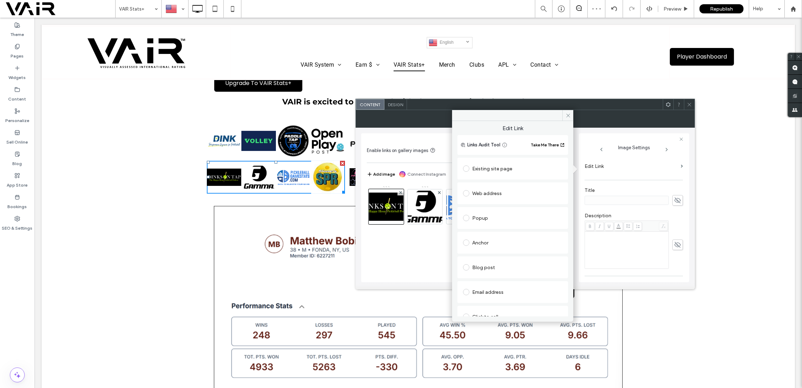
click at [465, 192] on span at bounding box center [466, 193] width 6 height 6
paste input "**********"
type input "**********"
click at [541, 241] on div "Set as sponsored" at bounding box center [512, 241] width 99 height 7
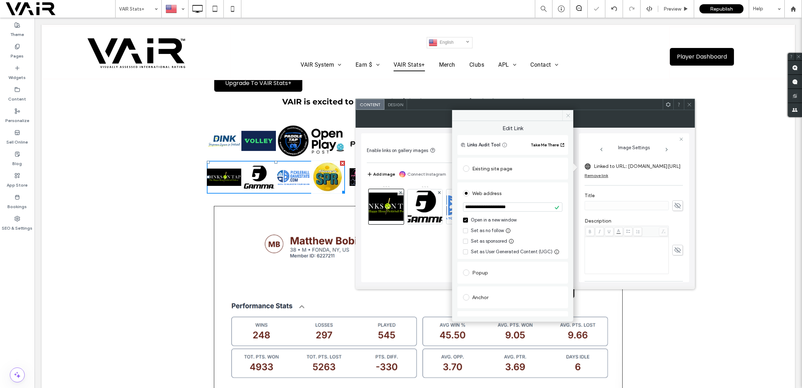
click at [567, 115] on icon at bounding box center [568, 115] width 5 height 5
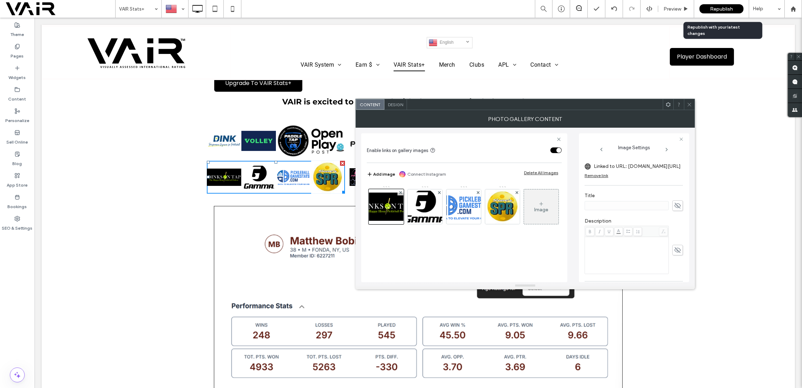
click at [728, 10] on span "Republish" at bounding box center [721, 9] width 23 height 6
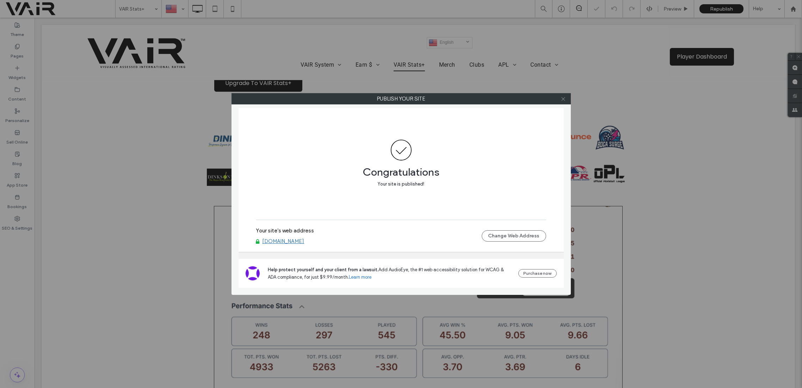
click at [564, 99] on use at bounding box center [563, 99] width 4 height 4
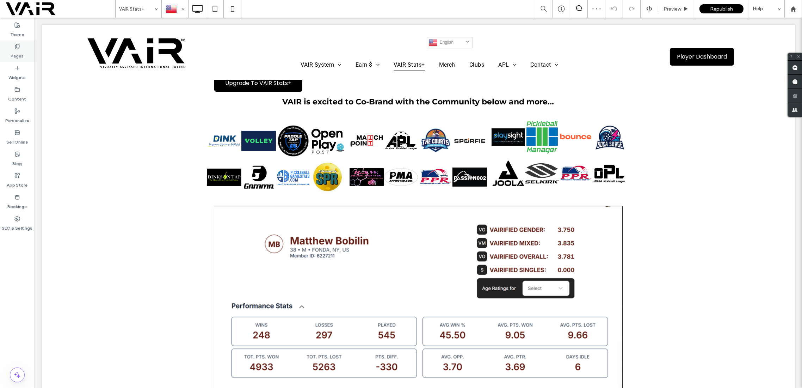
click at [17, 48] on use at bounding box center [17, 46] width 4 height 5
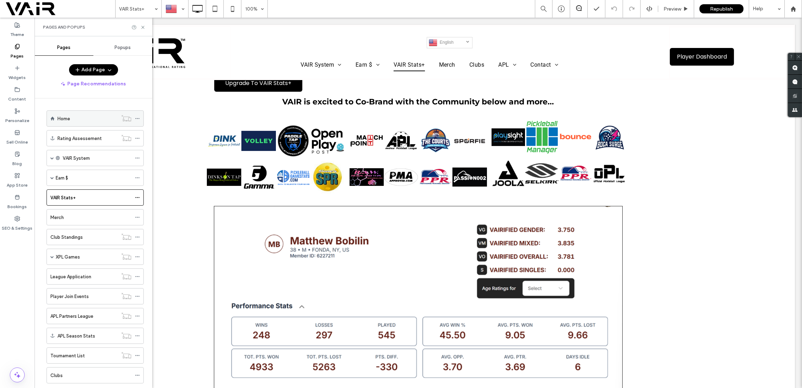
click at [67, 116] on label "Home" at bounding box center [63, 118] width 13 height 12
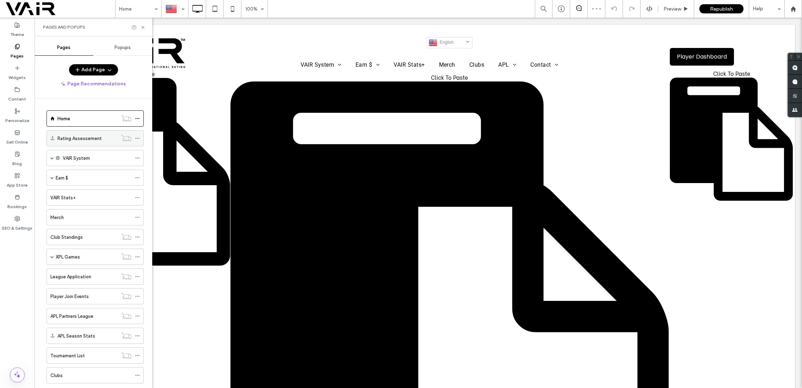
click at [98, 135] on label "Rating Assessement" at bounding box center [79, 138] width 44 height 12
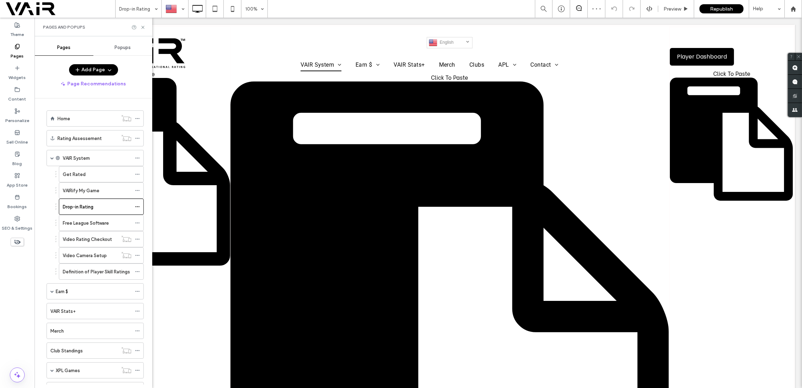
click at [88, 118] on div "Home" at bounding box center [87, 118] width 60 height 7
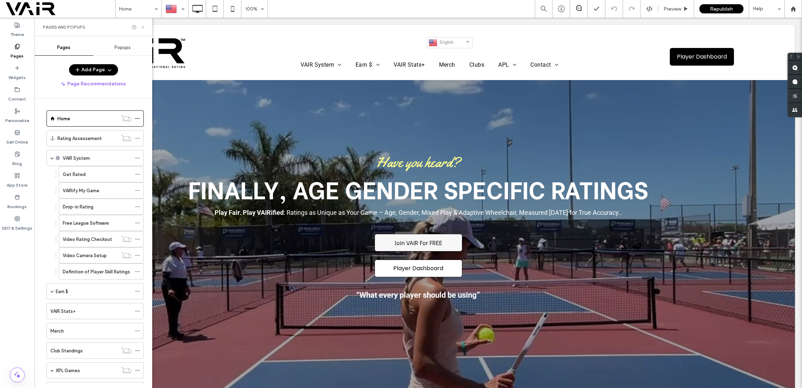
click at [143, 26] on icon at bounding box center [142, 27] width 5 height 5
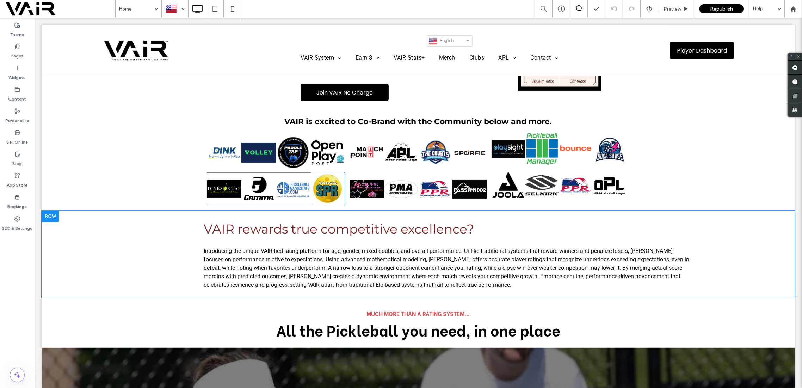
scroll to position [564, 0]
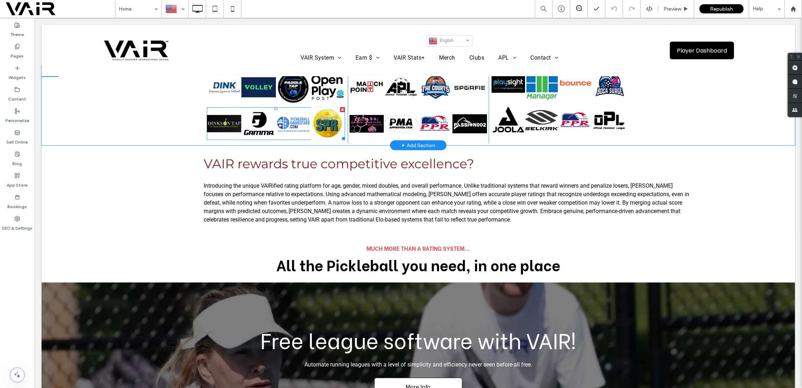
click at [221, 113] on link at bounding box center [224, 123] width 35 height 33
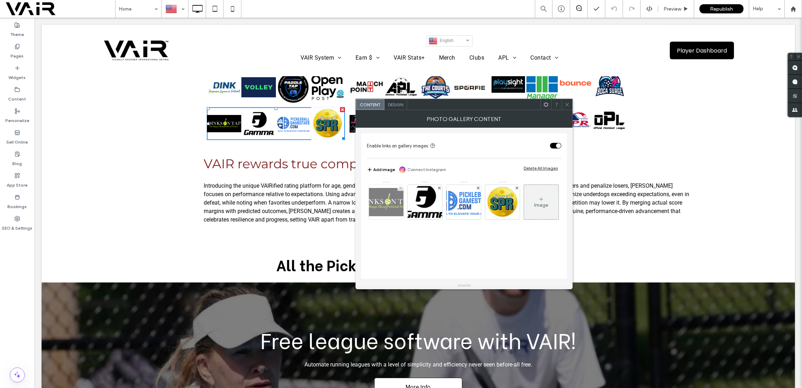
click at [380, 195] on img at bounding box center [386, 202] width 56 height 28
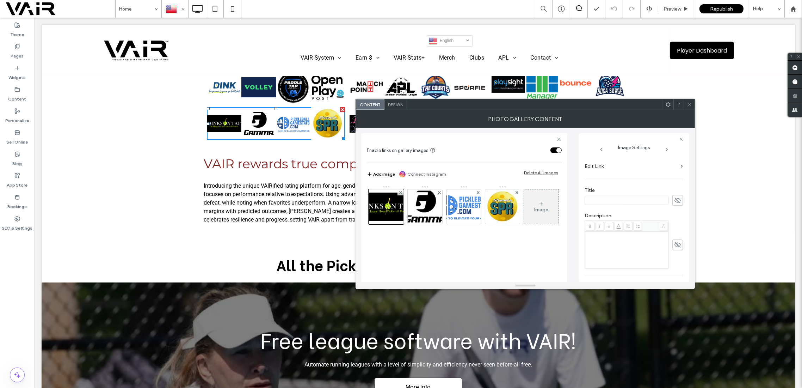
scroll to position [62, 0]
click at [672, 230] on label "Edit Link" at bounding box center [631, 228] width 93 height 13
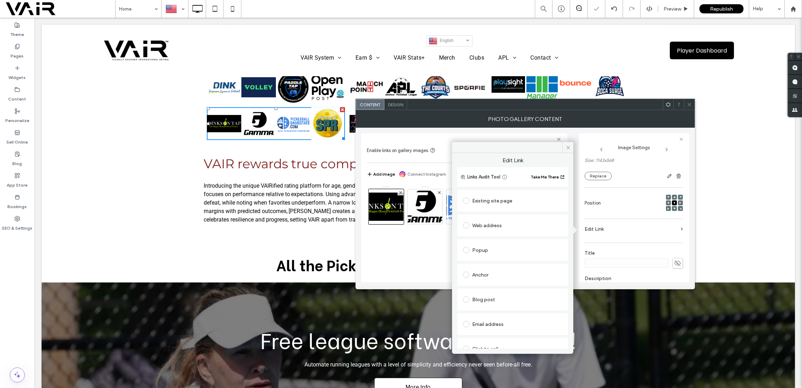
click at [466, 227] on span at bounding box center [466, 225] width 6 height 6
paste input "**********"
type input "**********"
click at [549, 265] on div "Set as no follow" at bounding box center [512, 262] width 99 height 7
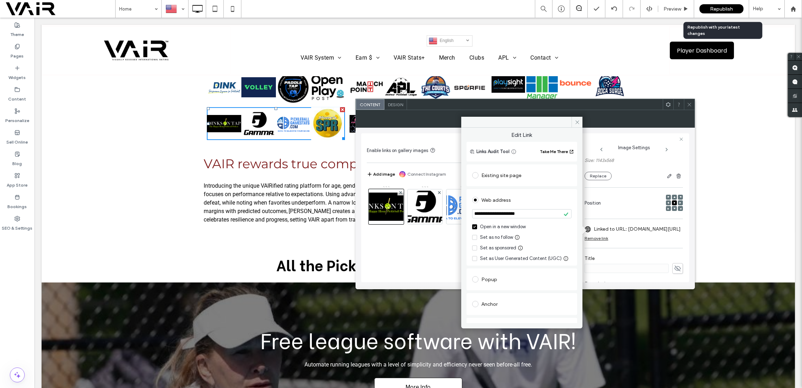
click at [730, 11] on span "Republish" at bounding box center [721, 9] width 23 height 6
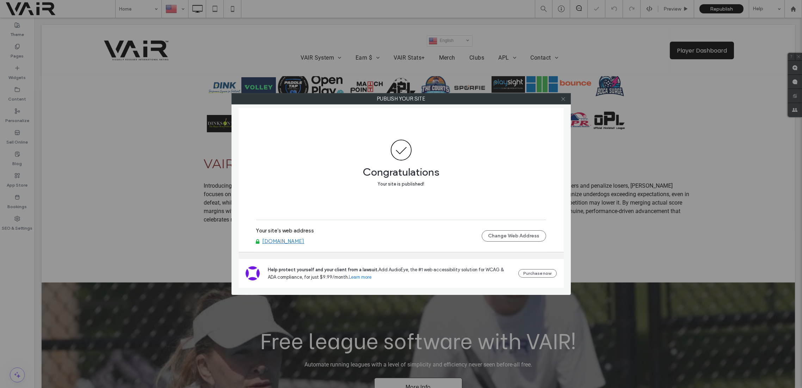
click at [565, 101] on icon at bounding box center [563, 98] width 5 height 5
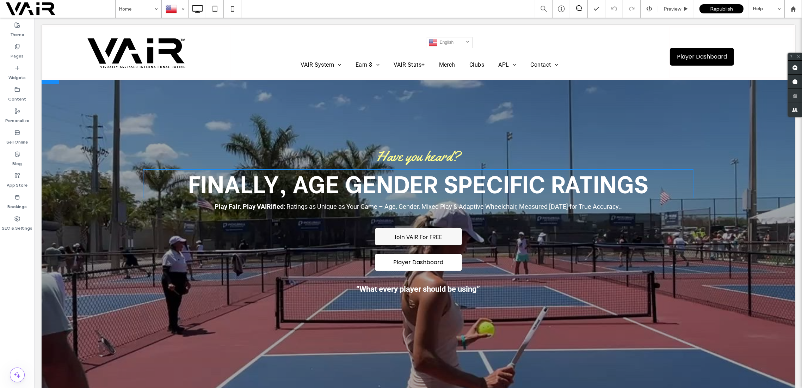
scroll to position [0, 0]
